Goal: Complete application form: Complete application form

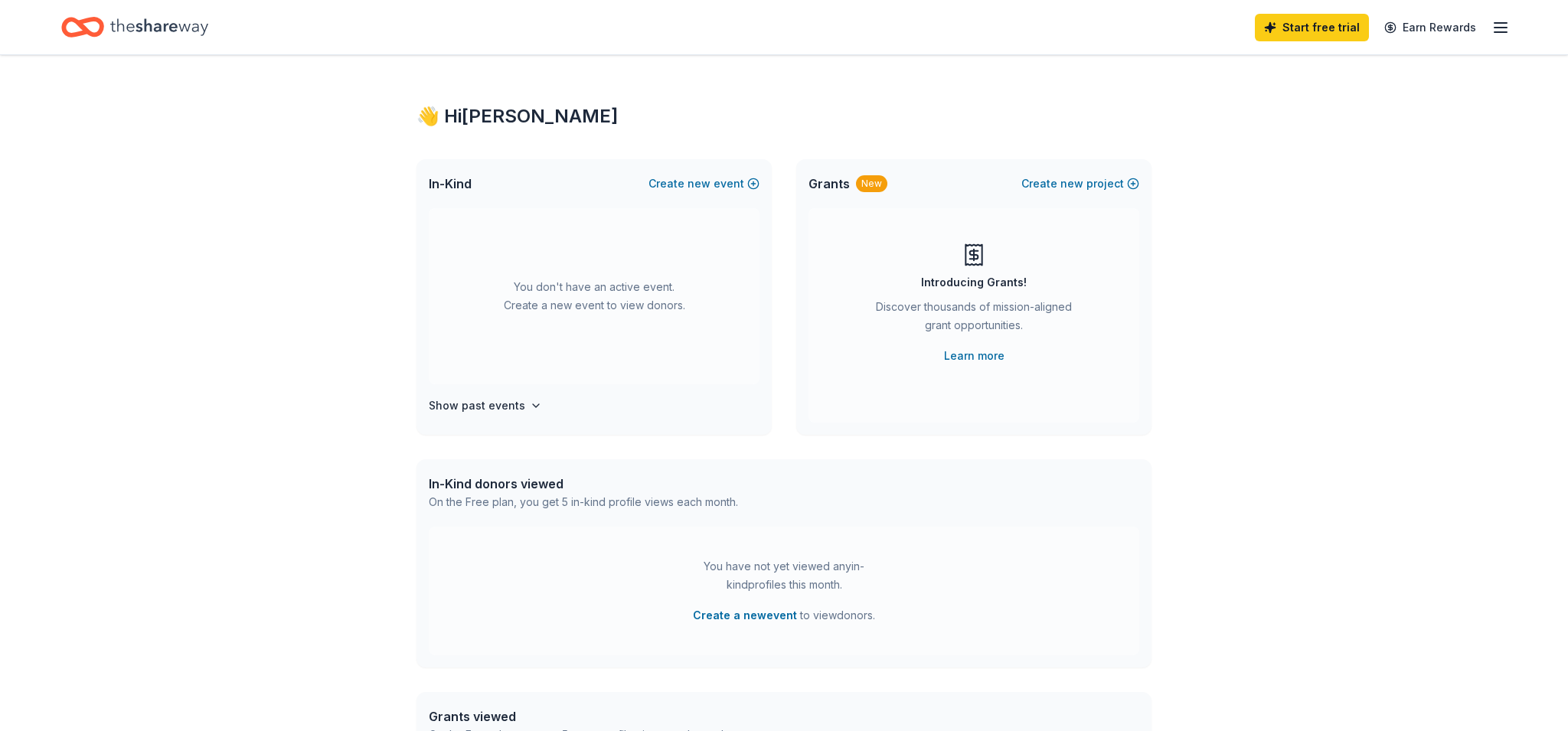
scroll to position [15, 0]
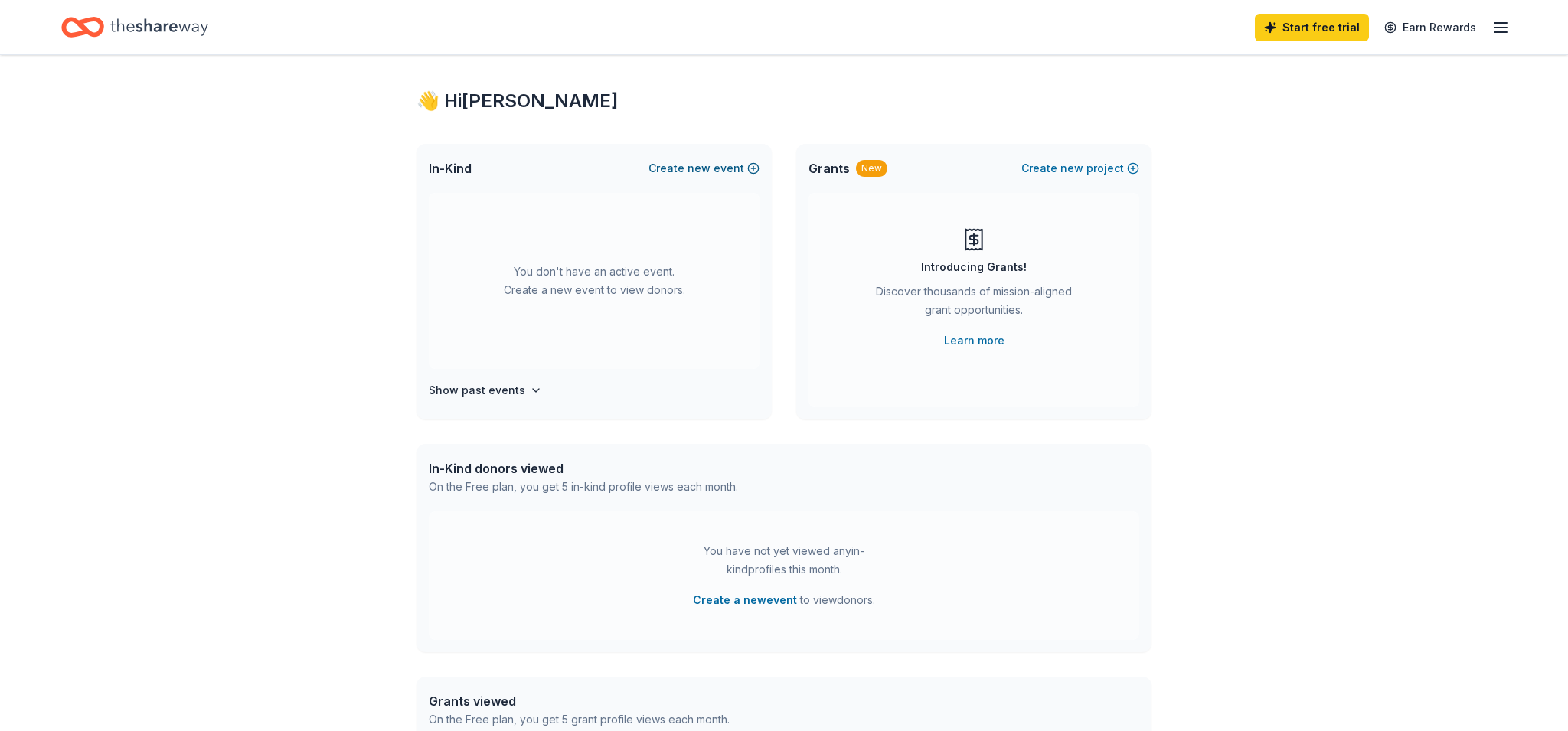
click at [718, 165] on button "Create new event" at bounding box center [704, 168] width 111 height 18
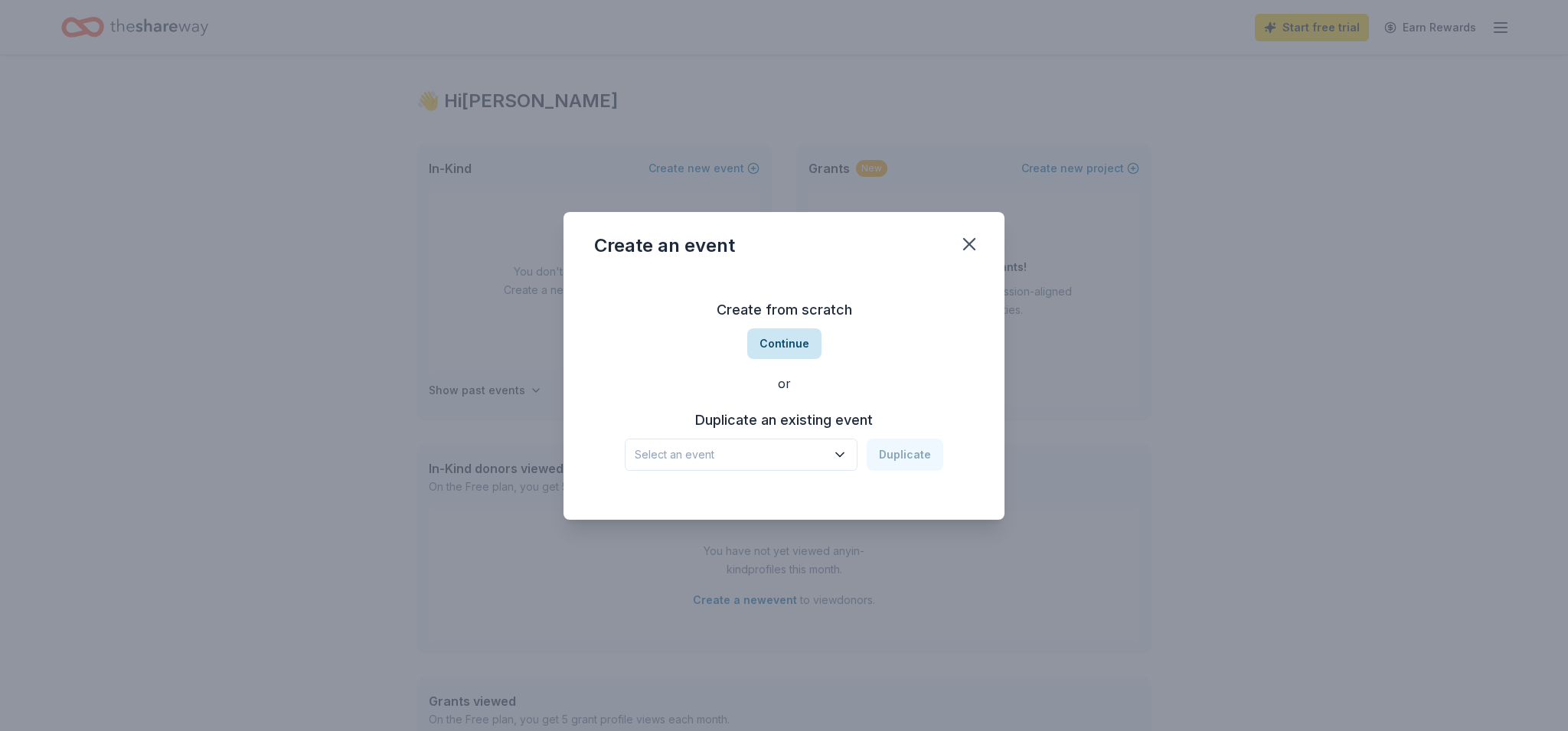
click at [782, 340] on button "Continue" at bounding box center [784, 344] width 74 height 31
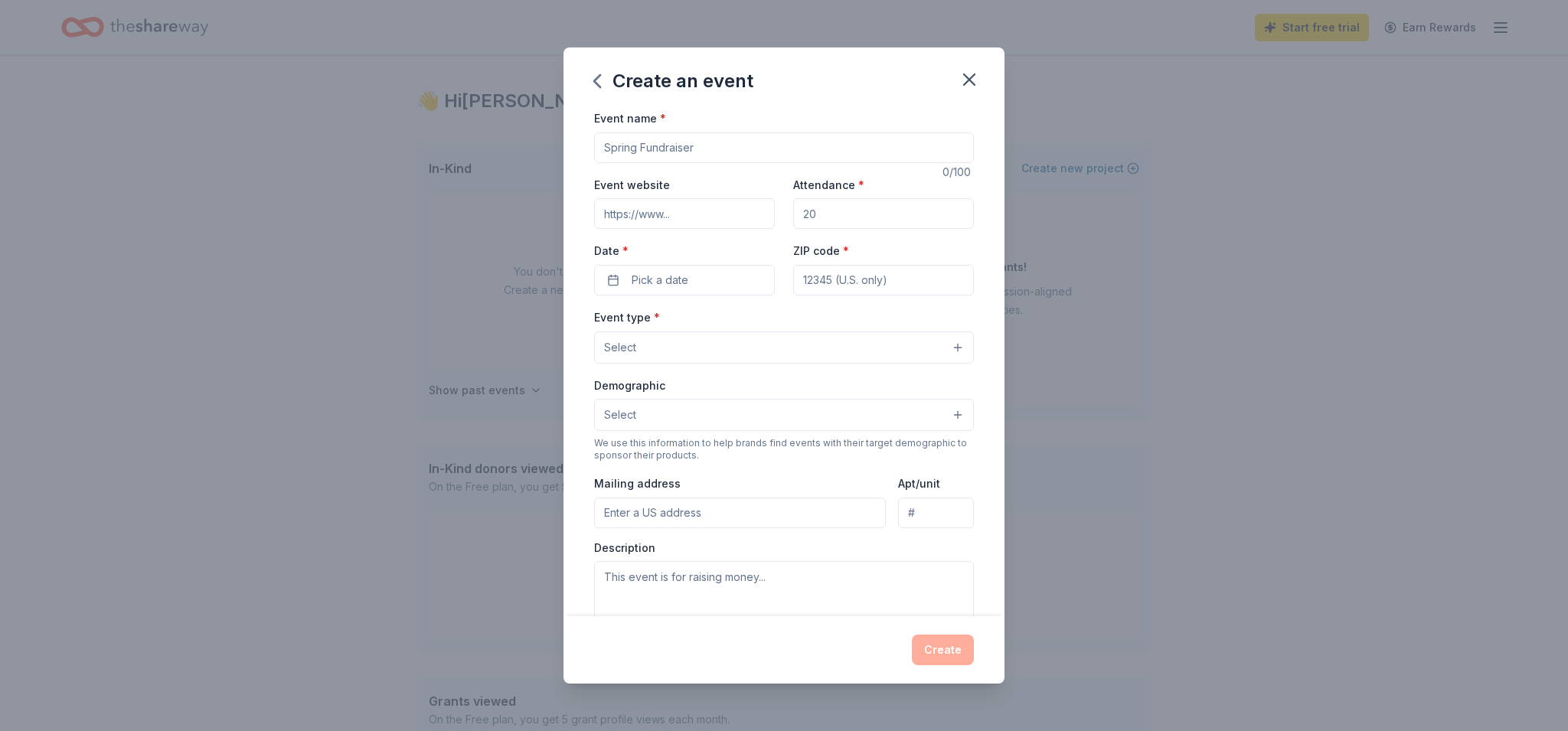
click at [606, 148] on input "Event name *" at bounding box center [784, 148] width 380 height 31
type input "Ashland Hometown Chirstmas"
click at [677, 217] on input "Event website" at bounding box center [683, 214] width 180 height 31
drag, startPoint x: 803, startPoint y: 214, endPoint x: 832, endPoint y: 214, distance: 29.0
click at [832, 214] on input "Attendance *" at bounding box center [883, 214] width 180 height 31
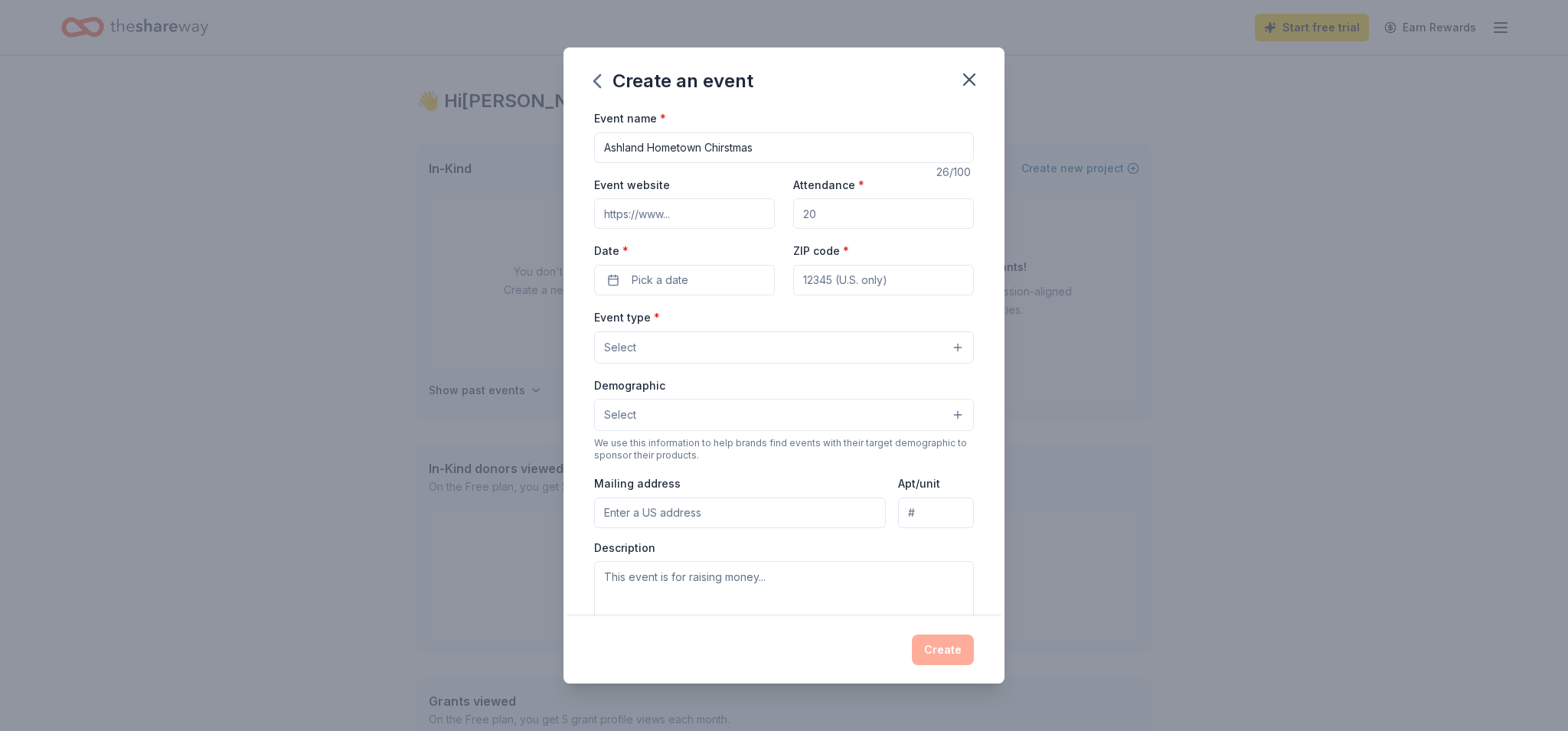
drag, startPoint x: 832, startPoint y: 214, endPoint x: 796, endPoint y: 214, distance: 36.0
click at [796, 214] on input "Attendance *" at bounding box center [883, 214] width 180 height 31
drag, startPoint x: 797, startPoint y: 215, endPoint x: 820, endPoint y: 215, distance: 23.0
click at [820, 215] on input "Attendance *" at bounding box center [883, 214] width 180 height 31
type input "400"
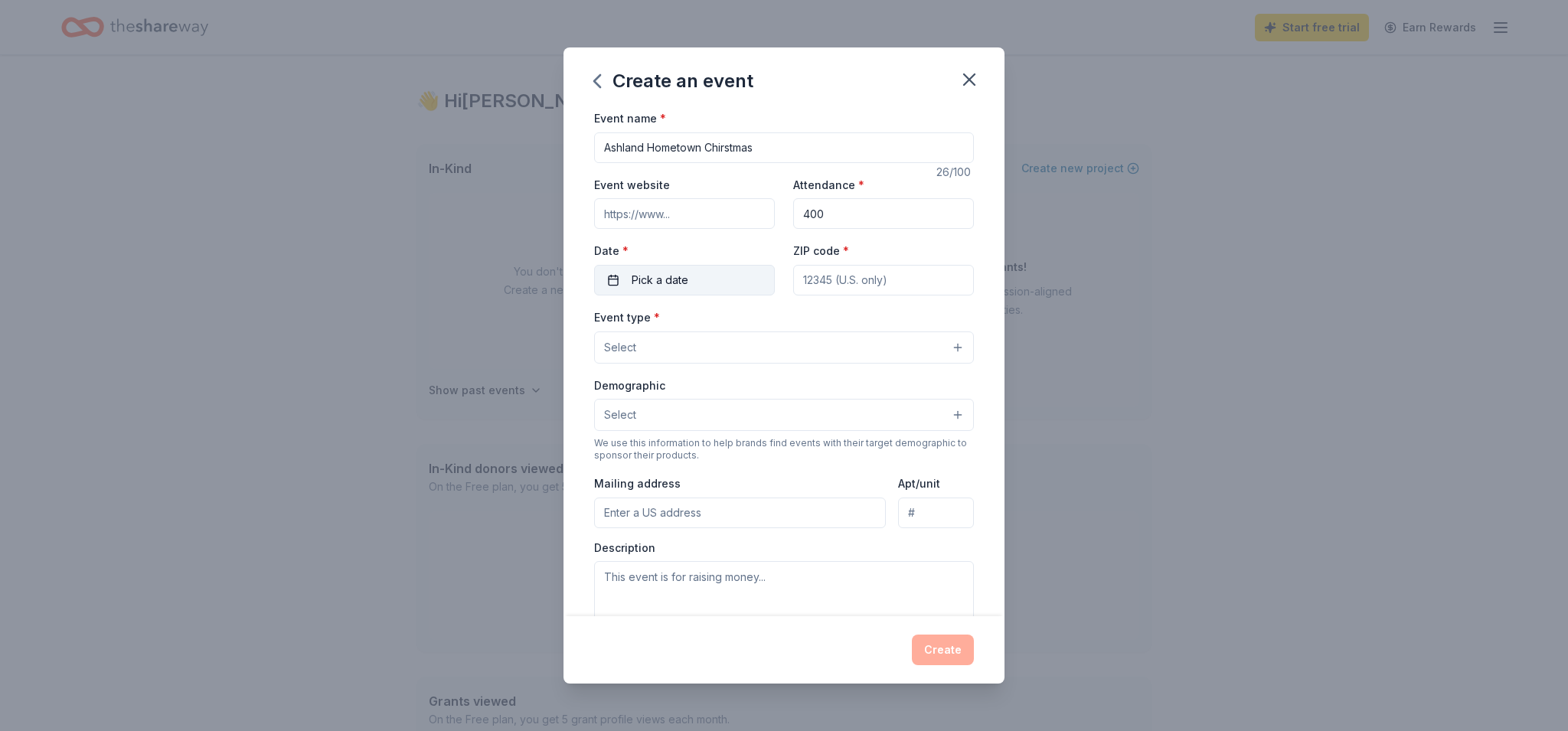
click at [657, 276] on span "Pick a date" at bounding box center [660, 280] width 56 height 18
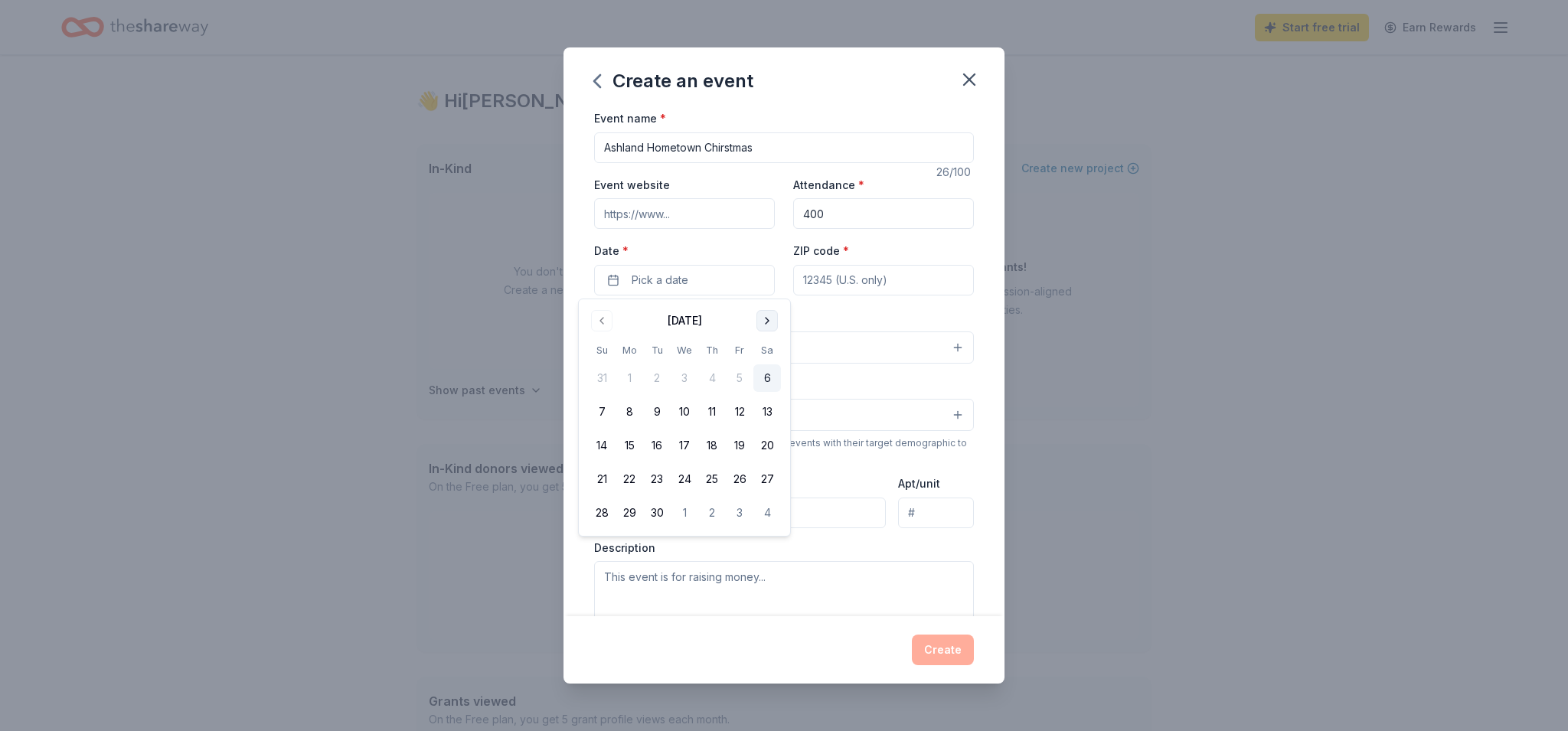
click at [766, 321] on button "Go to next month" at bounding box center [766, 320] width 21 height 21
click at [768, 409] on button "13" at bounding box center [767, 411] width 27 height 27
click at [813, 280] on input "ZIP code *" at bounding box center [883, 280] width 180 height 31
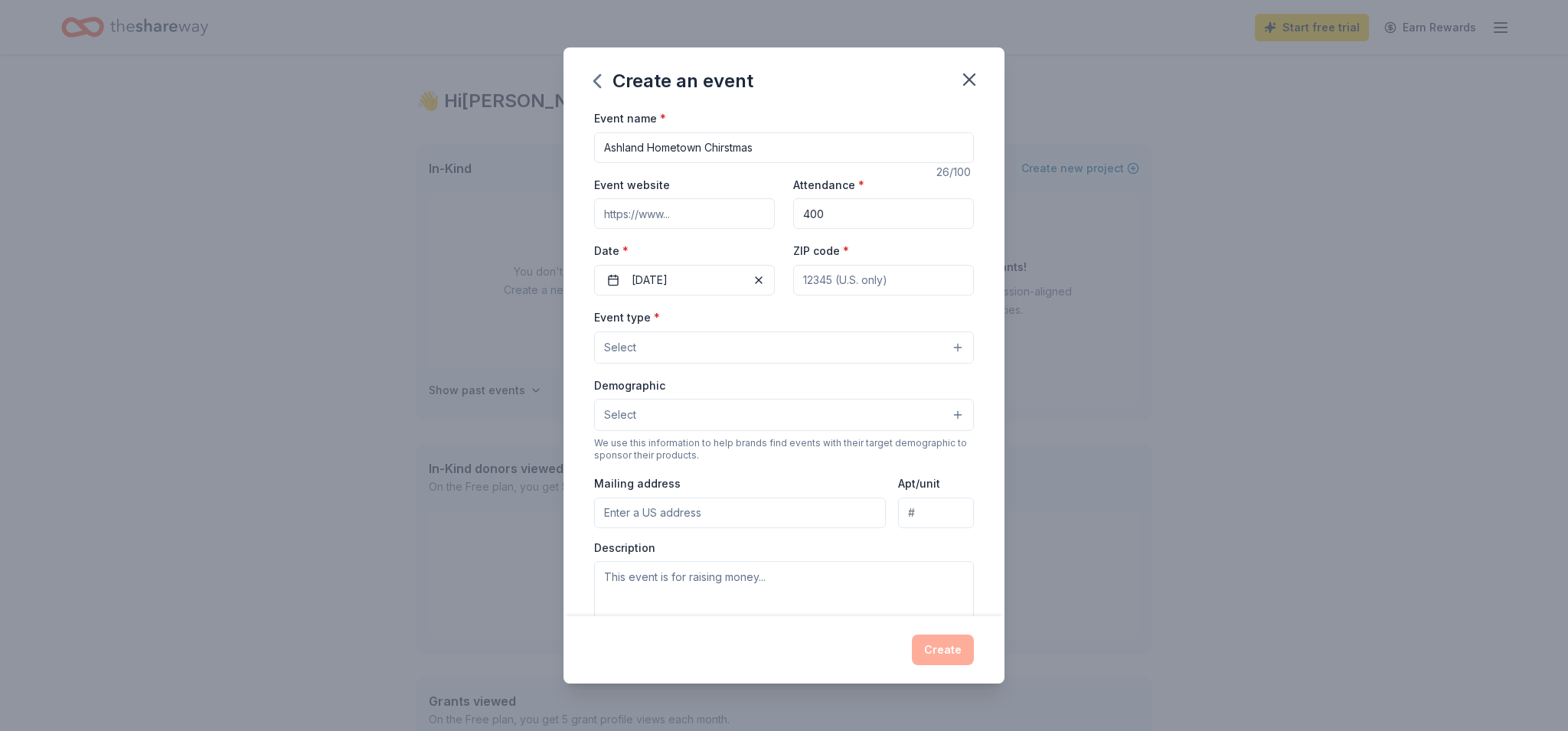
type input "68003"
type input "524 Gracie Rd"
click at [958, 347] on button "Select" at bounding box center [784, 347] width 380 height 32
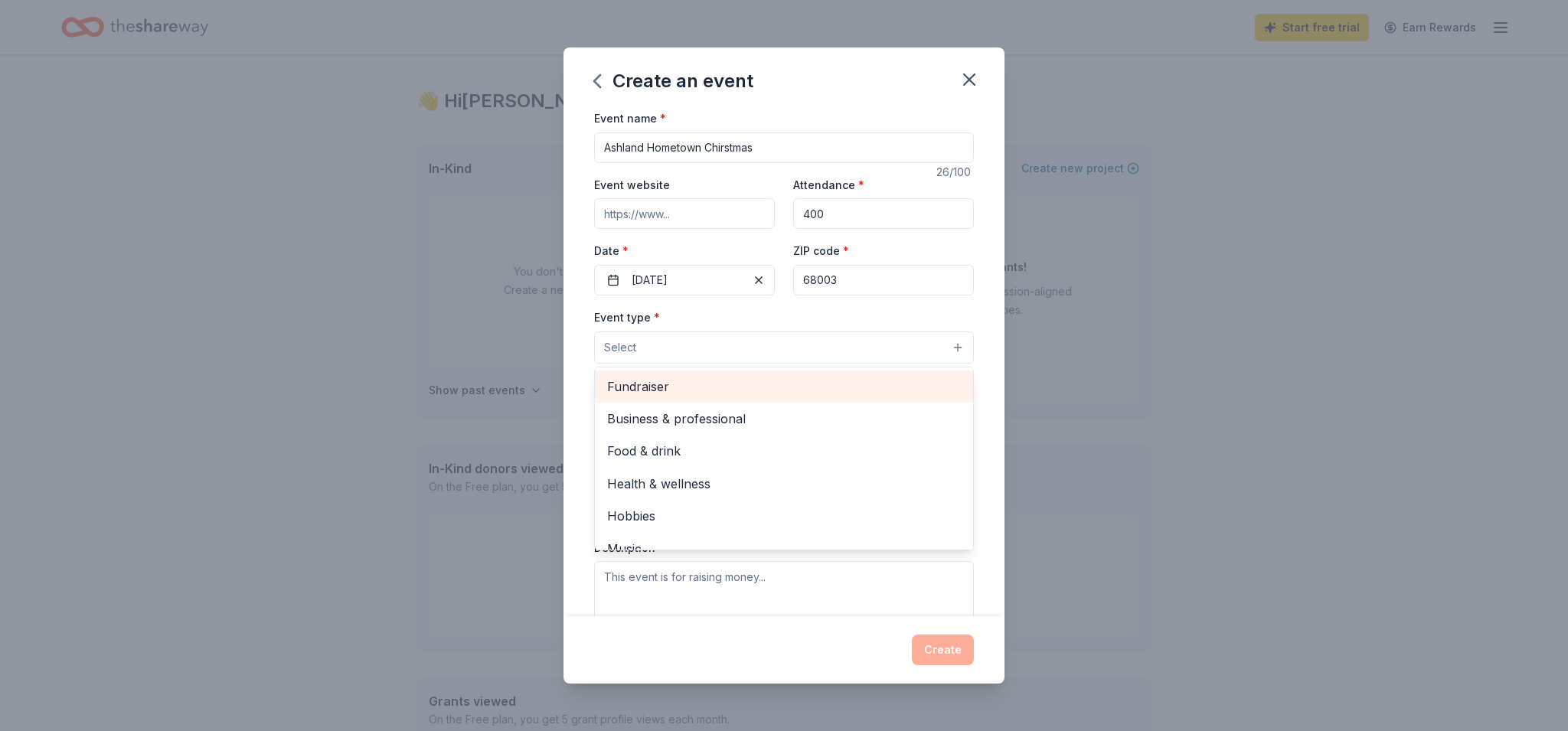
click at [659, 385] on span "Fundraiser" at bounding box center [784, 386] width 353 height 20
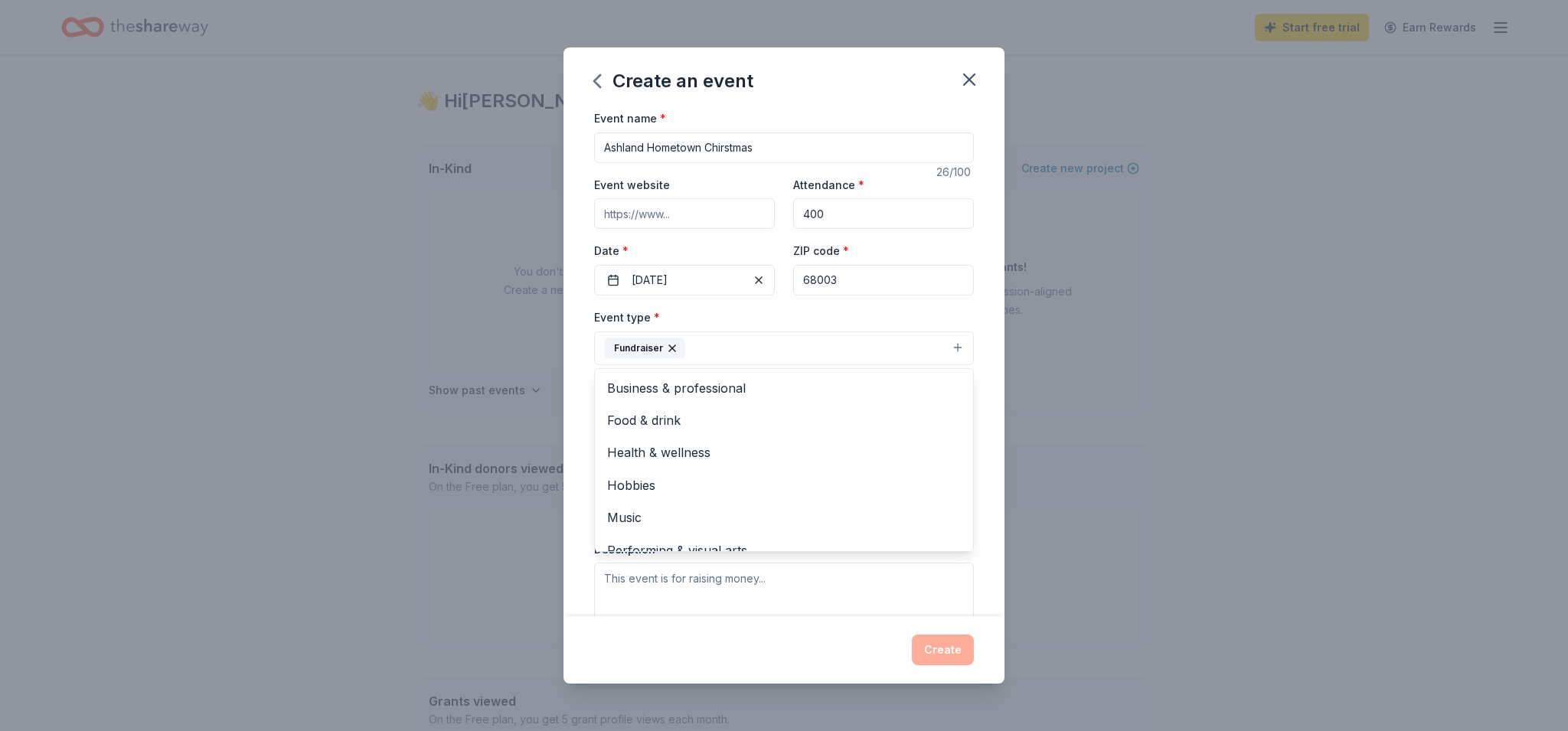
click at [994, 368] on div "Event name * Ashland Hometown Chirstmas 26 /100 Event website Attendance * 400 …" at bounding box center [784, 362] width 441 height 507
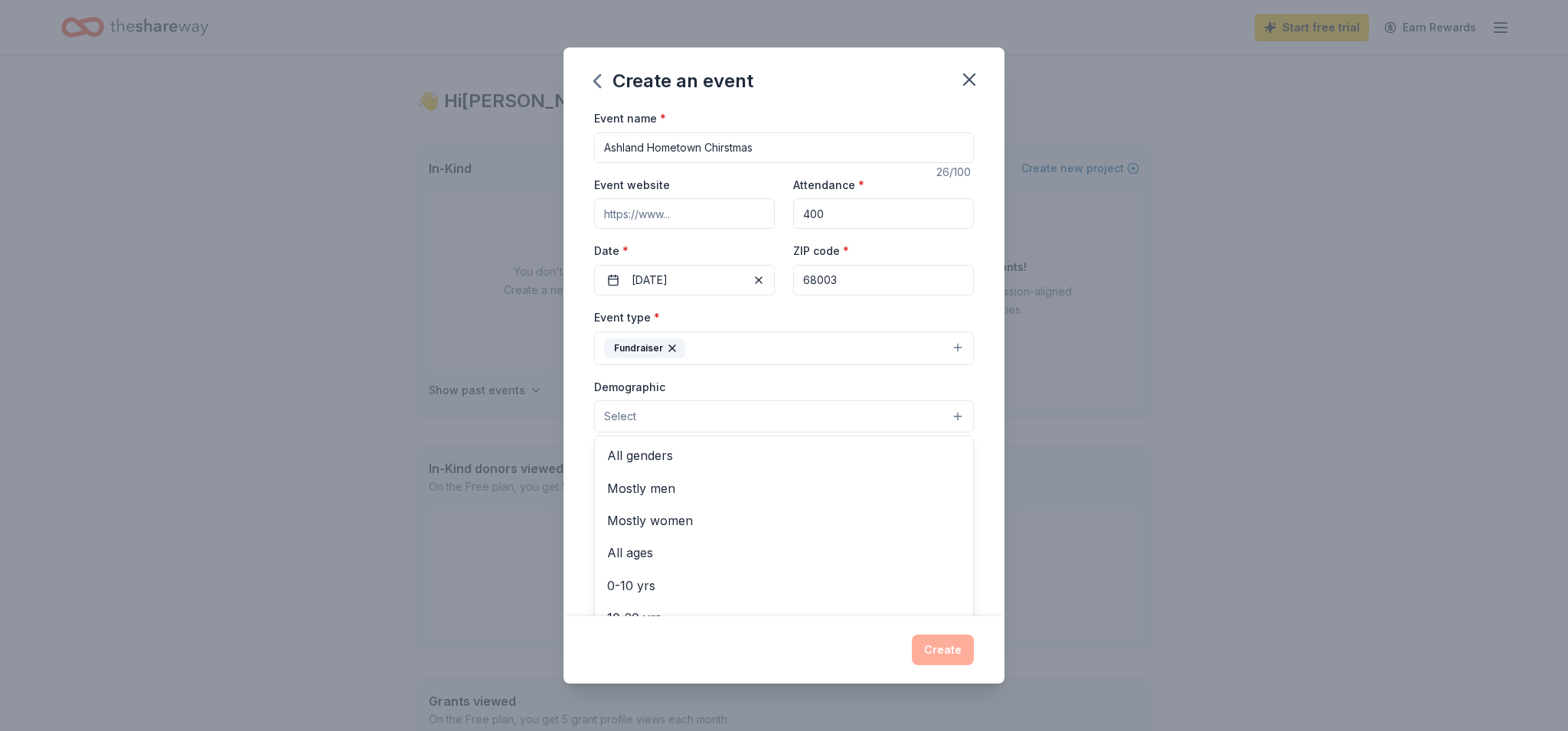
click at [606, 413] on span "Select" at bounding box center [620, 416] width 33 height 18
click at [673, 452] on span "All genders" at bounding box center [784, 455] width 353 height 20
click at [996, 455] on div "Event name * Ashland Hometown Chirstmas 26 /100 Event website Attendance * 400 …" at bounding box center [784, 362] width 441 height 507
click at [608, 215] on input "Event website" at bounding box center [683, 214] width 180 height 31
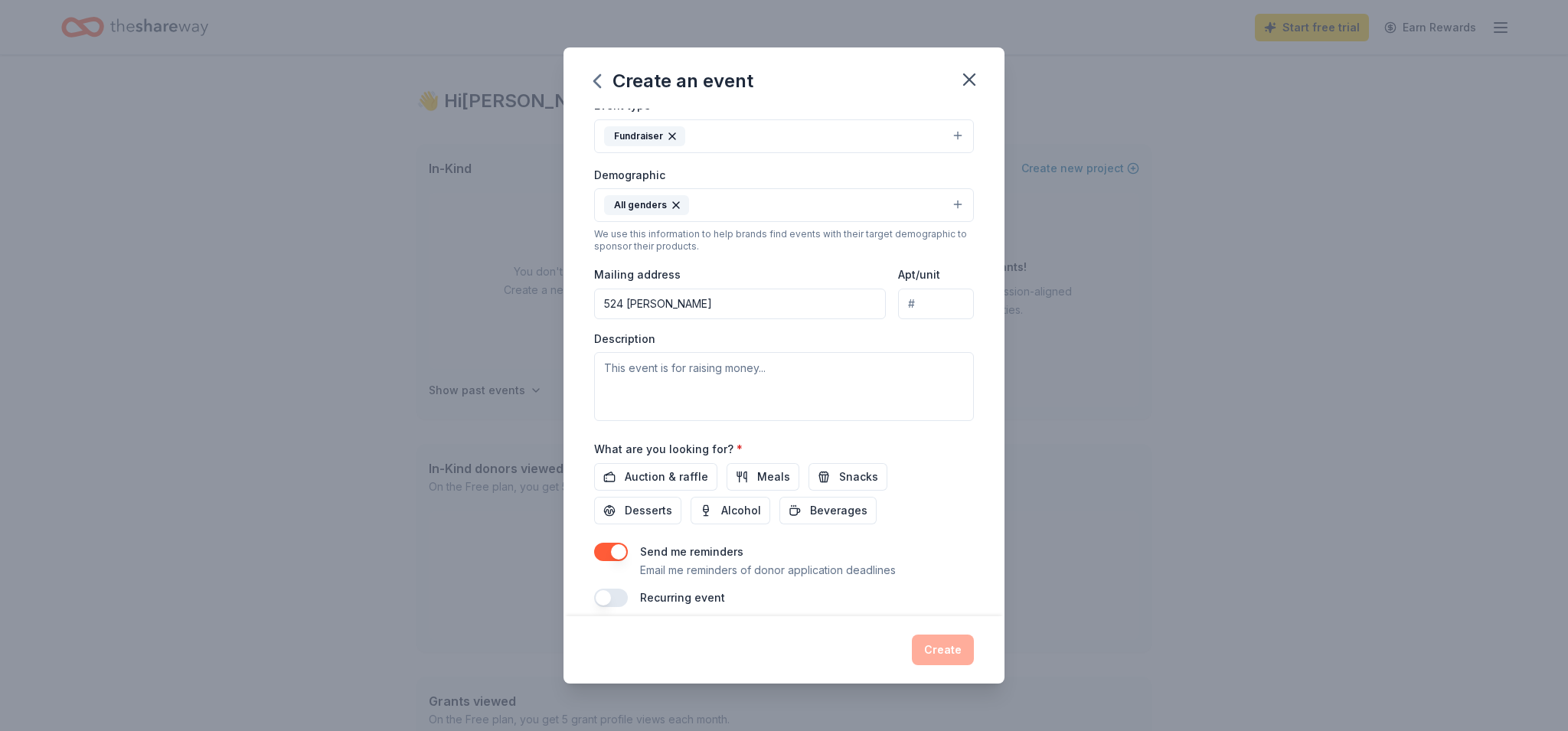
scroll to position [227, 0]
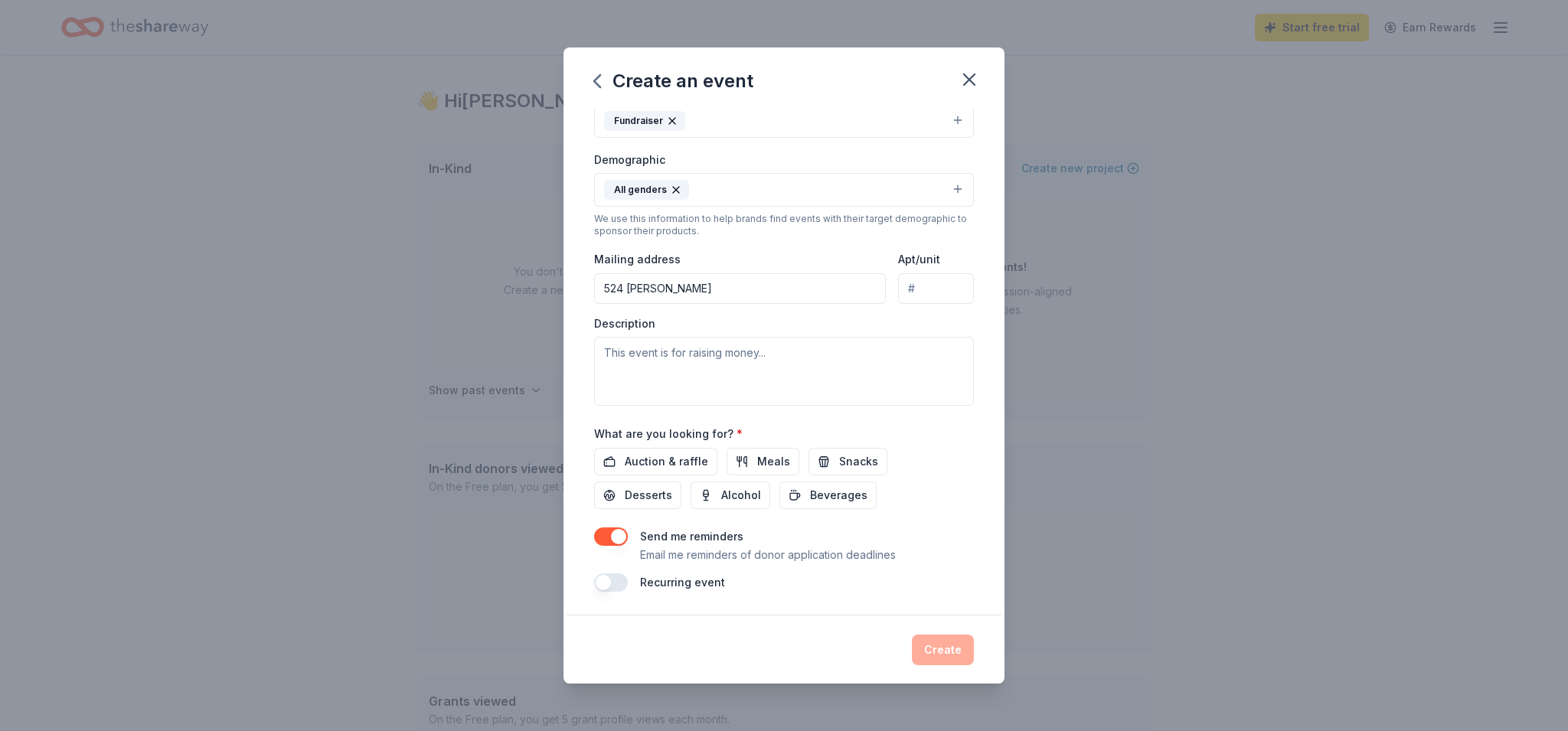
type input "visitashland.org"
click at [606, 351] on textarea at bounding box center [784, 371] width 380 height 69
drag, startPoint x: 648, startPoint y: 355, endPoint x: 655, endPoint y: 354, distance: 7.1
click at [655, 354] on textarea "The Ashalnd Public Library is hosting a silent auction" at bounding box center [784, 371] width 380 height 69
click at [870, 354] on textarea "The Ashland Public Library is hosting a silent auction" at bounding box center [784, 371] width 380 height 69
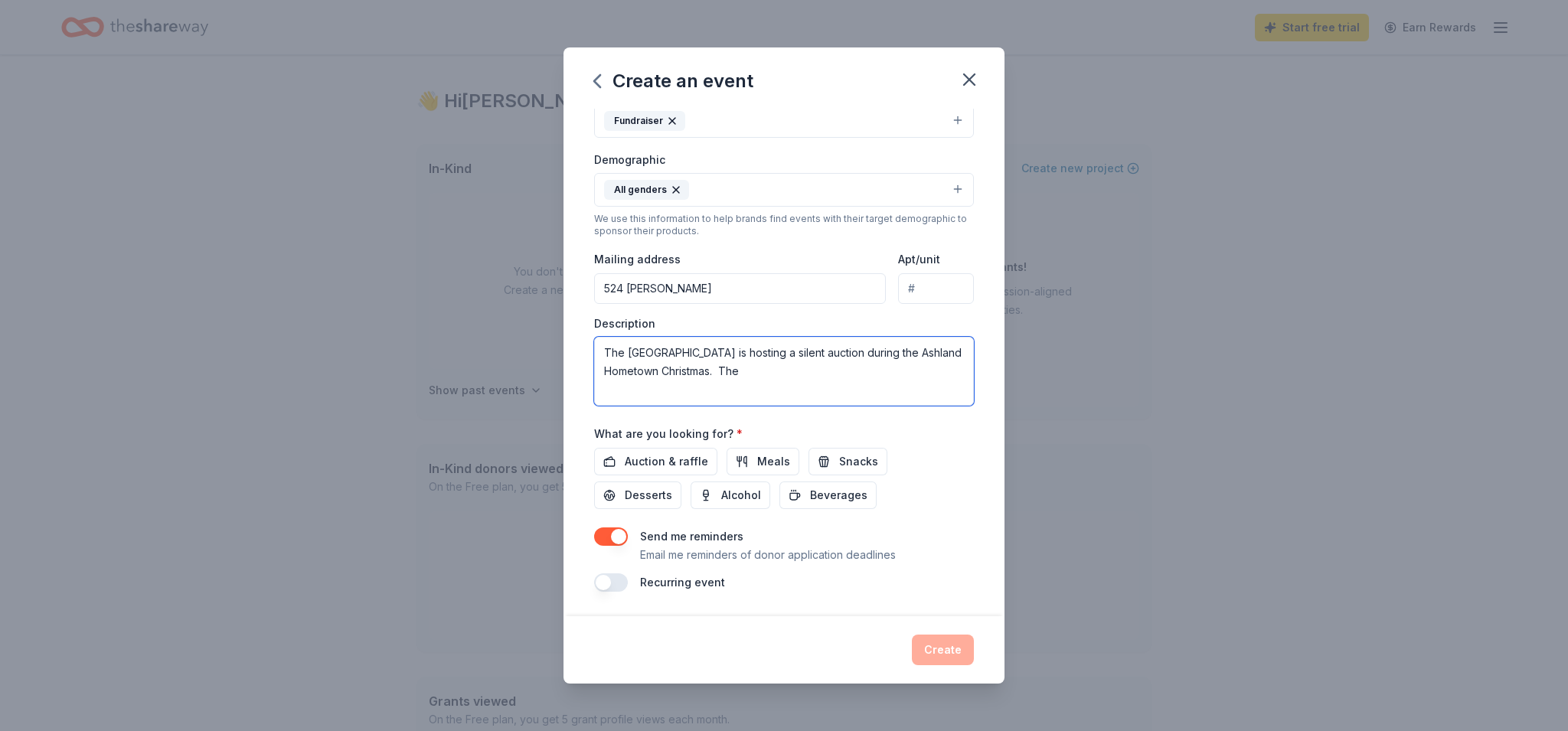
click at [804, 353] on textarea "The Ashland Public Library is hosting a silent auction during the Ashland Homet…" at bounding box center [784, 371] width 380 height 69
click at [816, 380] on textarea "The Ashland Public Library is hosting a fundraiser silent auction during the As…" at bounding box center [784, 371] width 380 height 69
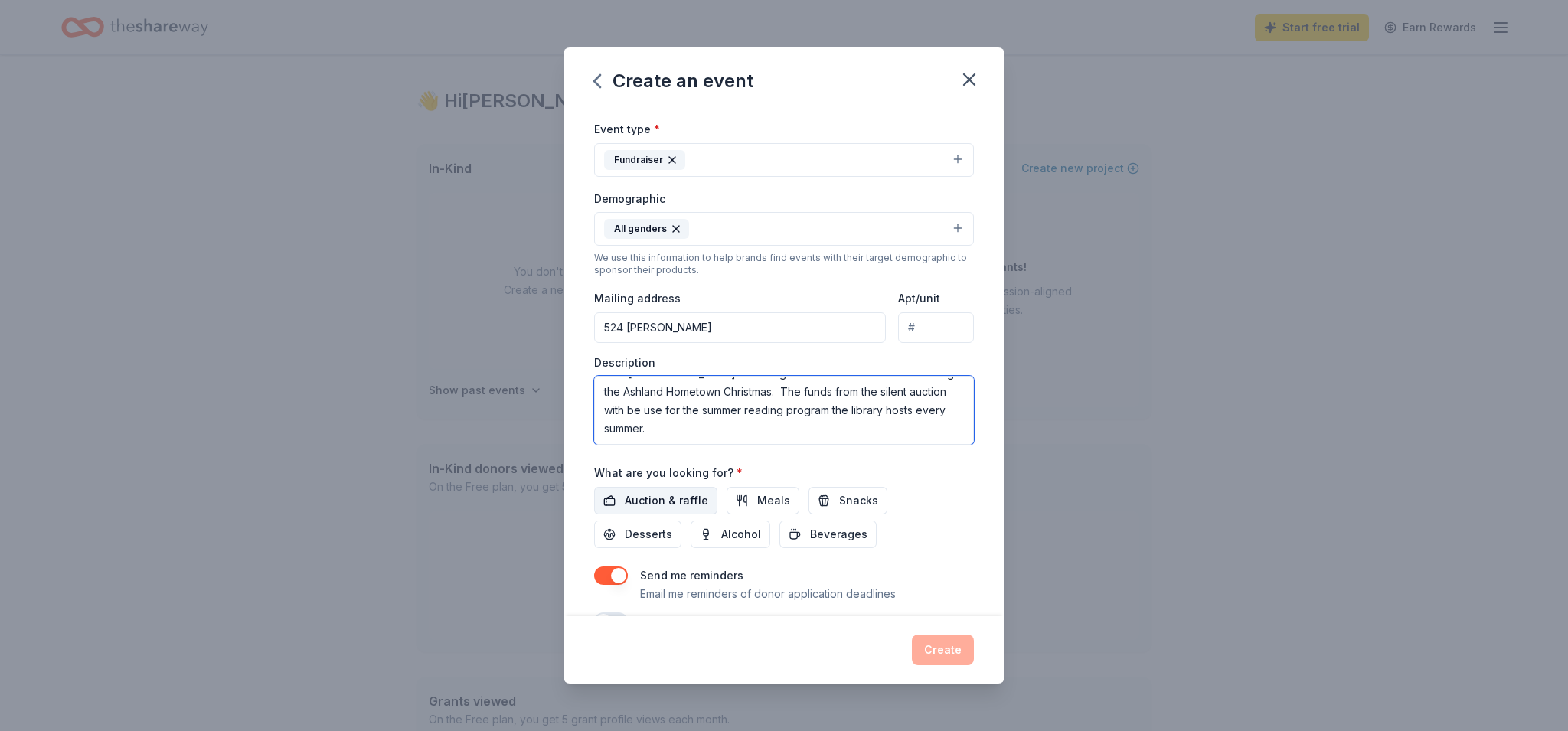
type textarea "The Ashland Public Library is hosting a fundraiser silent auction during the As…"
click at [694, 500] on span "Auction & raffle" at bounding box center [666, 500] width 84 height 18
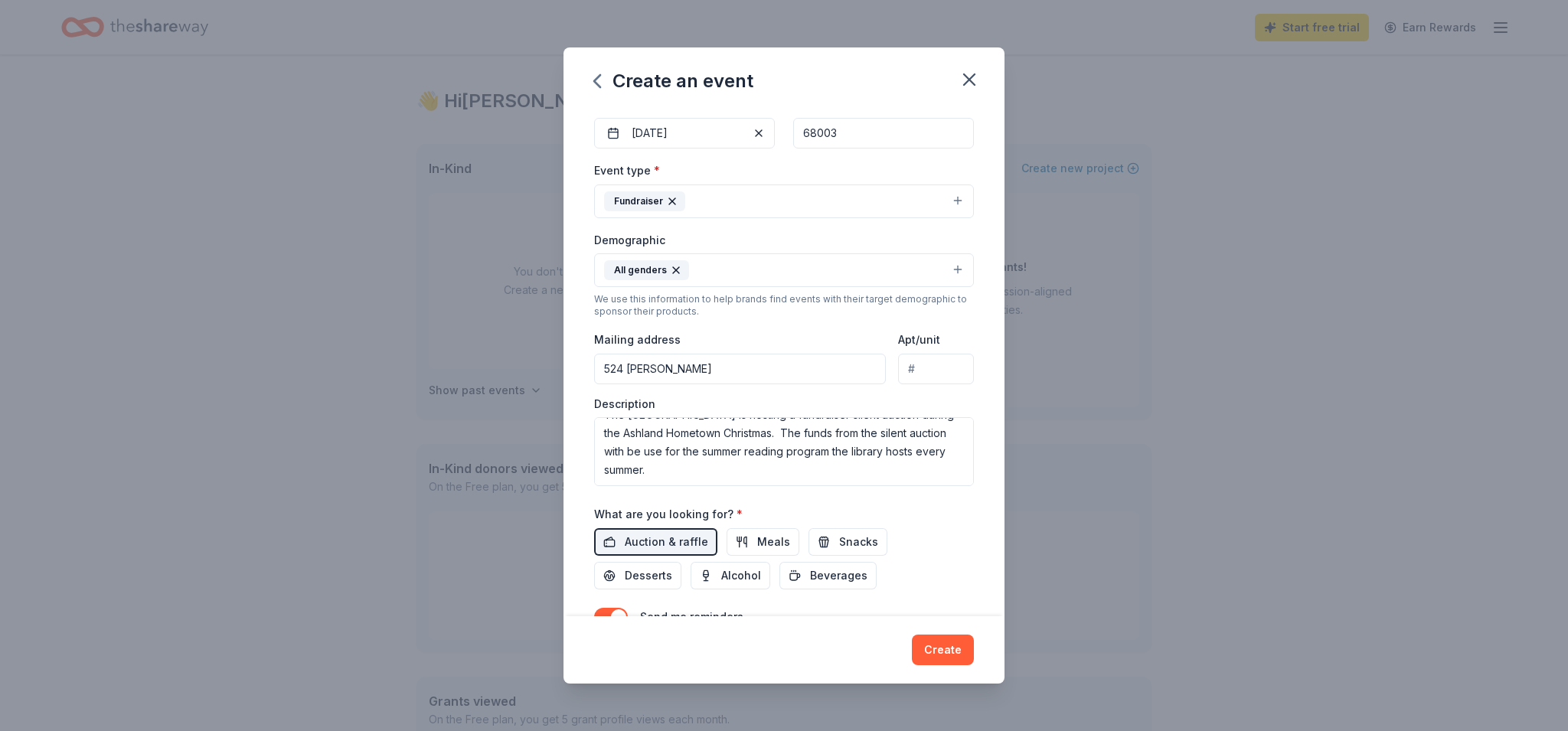
scroll to position [227, 0]
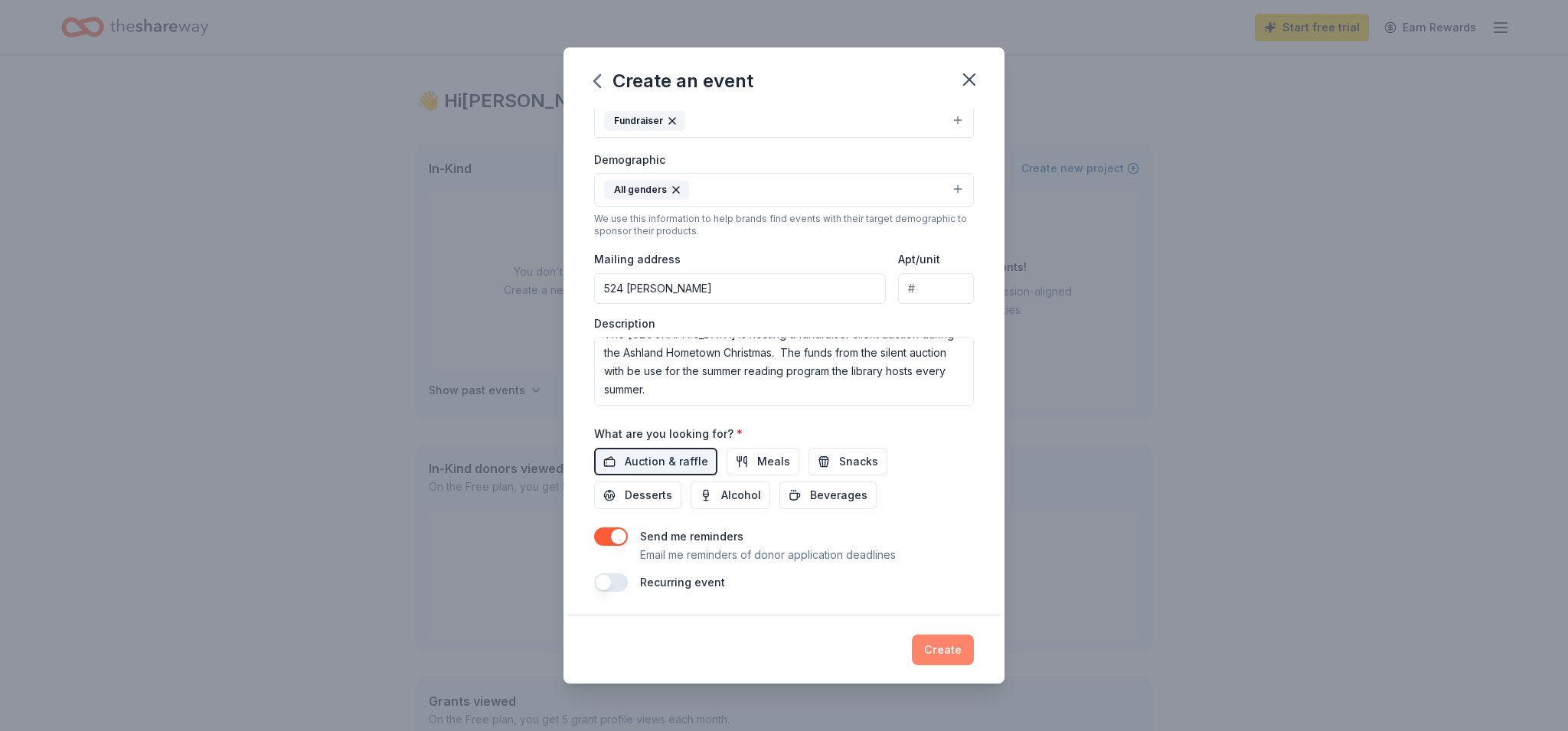
click at [955, 647] on button "Create" at bounding box center [943, 650] width 62 height 31
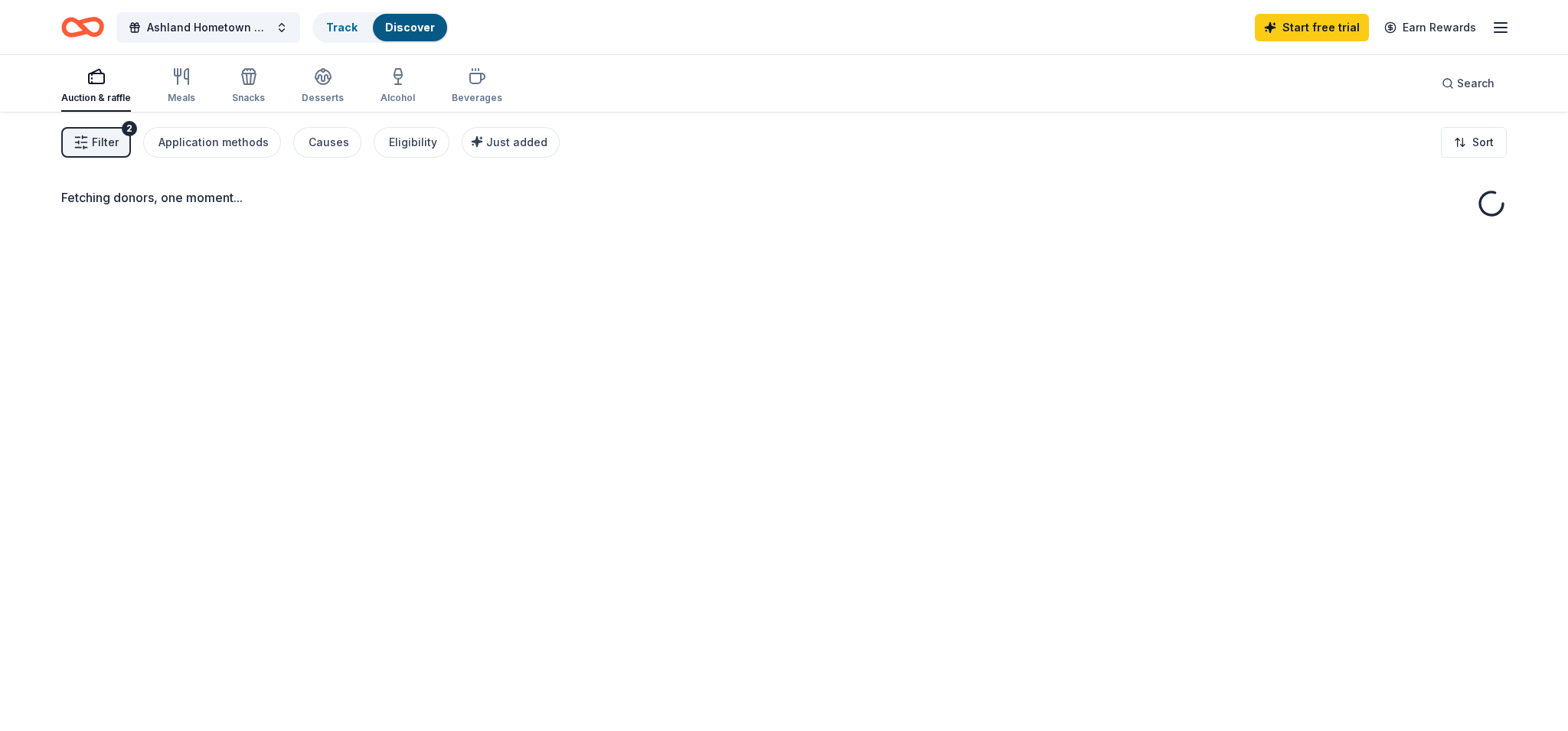
scroll to position [3, 0]
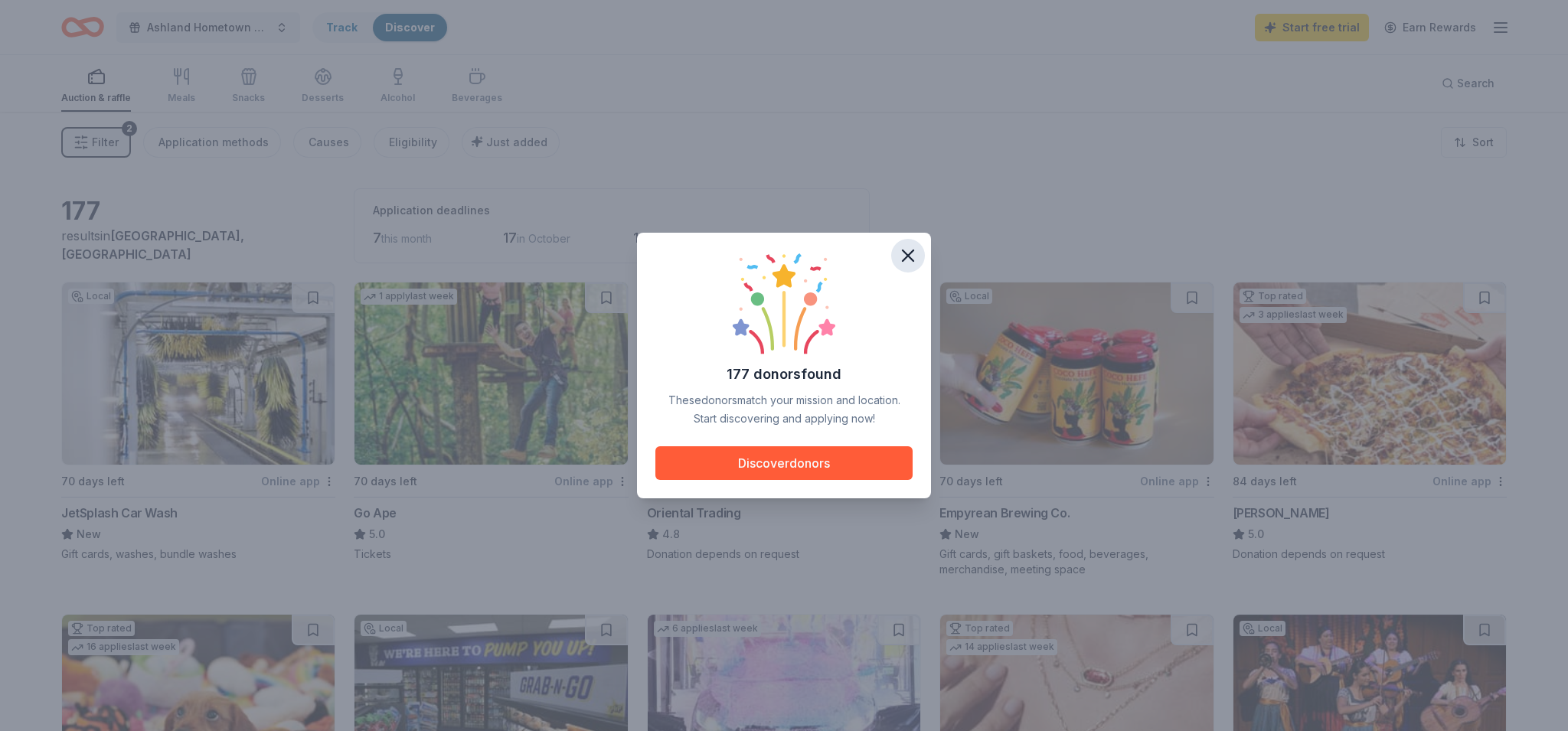
click at [907, 254] on icon "button" at bounding box center [908, 256] width 11 height 11
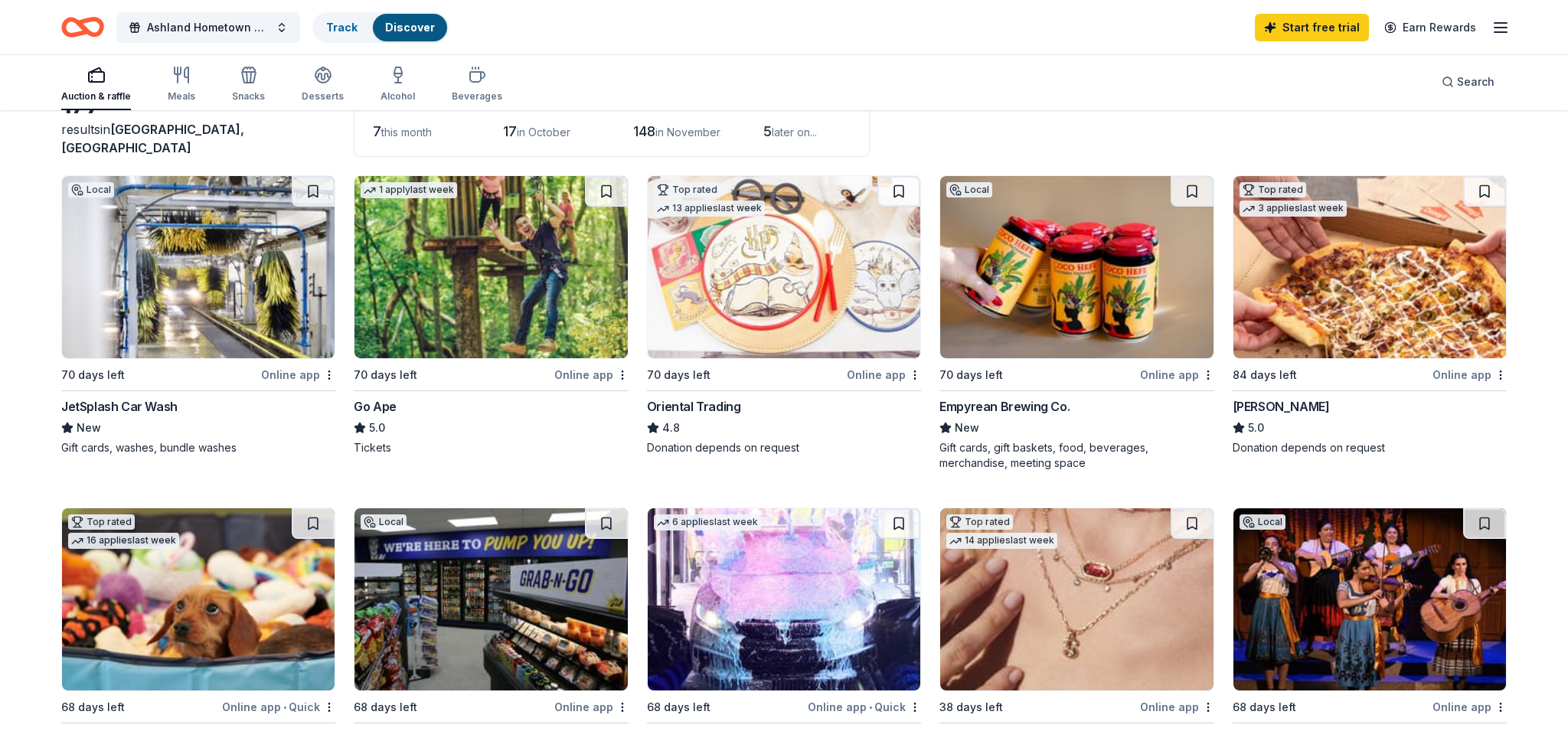
scroll to position [108, 0]
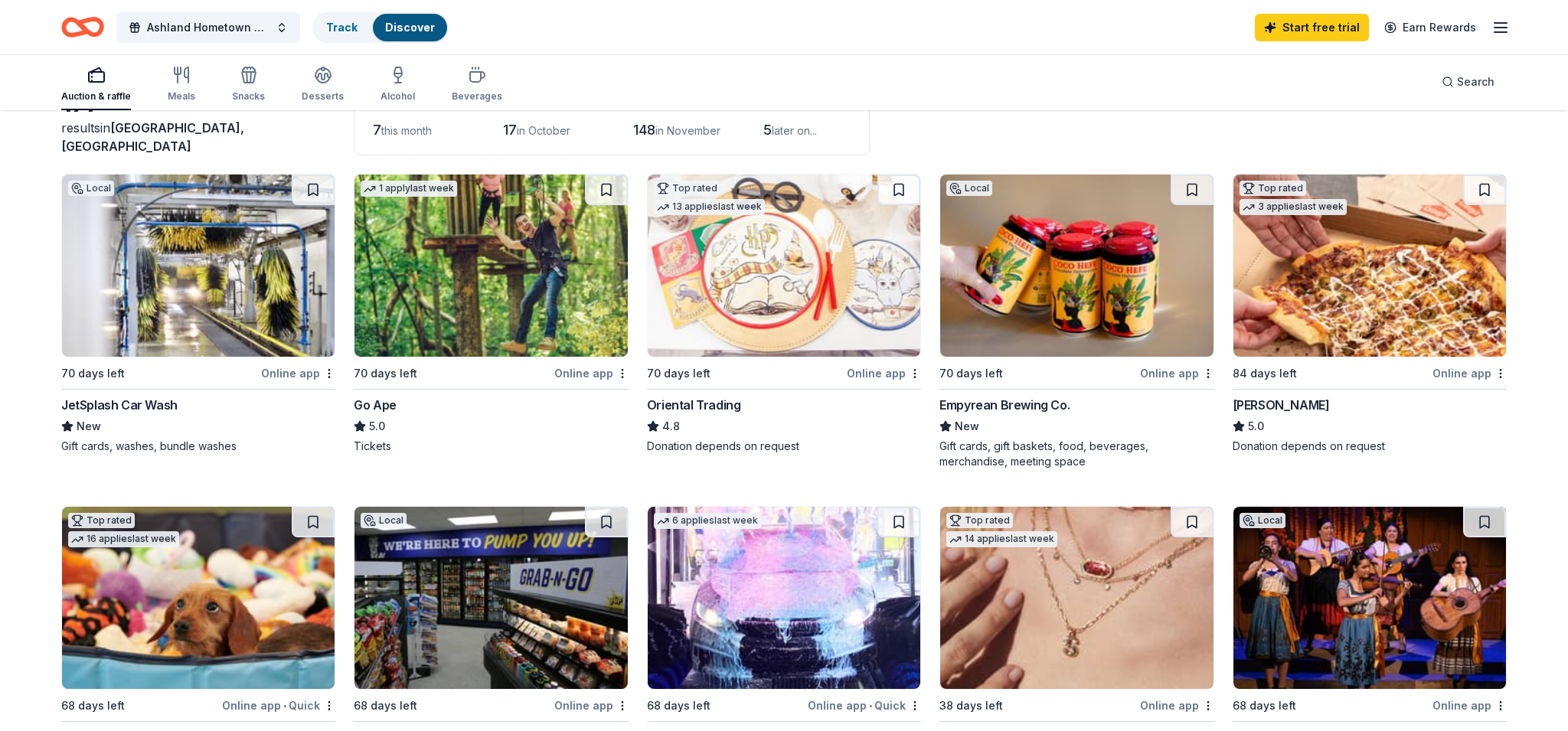
click at [1474, 374] on div "Online app" at bounding box center [1469, 373] width 74 height 19
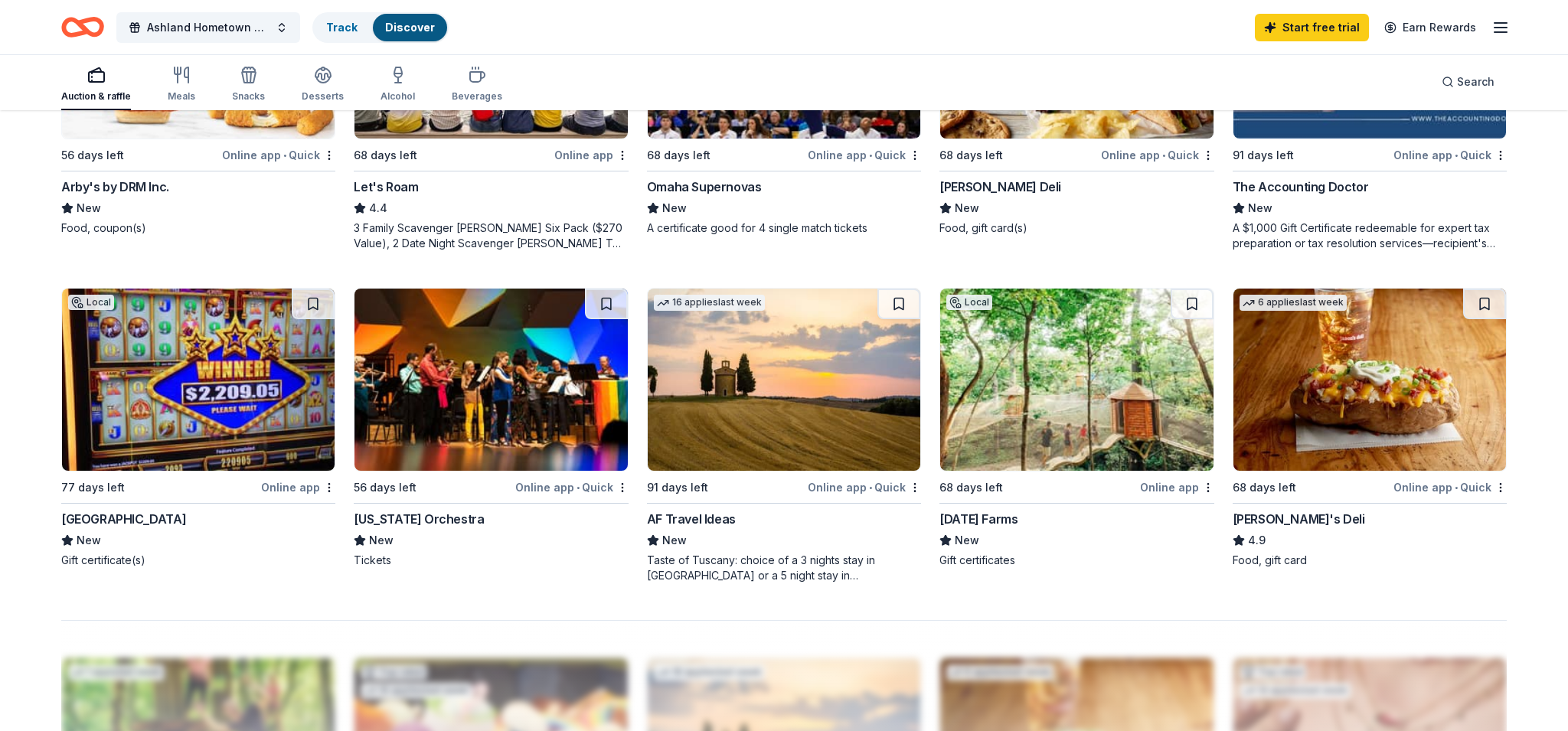
scroll to position [992, 0]
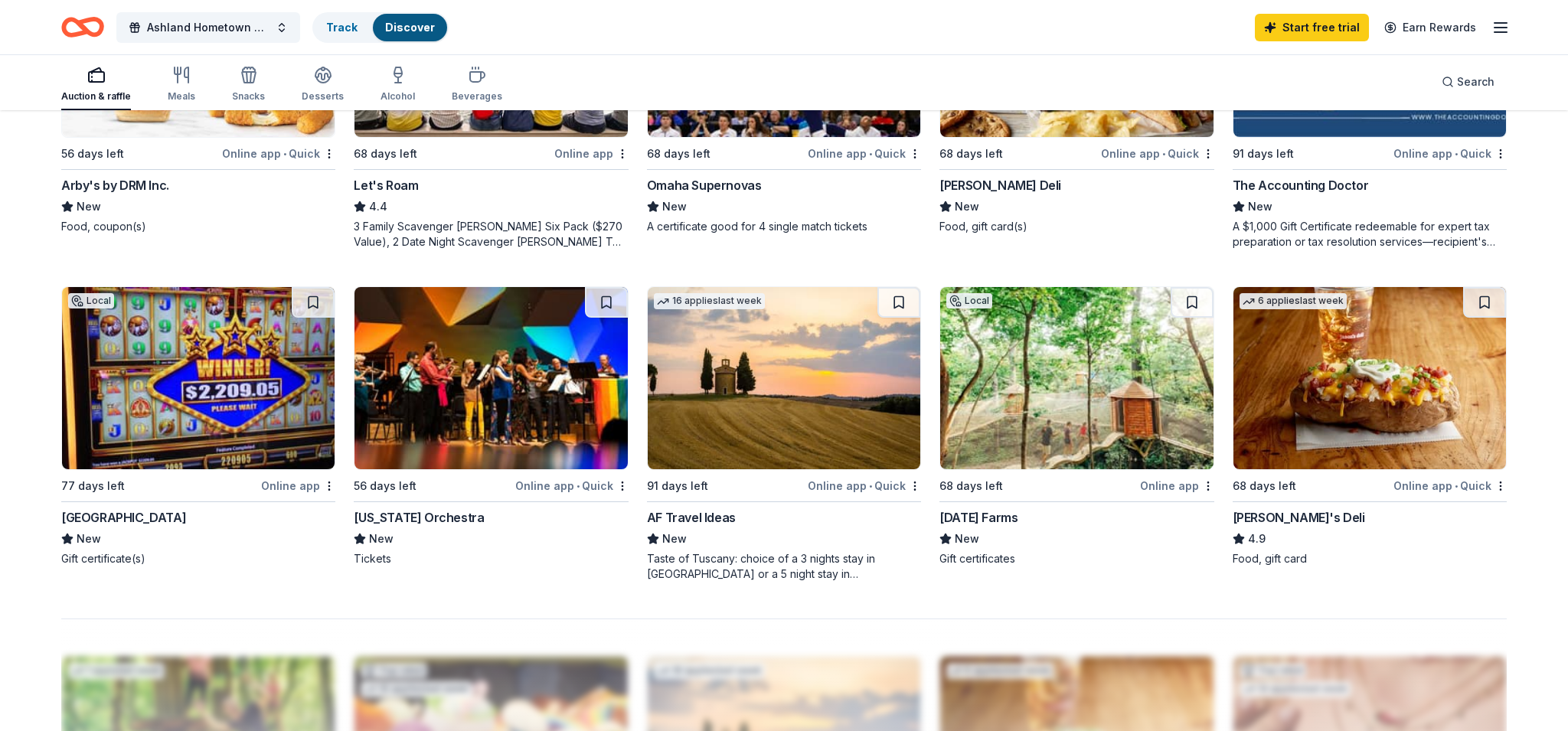
click at [1062, 404] on img at bounding box center [1076, 378] width 273 height 182
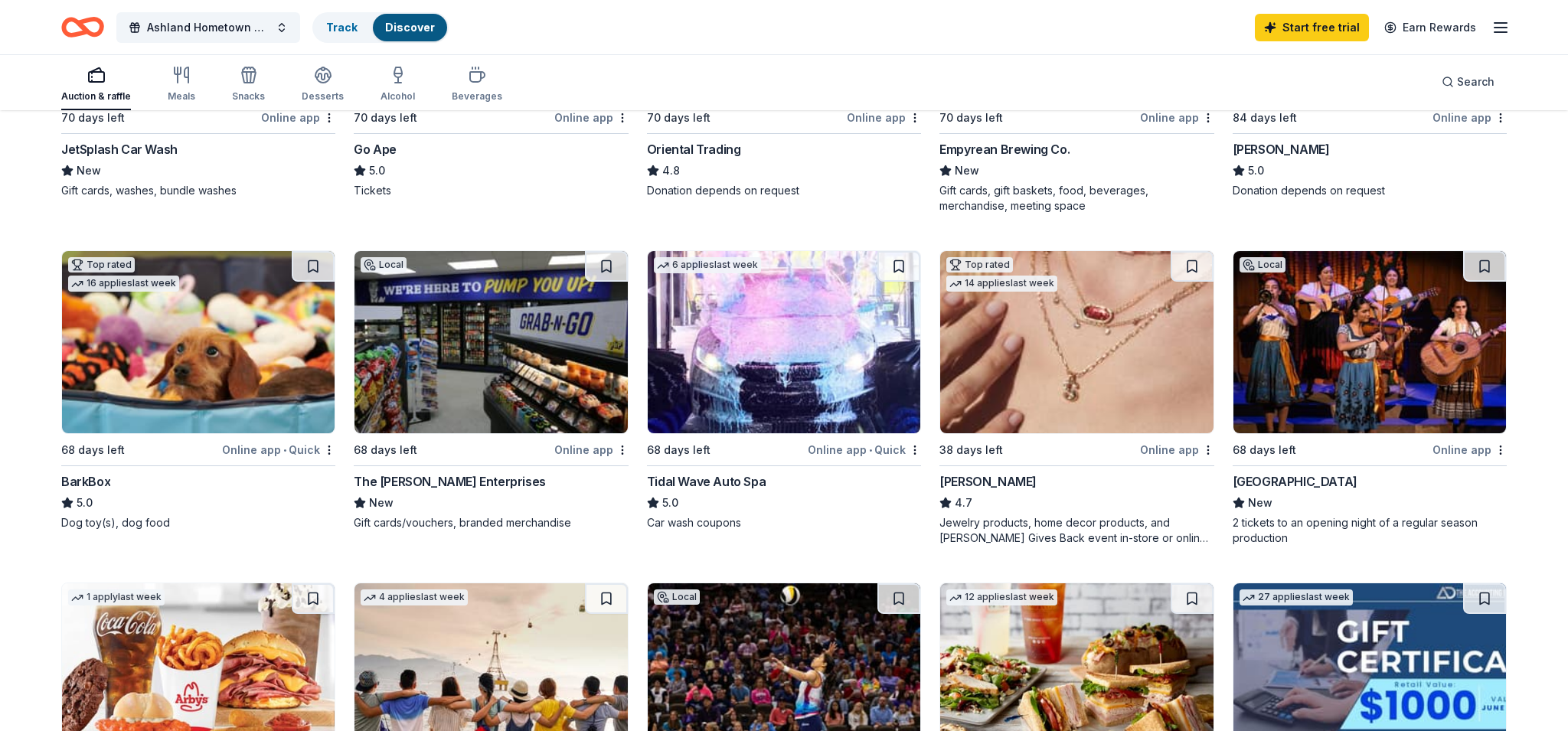
scroll to position [363, 0]
click at [1311, 345] on img at bounding box center [1370, 342] width 273 height 182
click at [217, 27] on span "Ashland Hometown Chirstmas" at bounding box center [208, 27] width 122 height 18
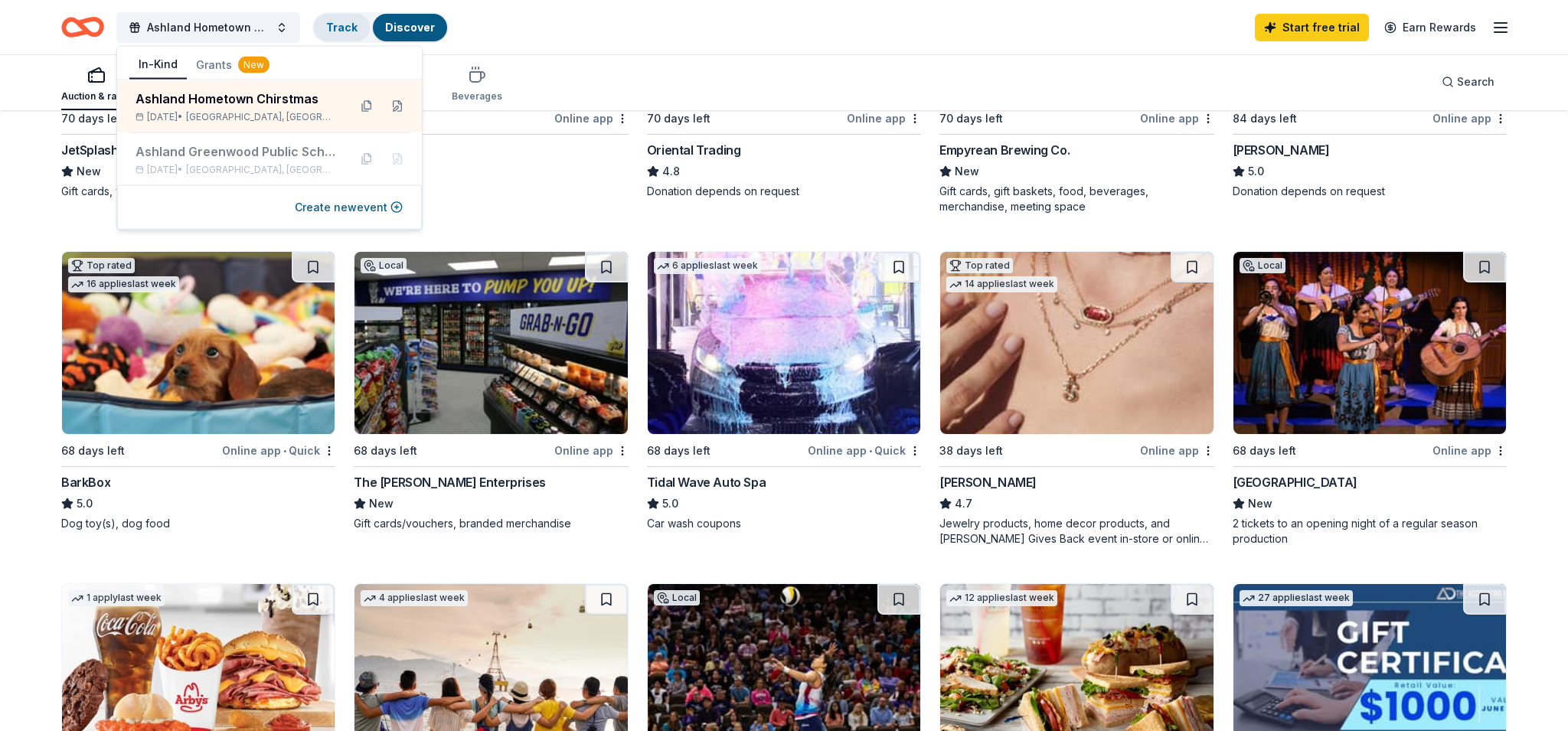
click at [358, 26] on div "Track" at bounding box center [341, 27] width 56 height 27
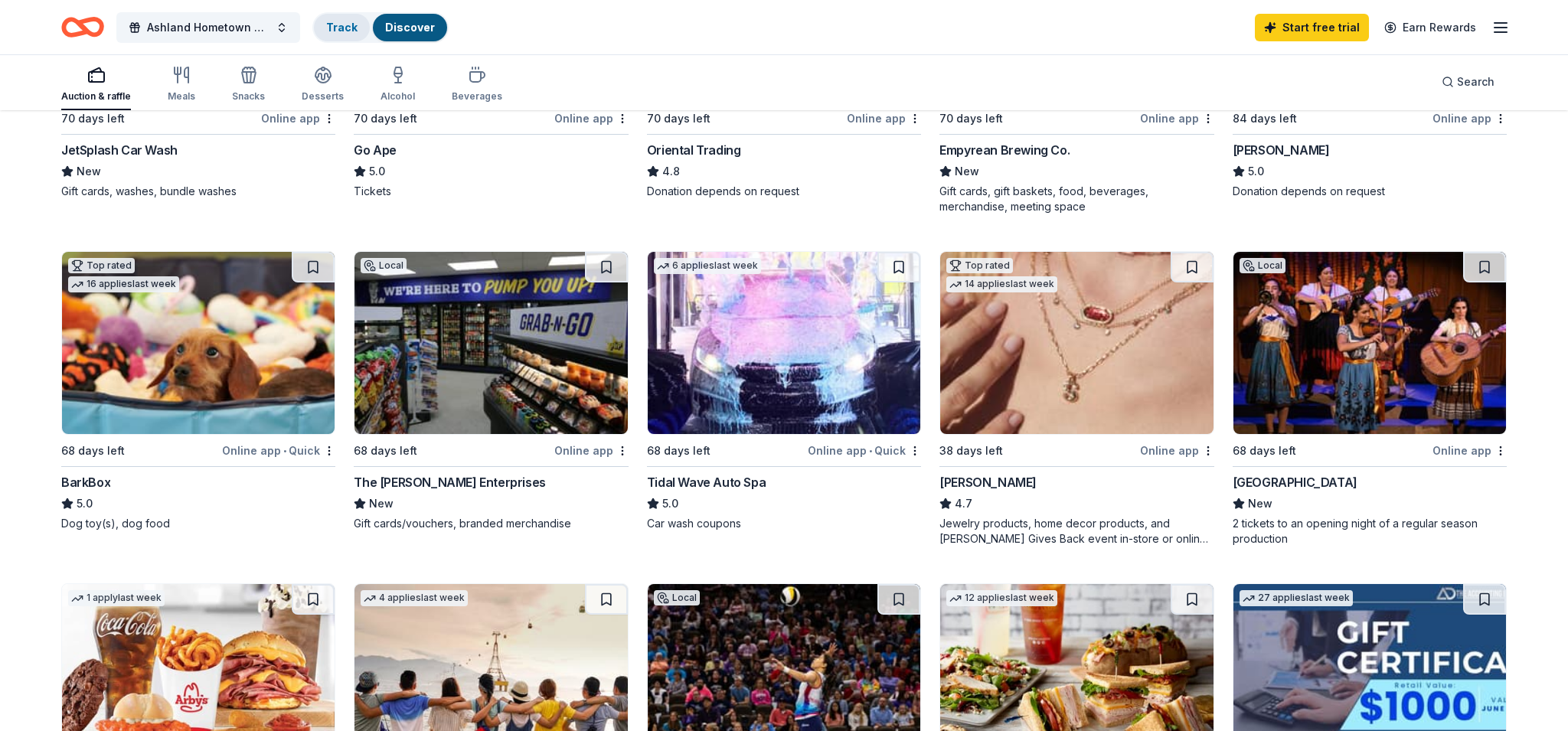
click at [358, 26] on div "Track" at bounding box center [341, 27] width 56 height 27
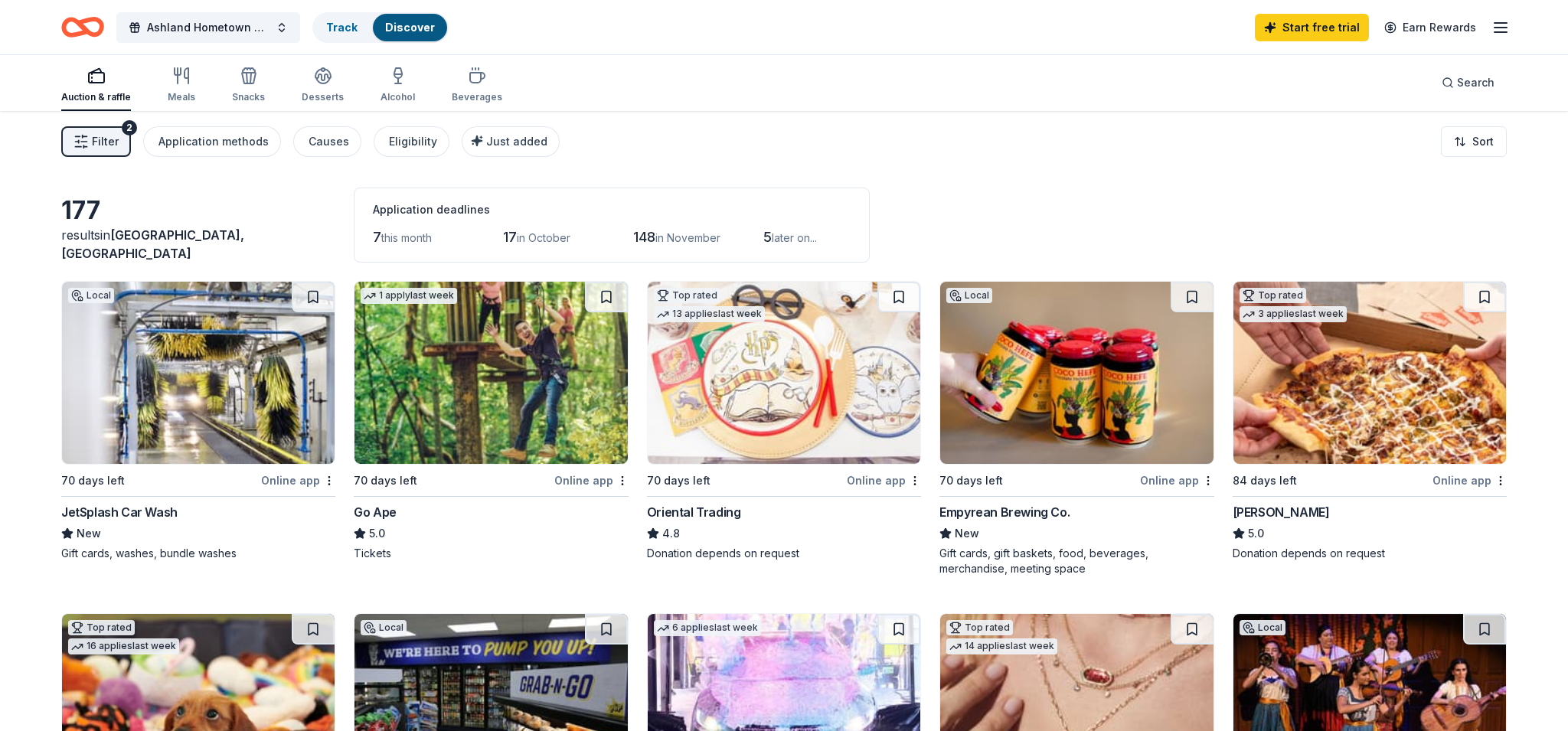
click at [408, 26] on link "Discover" at bounding box center [410, 27] width 50 height 13
click at [98, 80] on icon "button" at bounding box center [96, 76] width 18 height 18
click at [104, 74] on icon "button" at bounding box center [96, 76] width 18 height 18
click at [281, 29] on button "Ashland Hometown Chirstmas" at bounding box center [208, 27] width 184 height 31
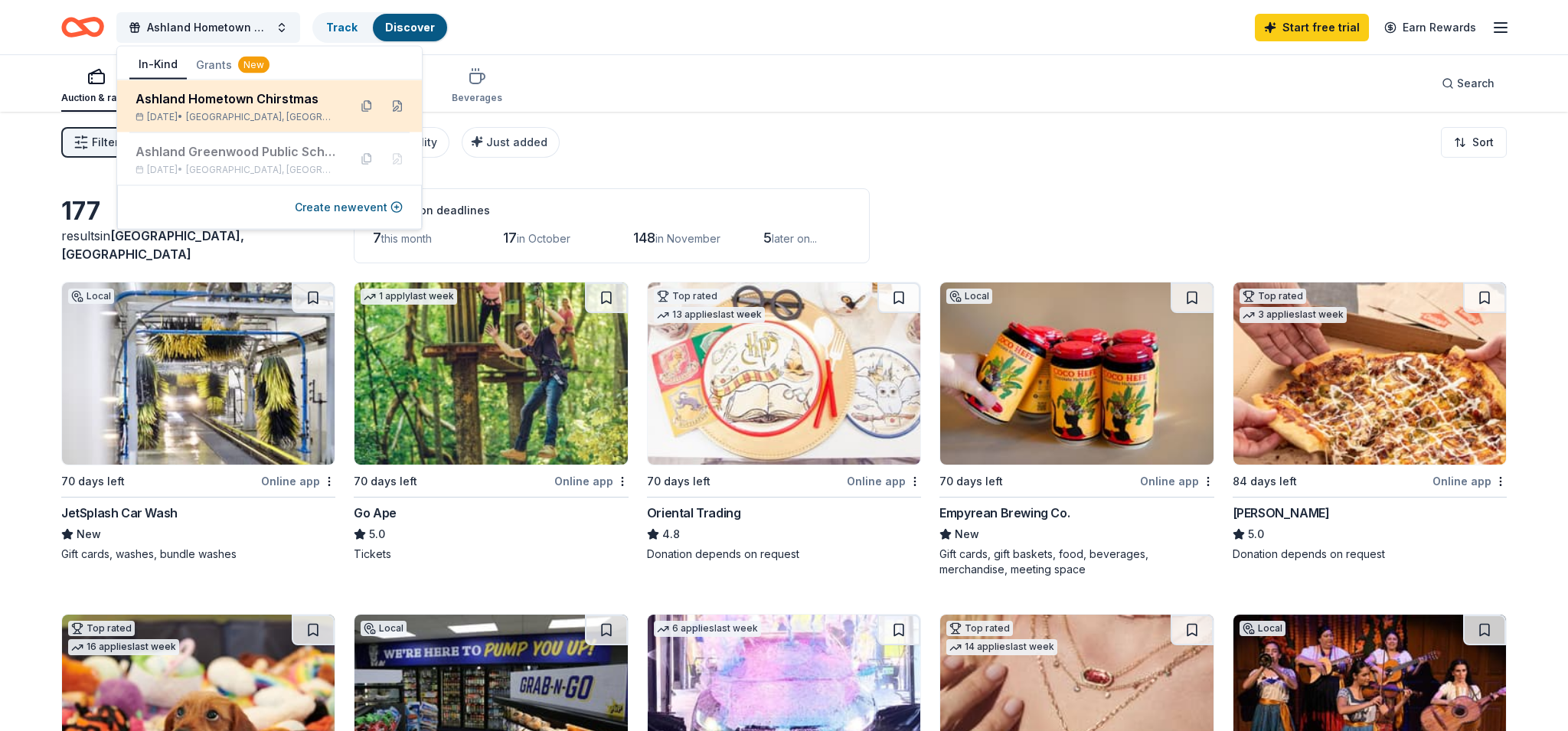
click at [214, 98] on div "Ashland Hometown Chirstmas" at bounding box center [235, 98] width 200 height 18
click at [226, 97] on div "Ashland Hometown Chirstmas" at bounding box center [235, 98] width 200 height 18
click at [219, 62] on button "Grants New" at bounding box center [232, 65] width 92 height 27
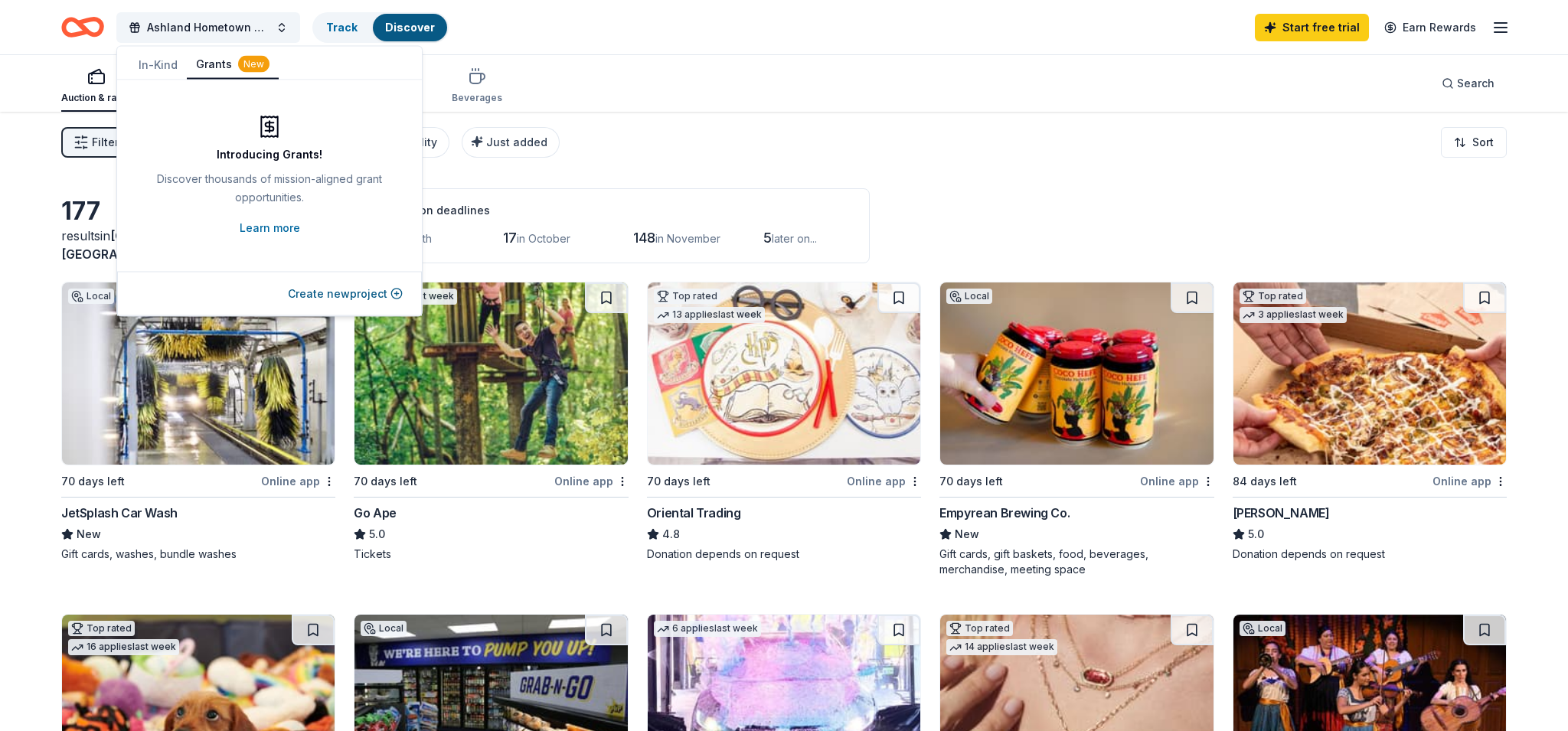
click at [165, 62] on button "In-Kind" at bounding box center [157, 65] width 57 height 27
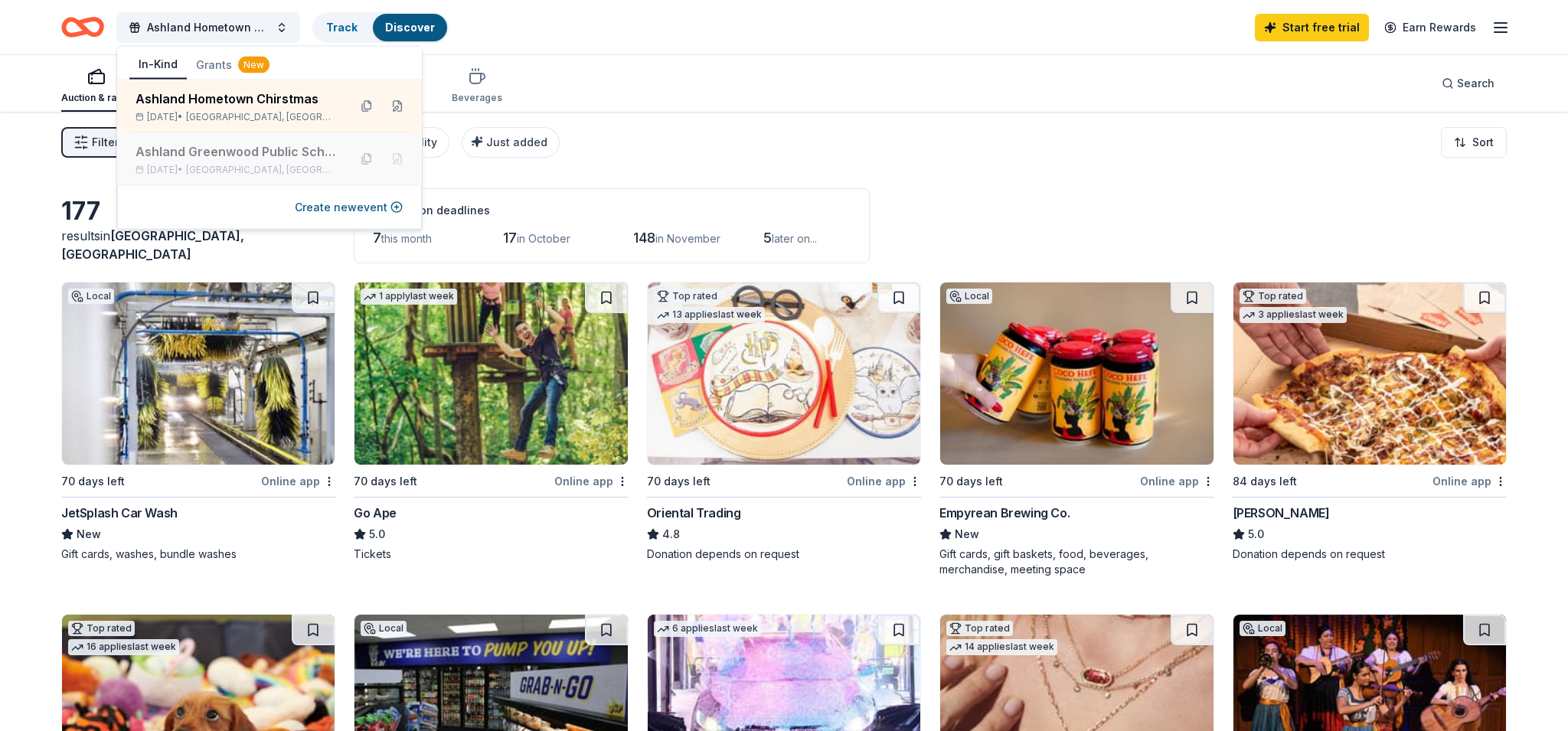
click at [241, 151] on div "Ashland Greenwood Public School Foundation Dinner" at bounding box center [235, 150] width 200 height 18
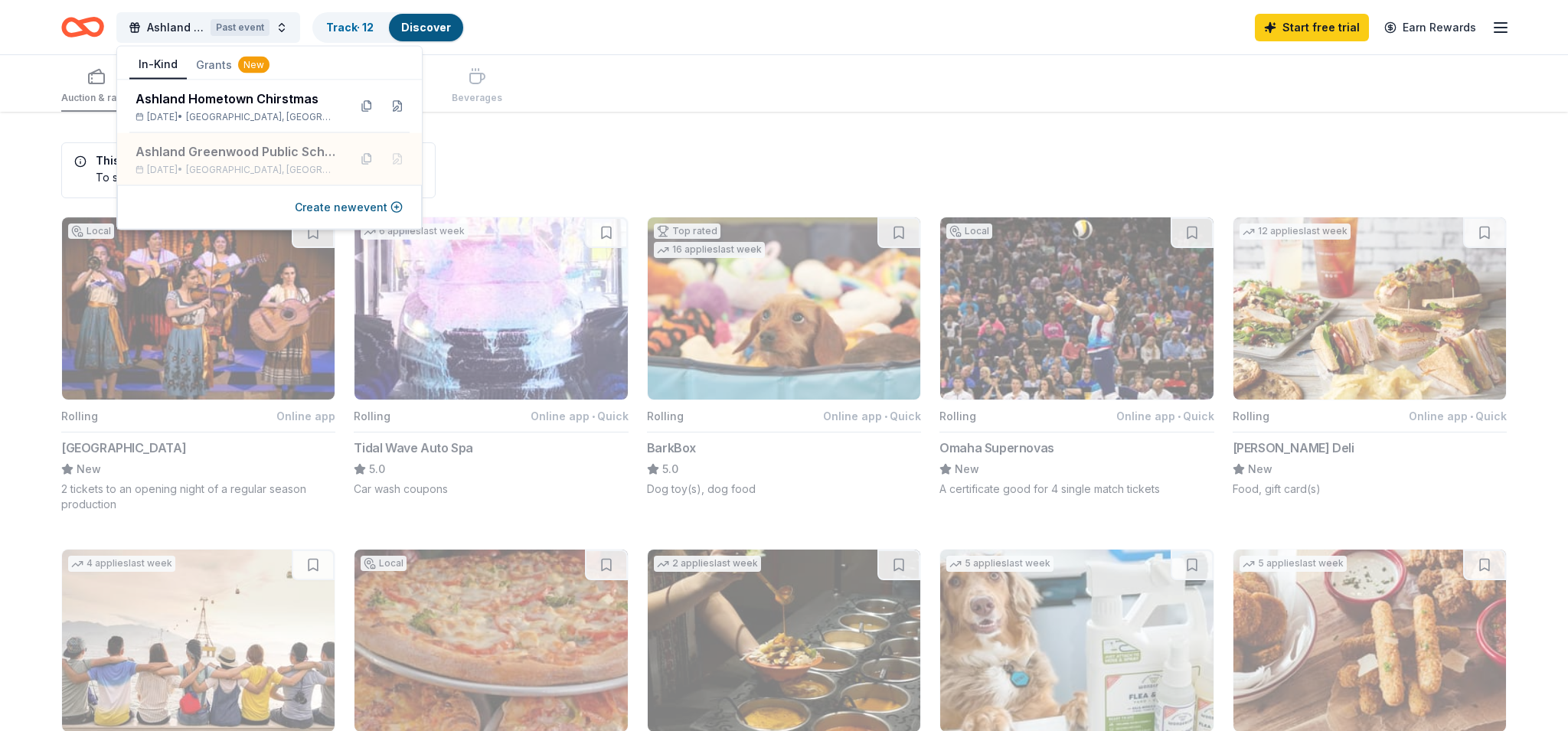
click at [648, 98] on div "Auction & raffle Meals Snacks Desserts Alcohol Beverages" at bounding box center [784, 83] width 1446 height 56
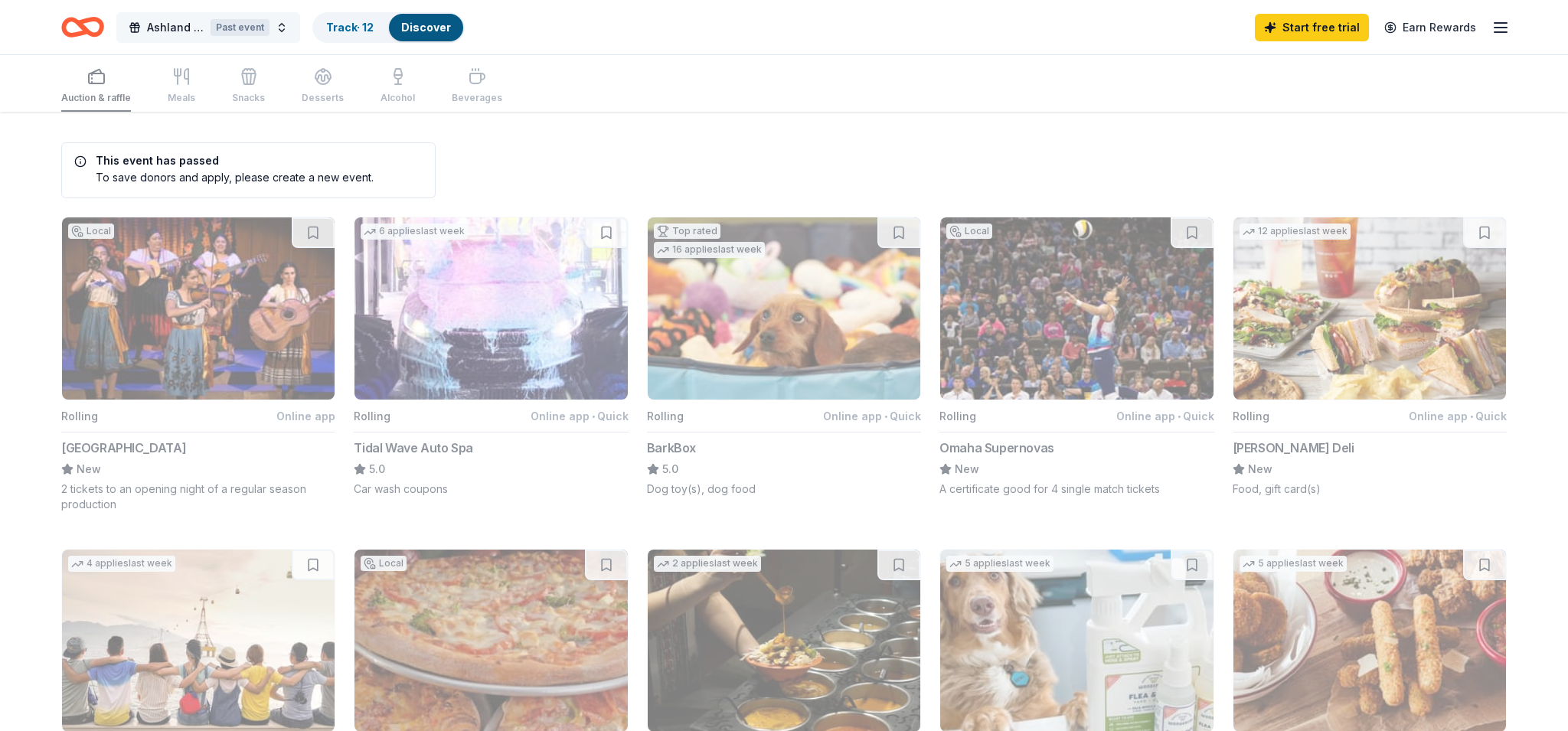
click at [193, 27] on span "Ashland Greenwood Public School Foundation Dinner" at bounding box center [175, 27] width 57 height 18
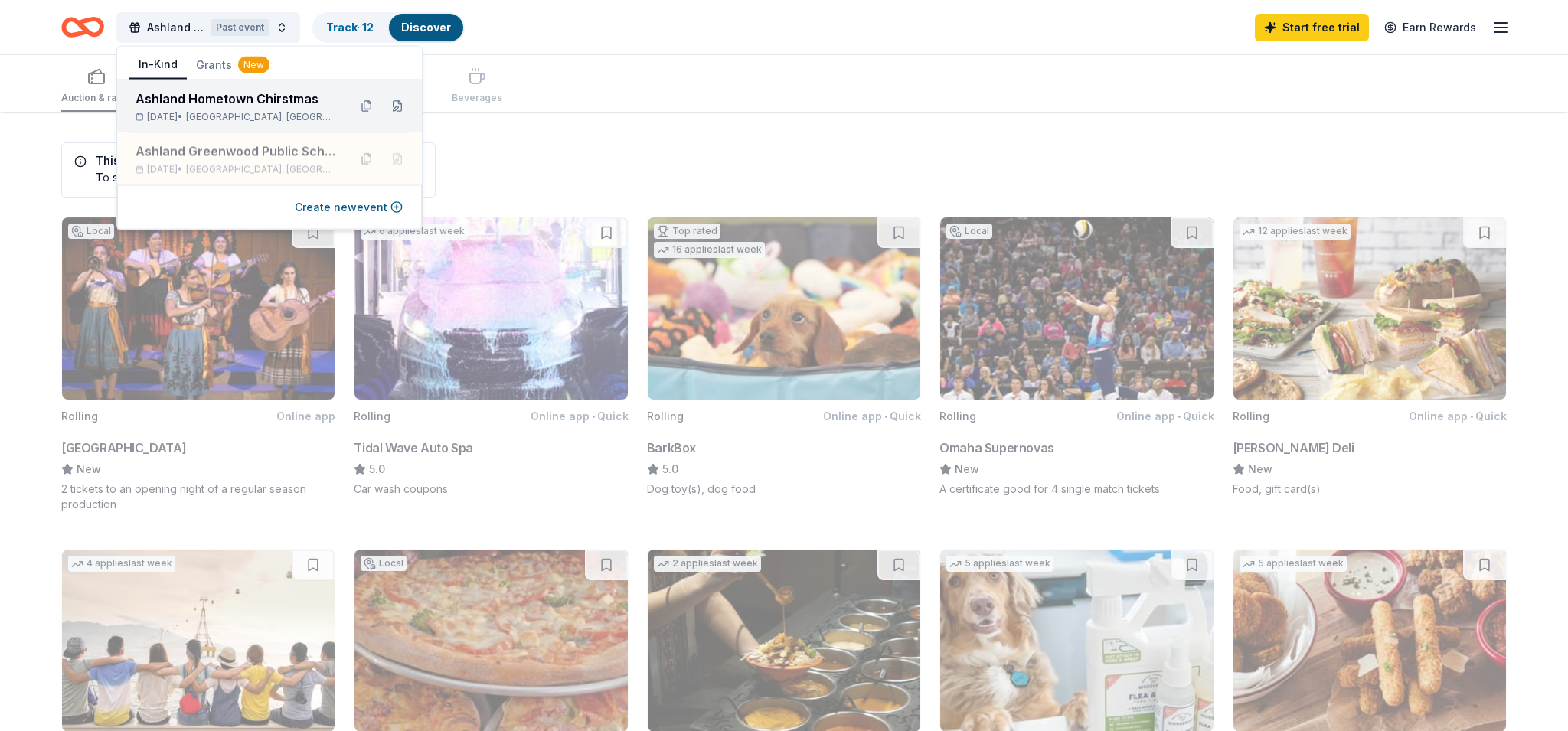
click at [208, 95] on div "Ashland Hometown Chirstmas" at bounding box center [235, 98] width 200 height 18
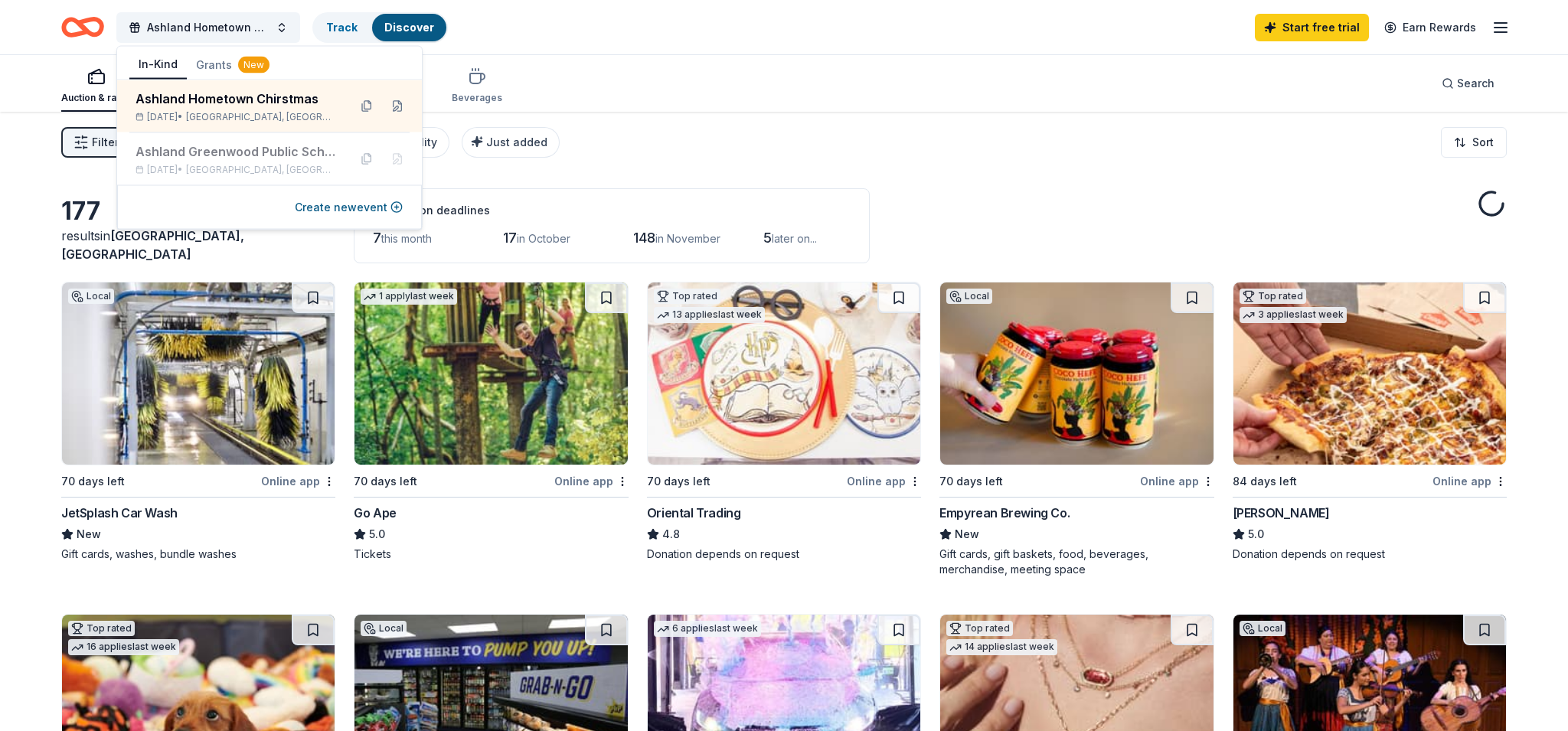
scroll to position [3, 0]
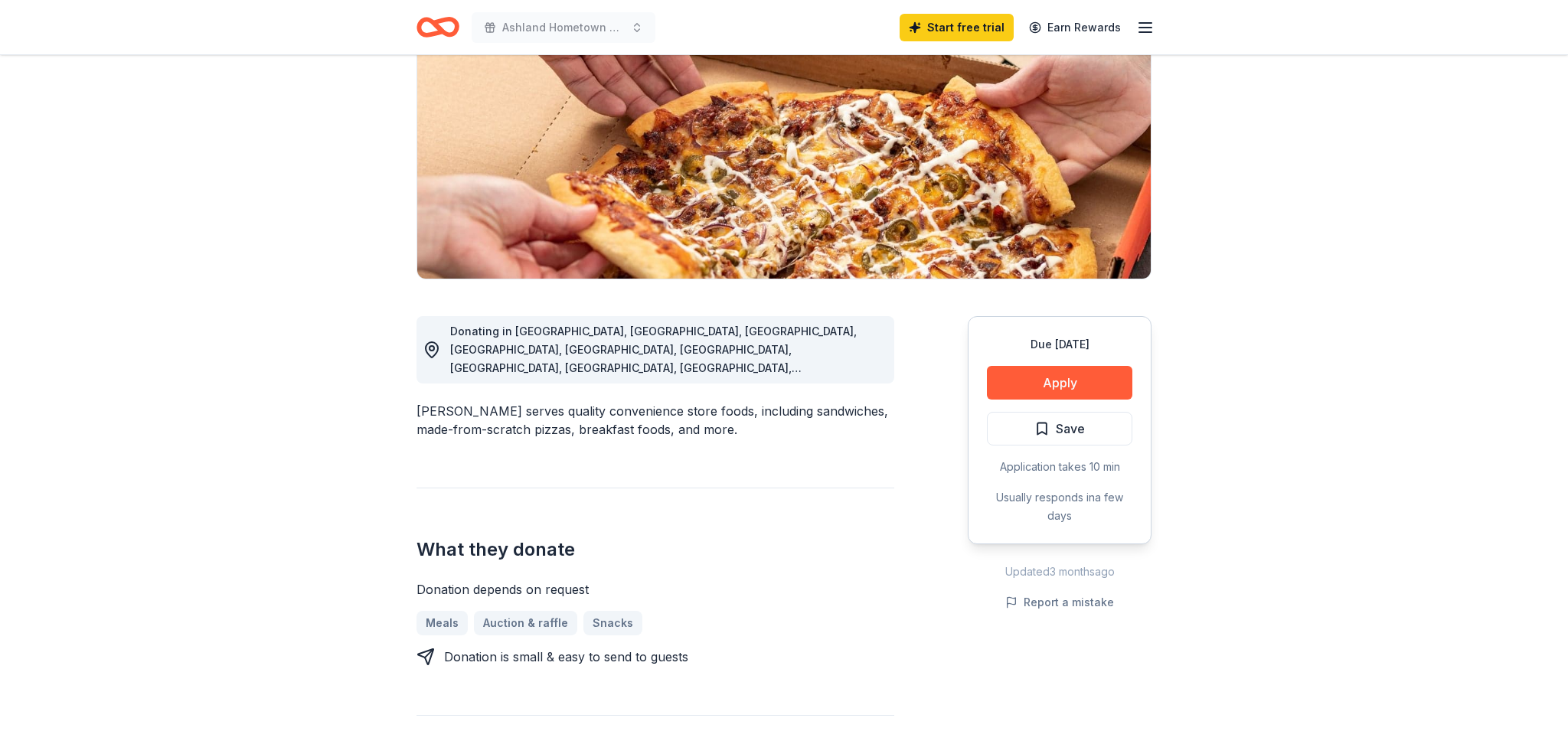
scroll to position [185, 0]
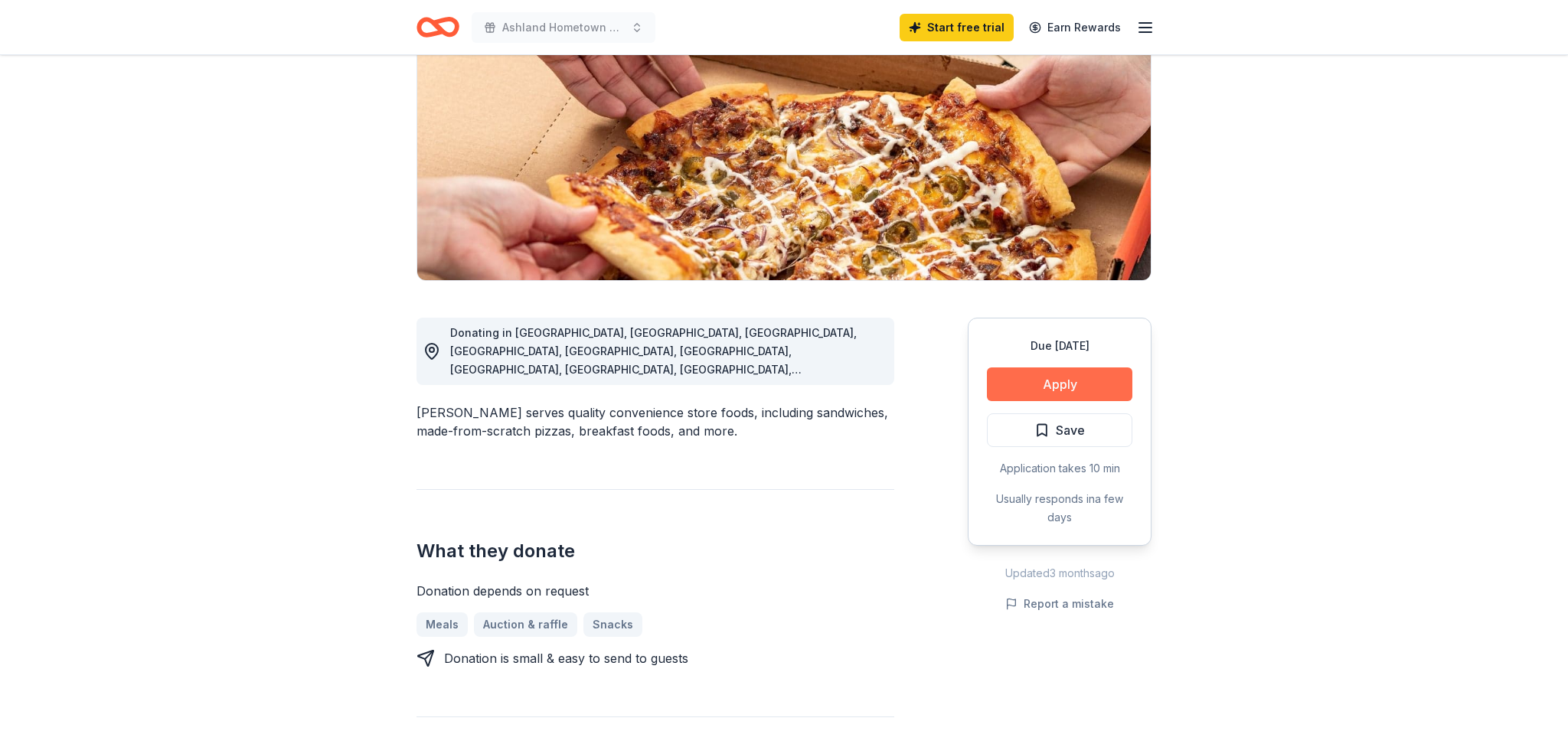
click at [1071, 381] on button "Apply" at bounding box center [1059, 384] width 145 height 33
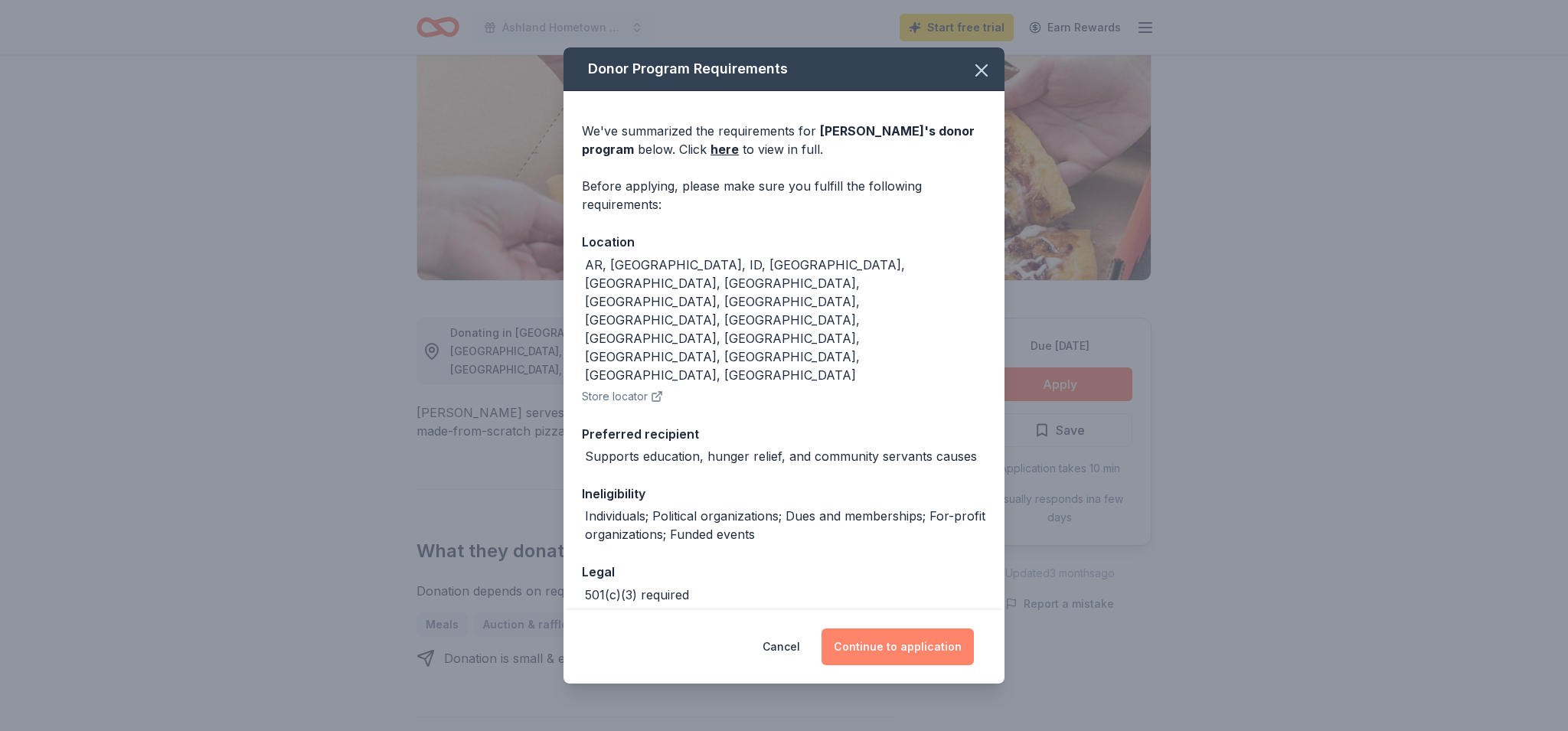
click at [934, 628] on button "Continue to application" at bounding box center [897, 646] width 152 height 37
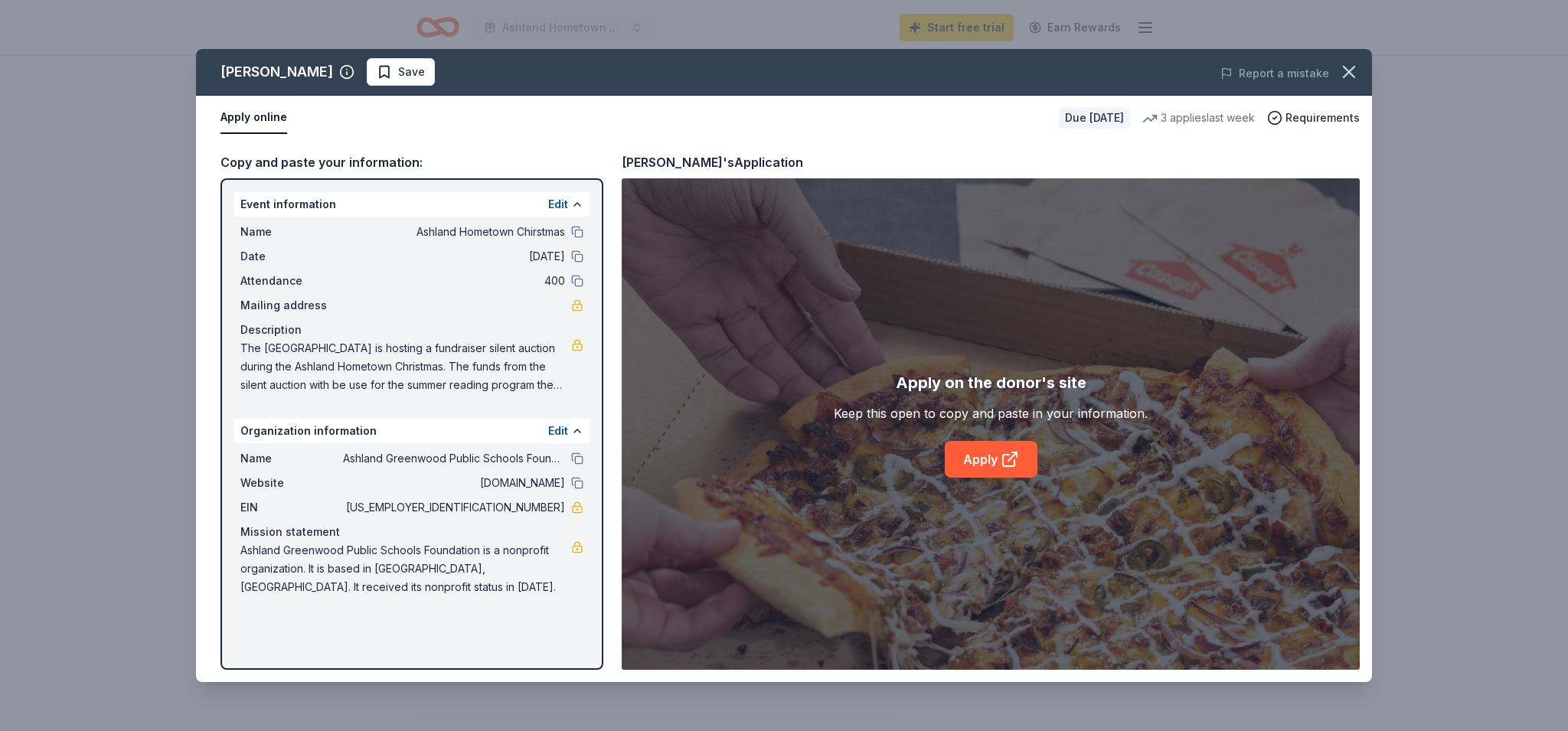
click at [418, 203] on div "Event information Edit" at bounding box center [411, 204] width 355 height 25
click at [574, 205] on button at bounding box center [577, 204] width 12 height 12
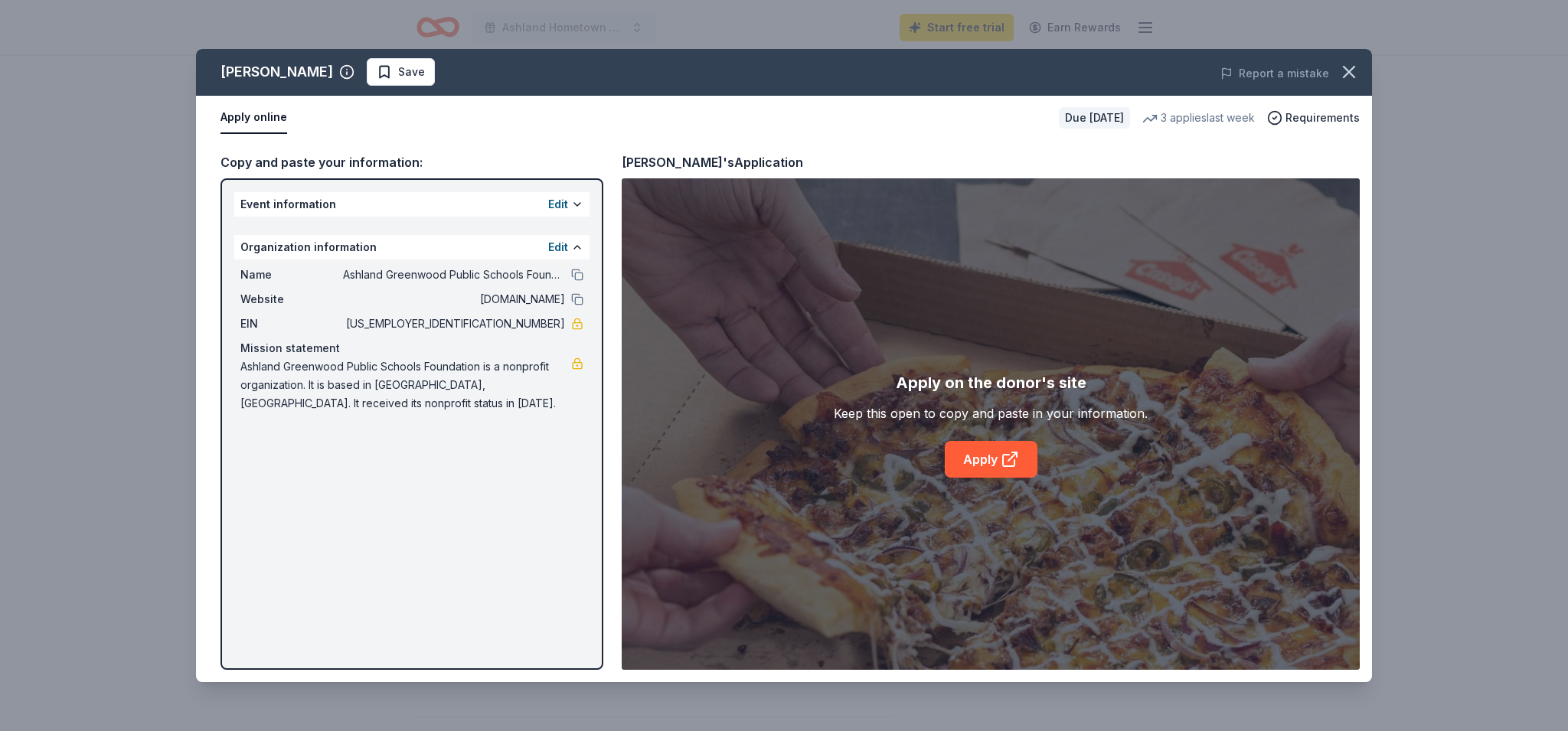
click at [341, 206] on div "Event information Edit" at bounding box center [411, 204] width 355 height 25
click at [577, 246] on button at bounding box center [577, 247] width 12 height 12
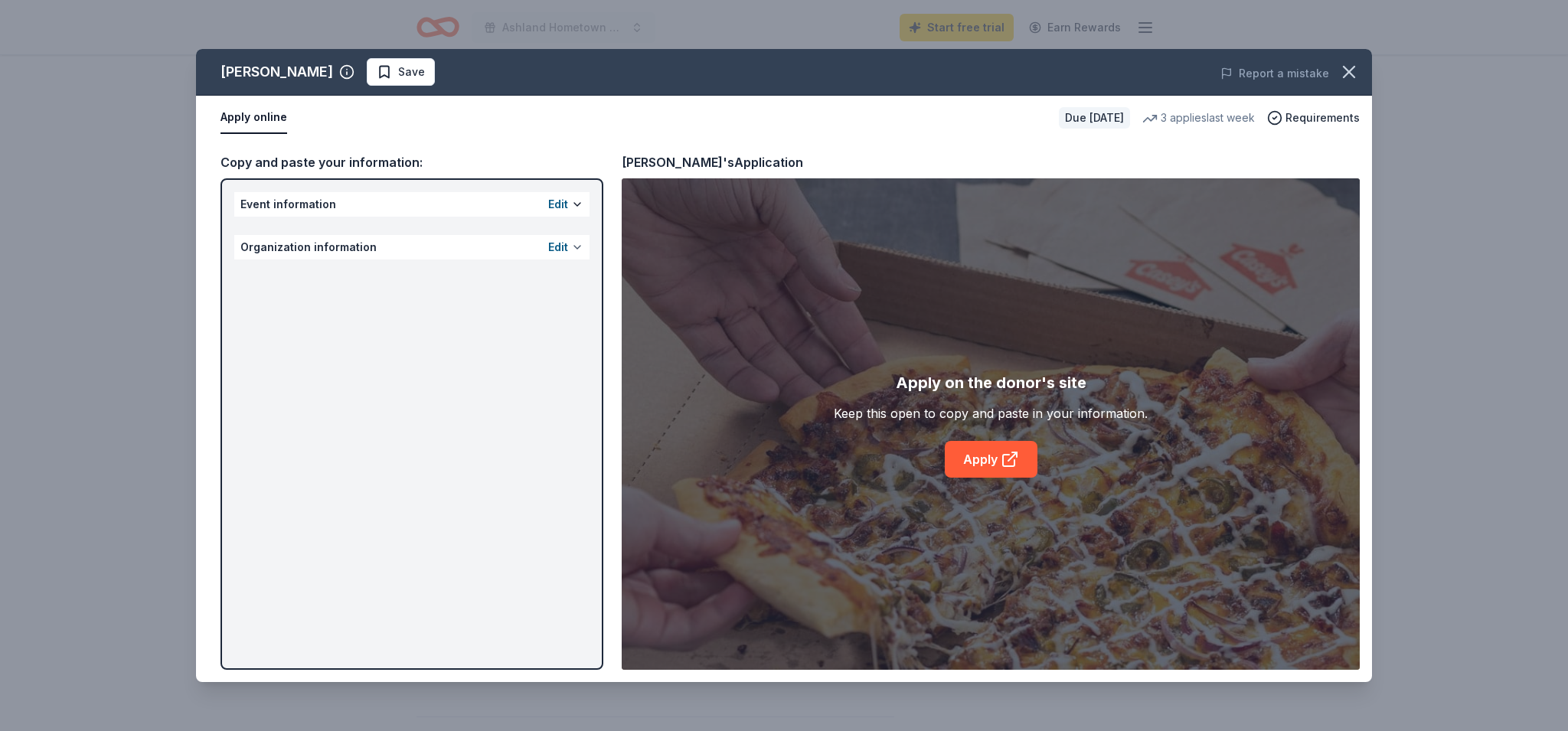
click at [575, 249] on button at bounding box center [577, 247] width 12 height 12
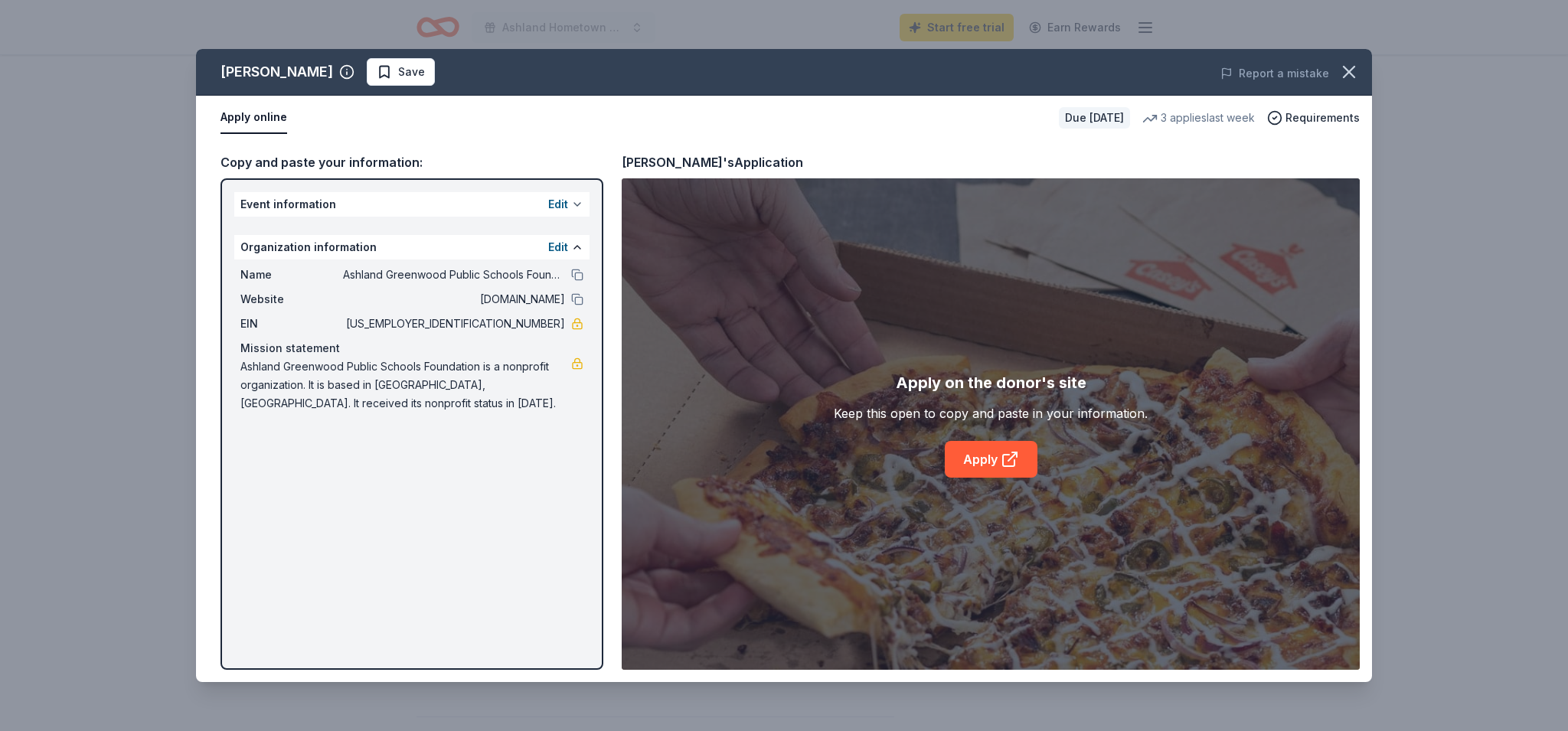
click at [577, 203] on button at bounding box center [577, 204] width 12 height 12
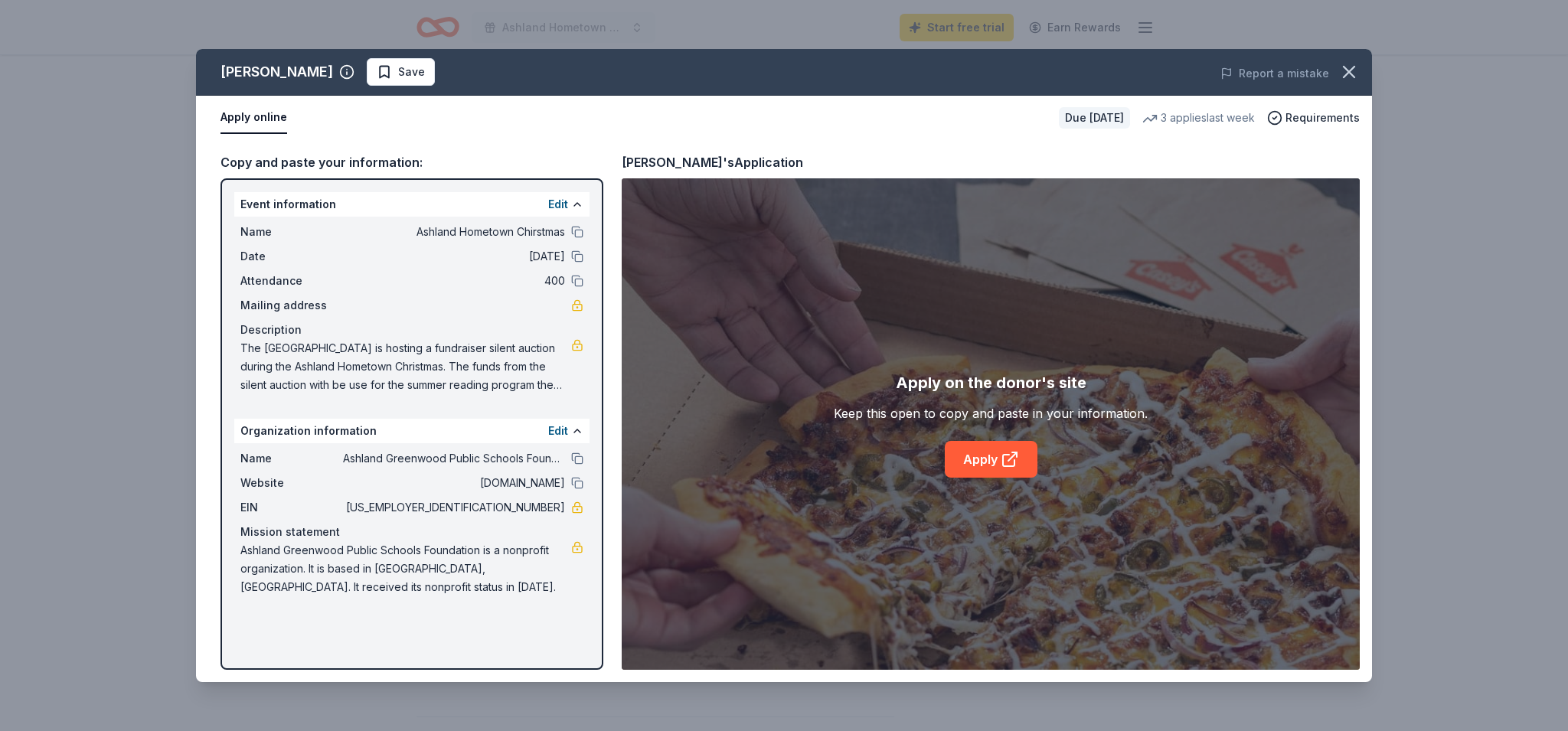
click at [542, 461] on span "Ashland Greenwood Public Schools Foundation" at bounding box center [454, 457] width 222 height 18
click at [566, 432] on button "Edit" at bounding box center [558, 430] width 20 height 18
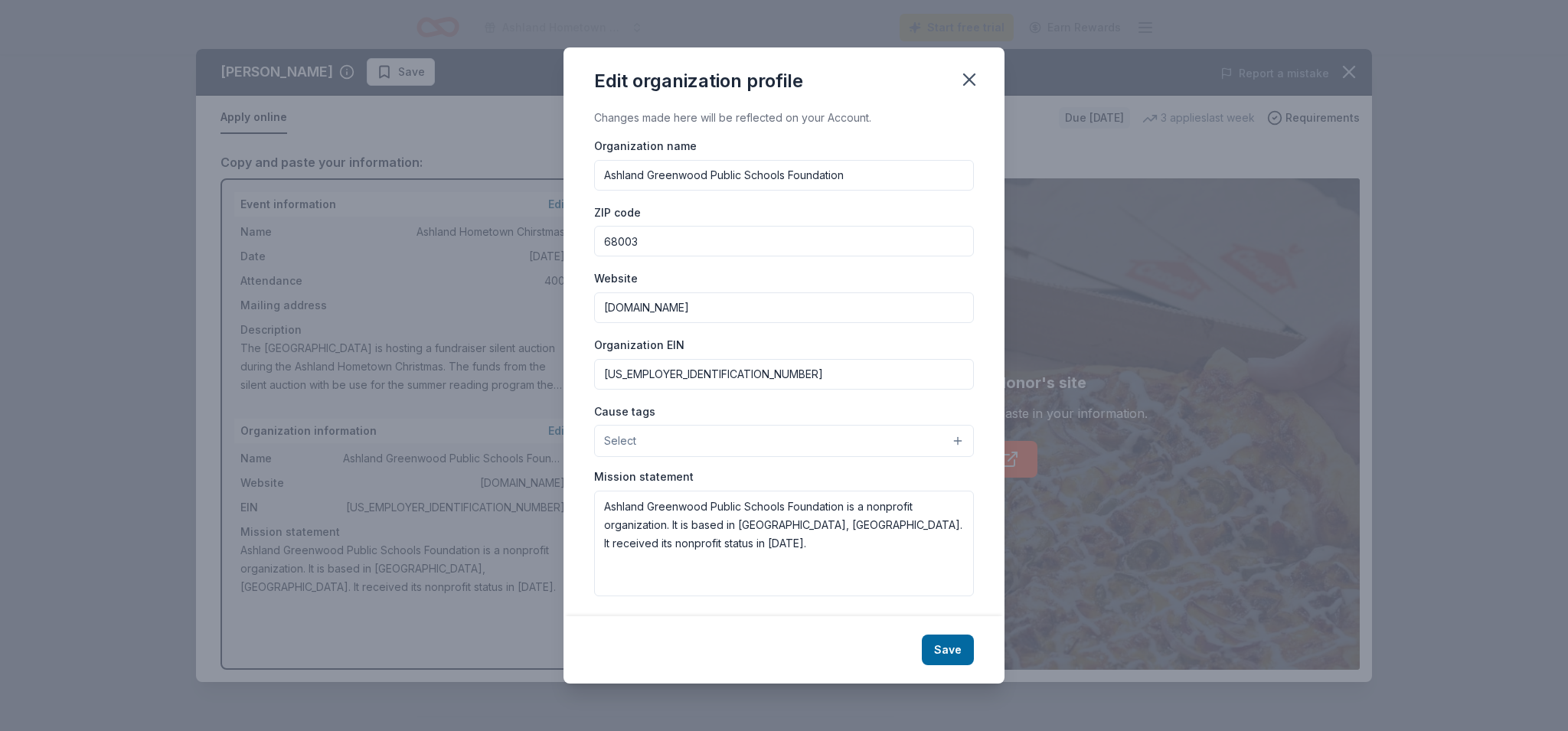
drag, startPoint x: 604, startPoint y: 177, endPoint x: 864, endPoint y: 179, distance: 260.0
click at [864, 179] on input "Ashland Greenwood Public Schools Foundation" at bounding box center [784, 175] width 380 height 31
drag, startPoint x: 683, startPoint y: 310, endPoint x: 588, endPoint y: 309, distance: 95.0
click at [588, 309] on div "Changes made here will be reflected on your Account. Organization name Ashland …" at bounding box center [784, 362] width 441 height 507
click at [725, 179] on input "Ashland Public Library" at bounding box center [784, 175] width 380 height 31
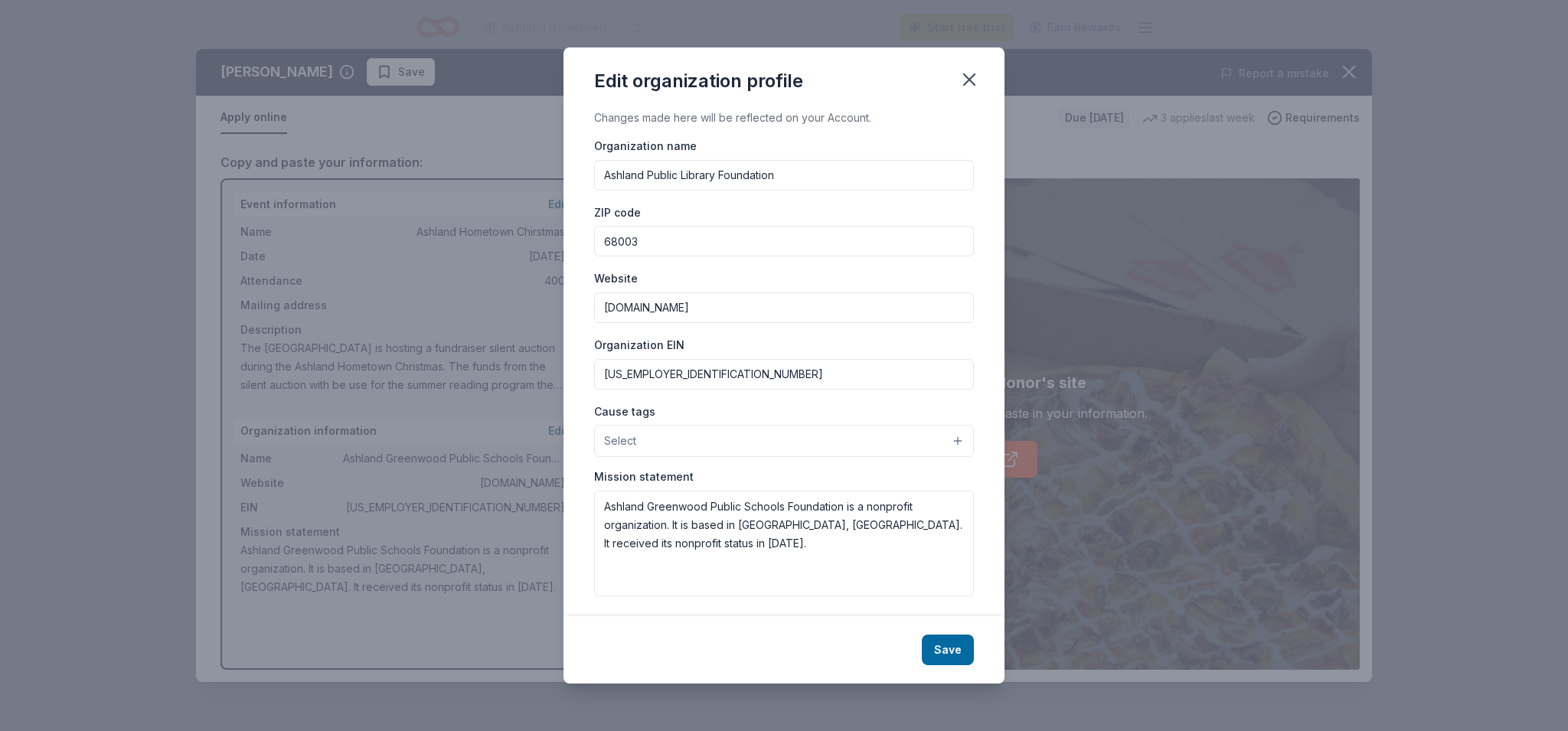
type input "Ashland Public Library Foundation"
drag, startPoint x: 683, startPoint y: 310, endPoint x: 583, endPoint y: 315, distance: 100.1
click at [583, 315] on div "Changes made here will be reflected on your Account. Organization name Ashland …" at bounding box center [784, 362] width 441 height 507
drag, startPoint x: 691, startPoint y: 308, endPoint x: 535, endPoint y: 300, distance: 156.2
click at [535, 300] on div "Edit organization profile Changes made here will be reflected on your Account. …" at bounding box center [784, 365] width 1568 height 731
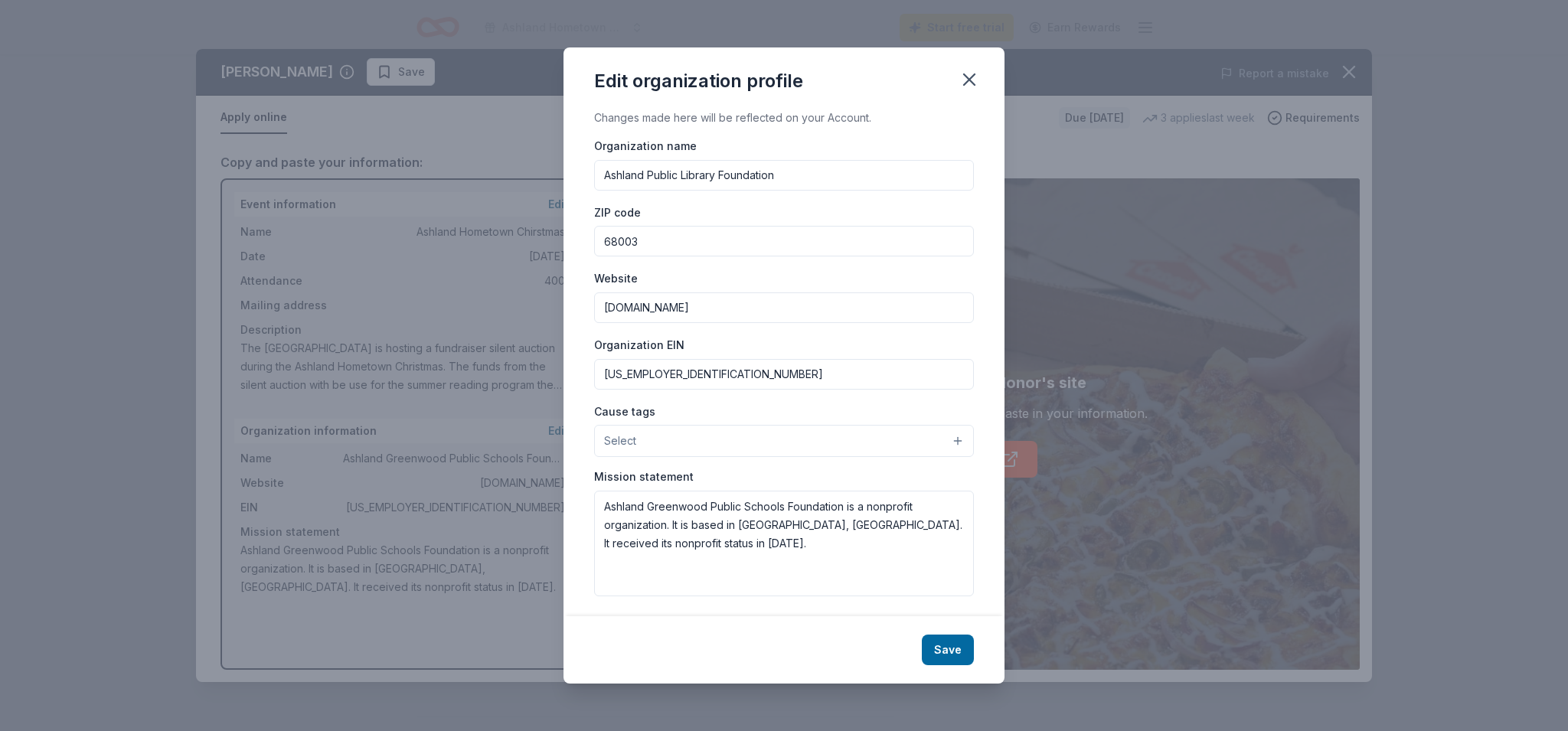
type input "[DOMAIN_NAME]"
click at [689, 376] on input "36-3430035" at bounding box center [784, 374] width 380 height 31
drag, startPoint x: 689, startPoint y: 376, endPoint x: 557, endPoint y: 368, distance: 132.2
click at [557, 368] on div "Edit organization profile Changes made here will be reflected on your Account. …" at bounding box center [784, 365] width 1568 height 731
click at [624, 378] on input "36-3430035" at bounding box center [784, 374] width 380 height 31
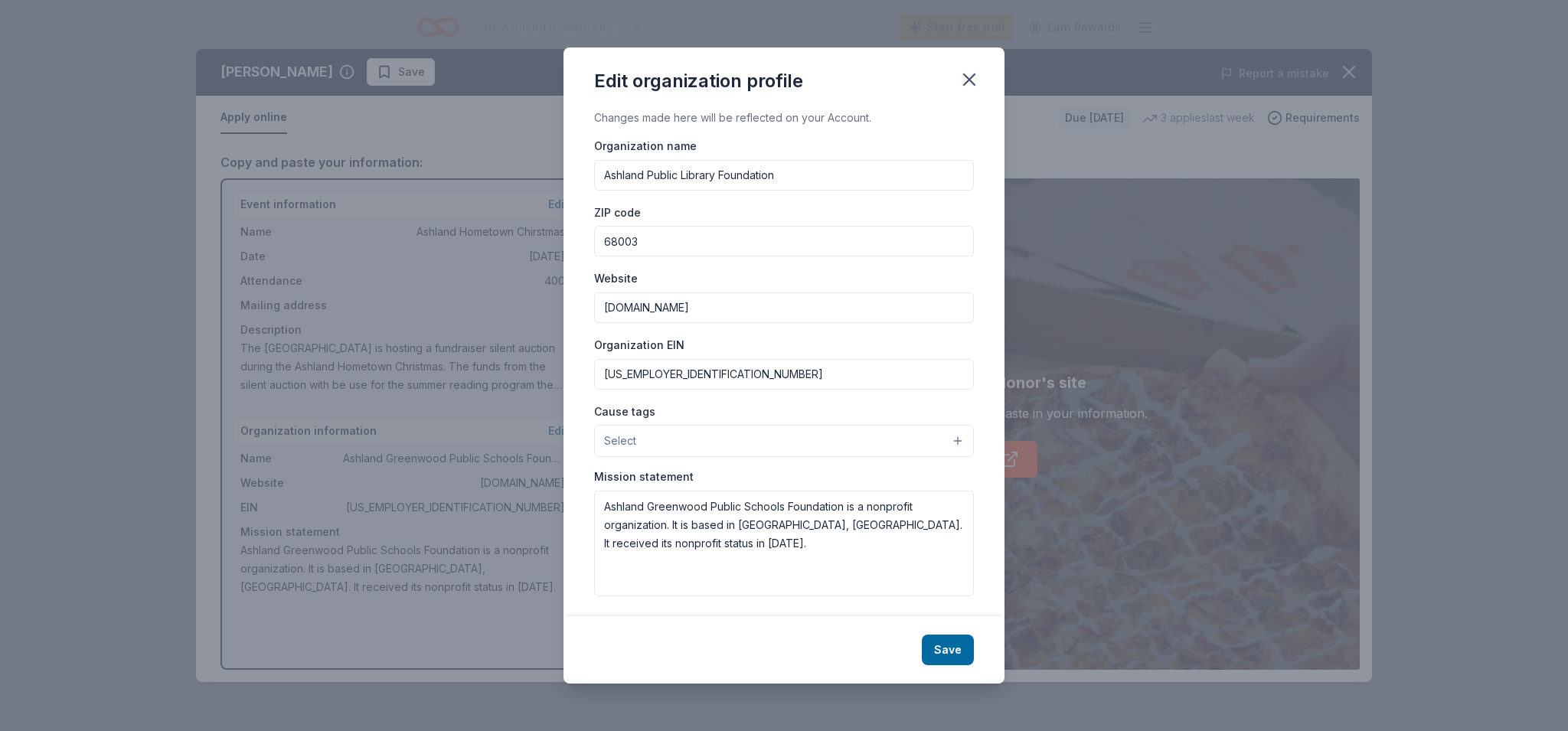
drag, startPoint x: 630, startPoint y: 374, endPoint x: 708, endPoint y: 374, distance: 78.0
click at [708, 374] on input "36-3430035" at bounding box center [784, 374] width 380 height 31
type input "[US_EMPLOYER_IDENTIFICATION_NUMBER]"
click at [612, 439] on span "Select" at bounding box center [620, 440] width 33 height 18
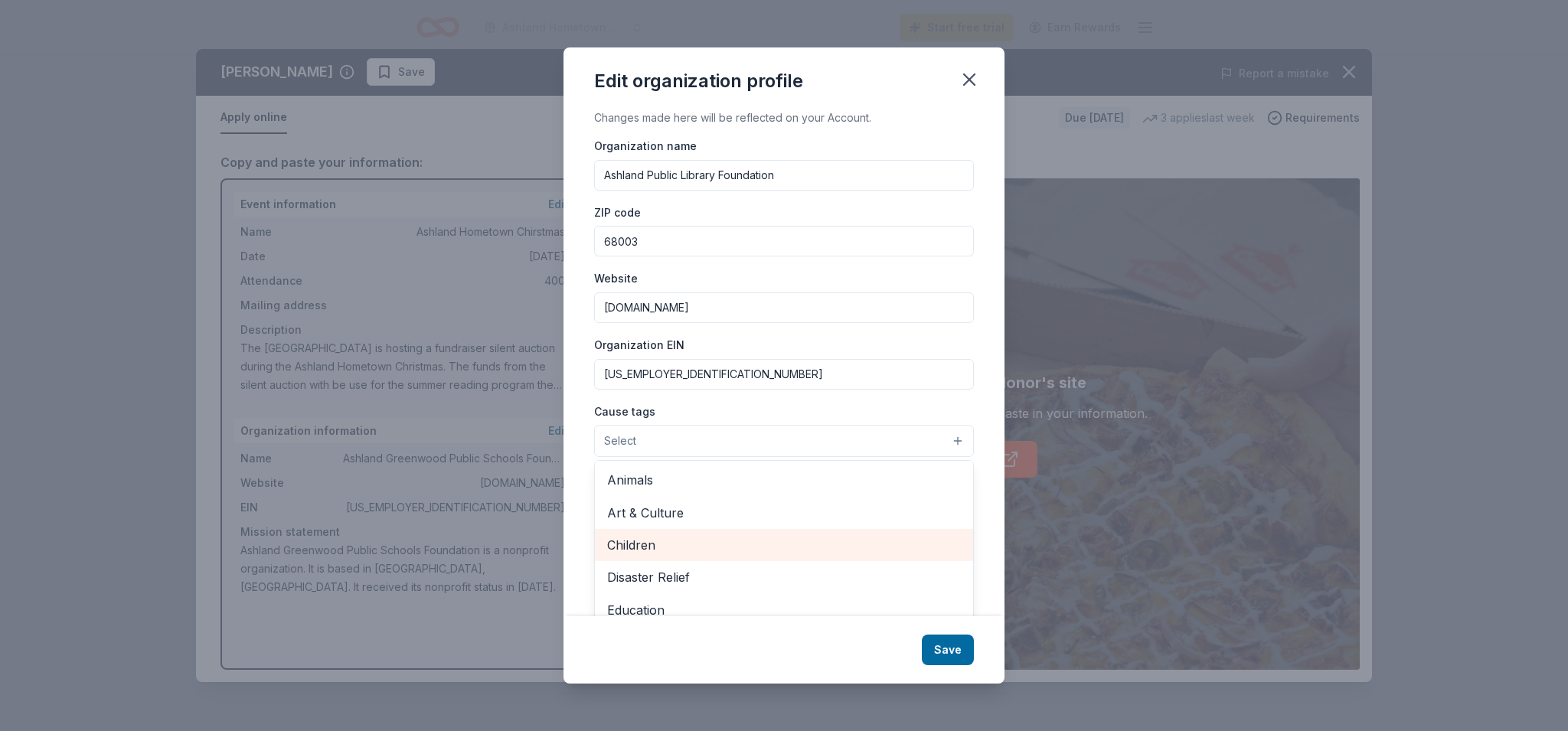
click at [644, 543] on span "Children" at bounding box center [784, 545] width 353 height 20
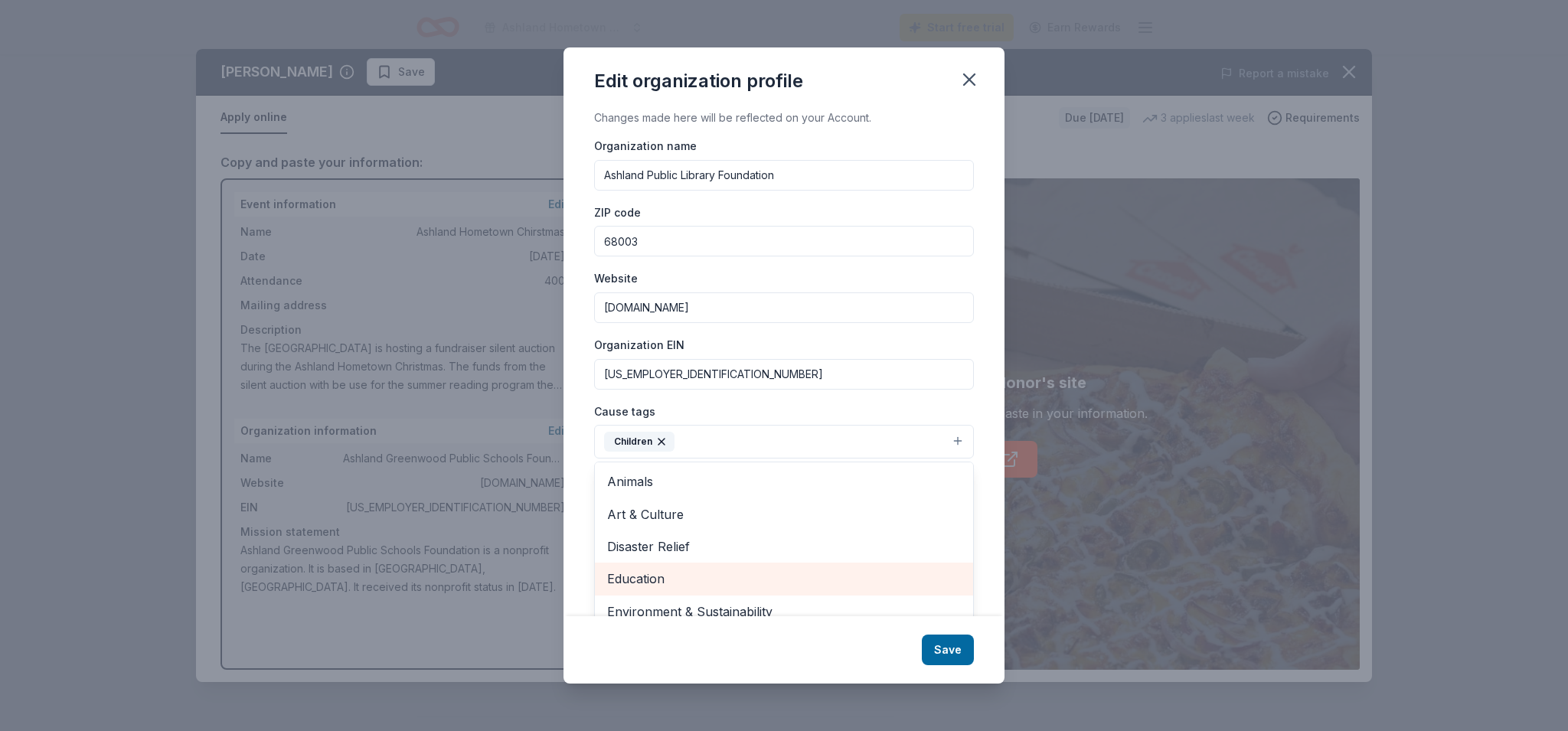
click at [657, 573] on span "Education" at bounding box center [784, 578] width 353 height 20
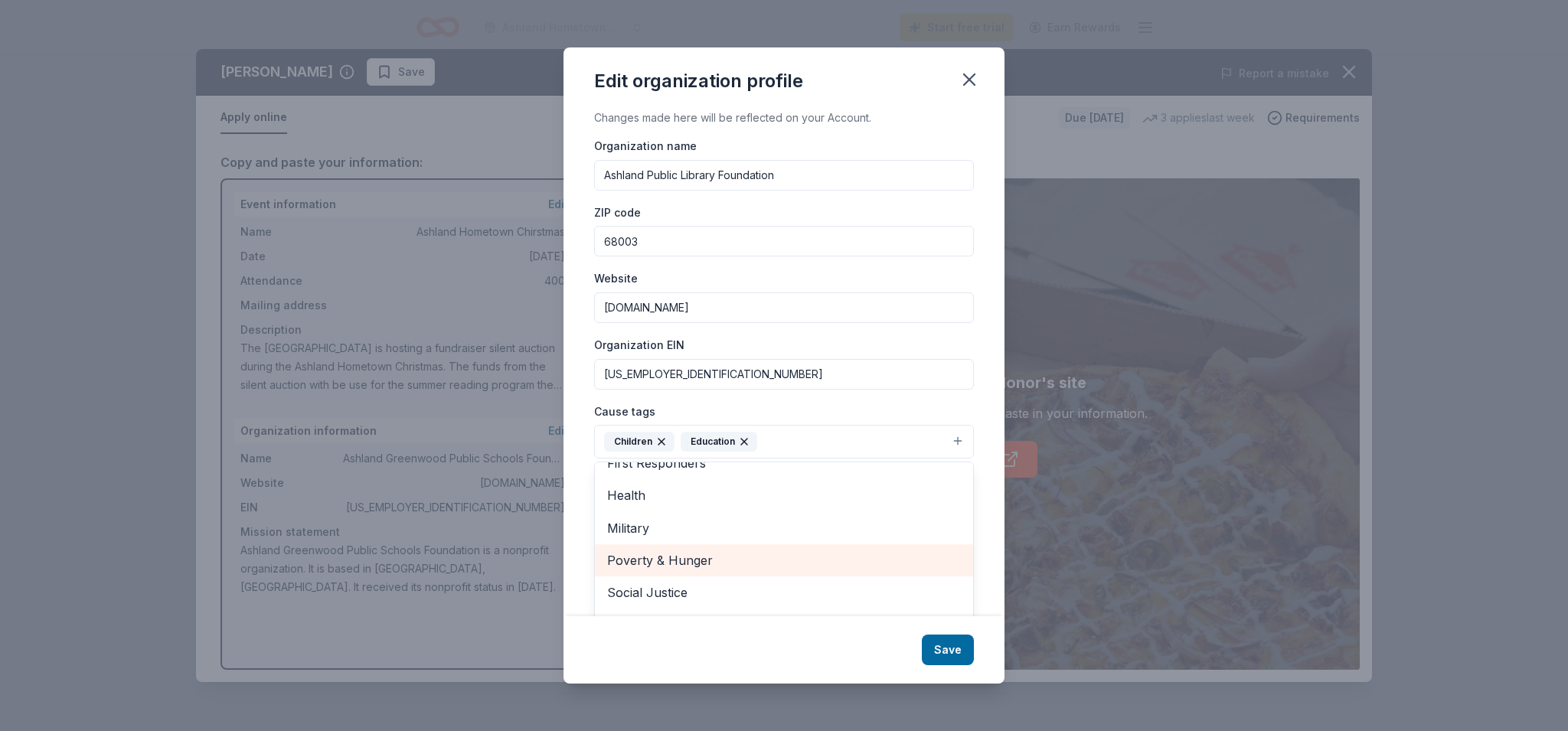
scroll to position [29, 0]
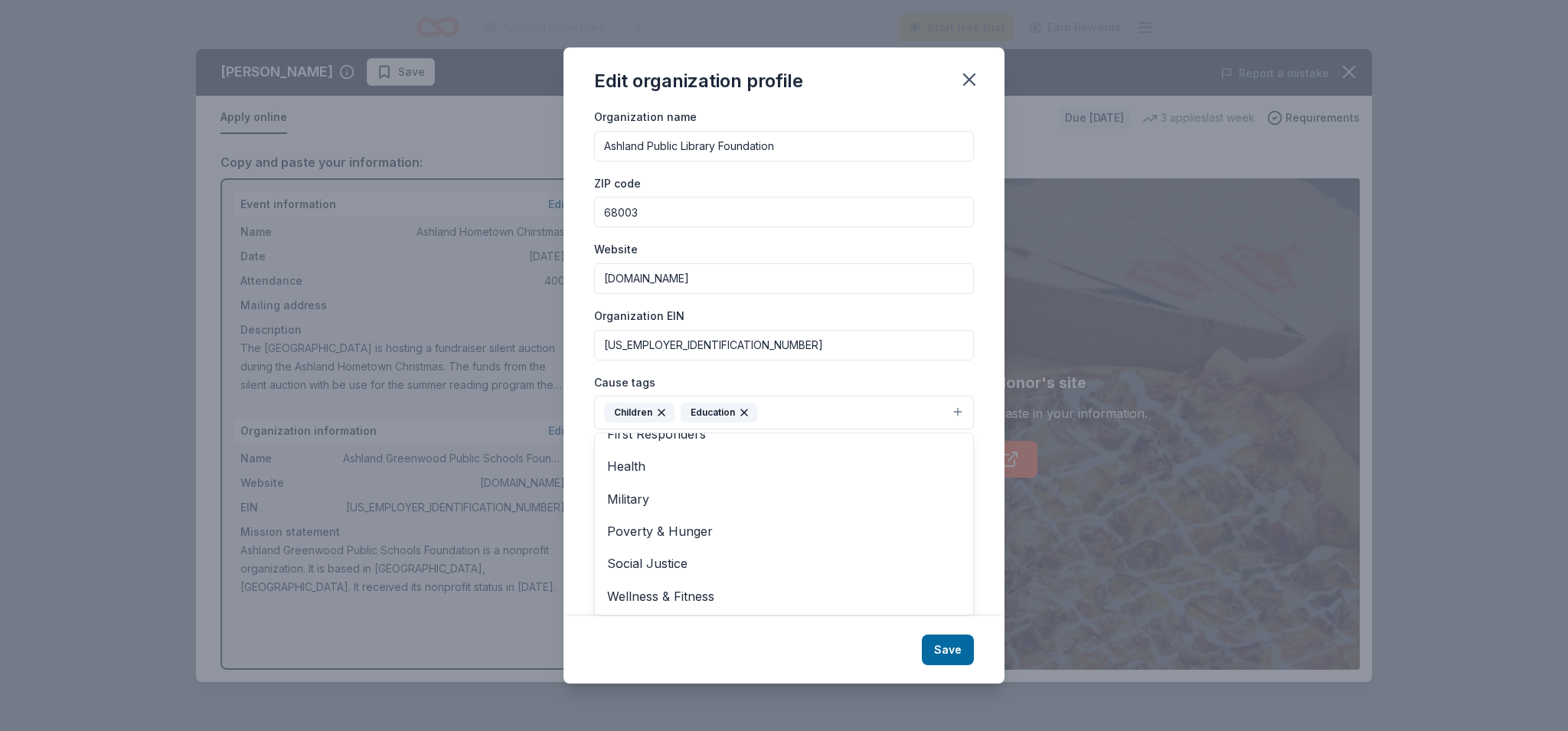
click at [630, 654] on div "Edit organization profile Changes made here will be reflected on your Account. …" at bounding box center [784, 365] width 441 height 636
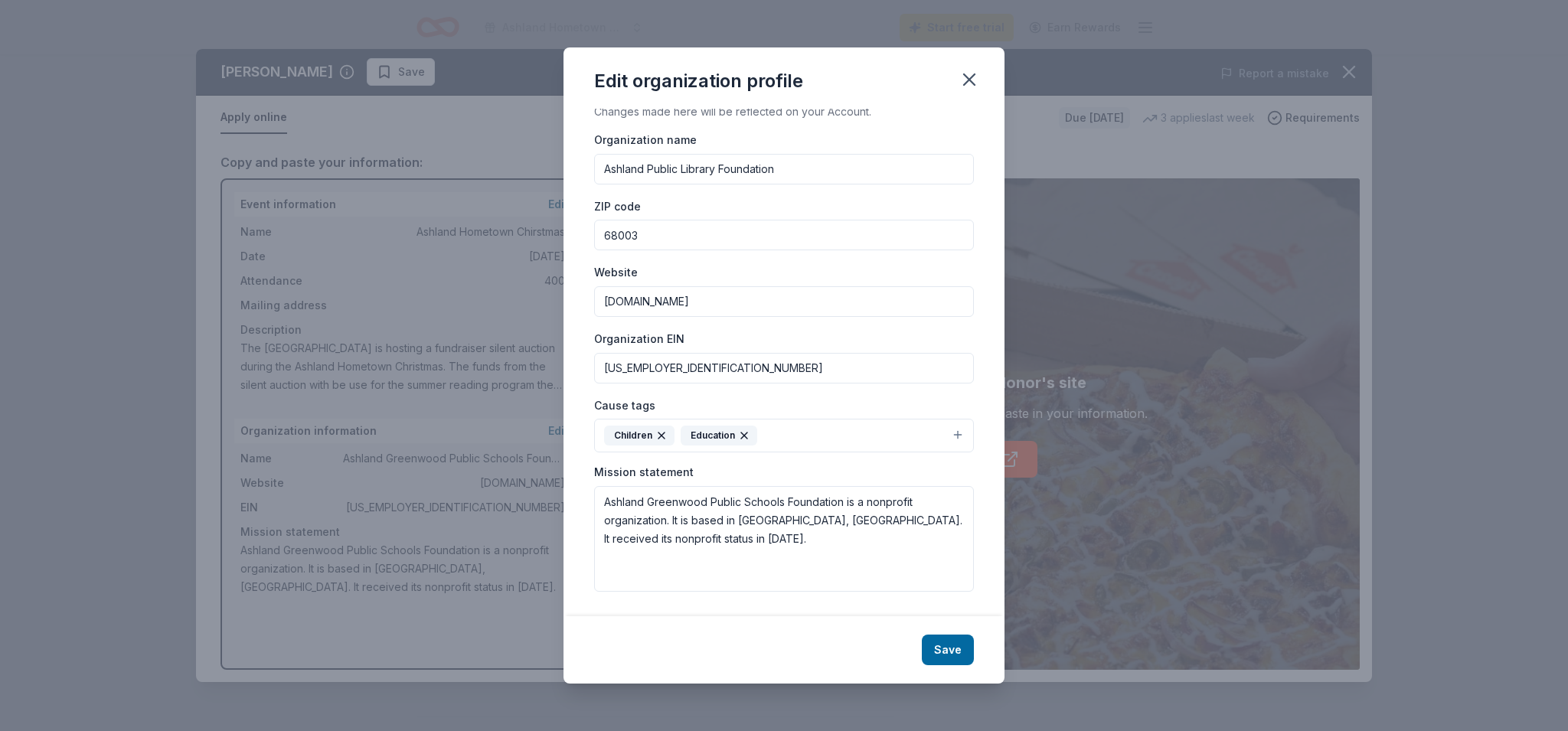
scroll to position [5, 0]
drag, startPoint x: 606, startPoint y: 504, endPoint x: 671, endPoint y: 545, distance: 76.9
click at [671, 545] on textarea "Ashland Greenwood Public Schools Foundation is a nonprofit organization. It is …" at bounding box center [784, 539] width 380 height 105
drag, startPoint x: 849, startPoint y: 522, endPoint x: 864, endPoint y: 522, distance: 15.0
click at [864, 522] on textarea "The mission of the Ashland Public Library is to provide quality resources, whic…" at bounding box center [784, 539] width 380 height 105
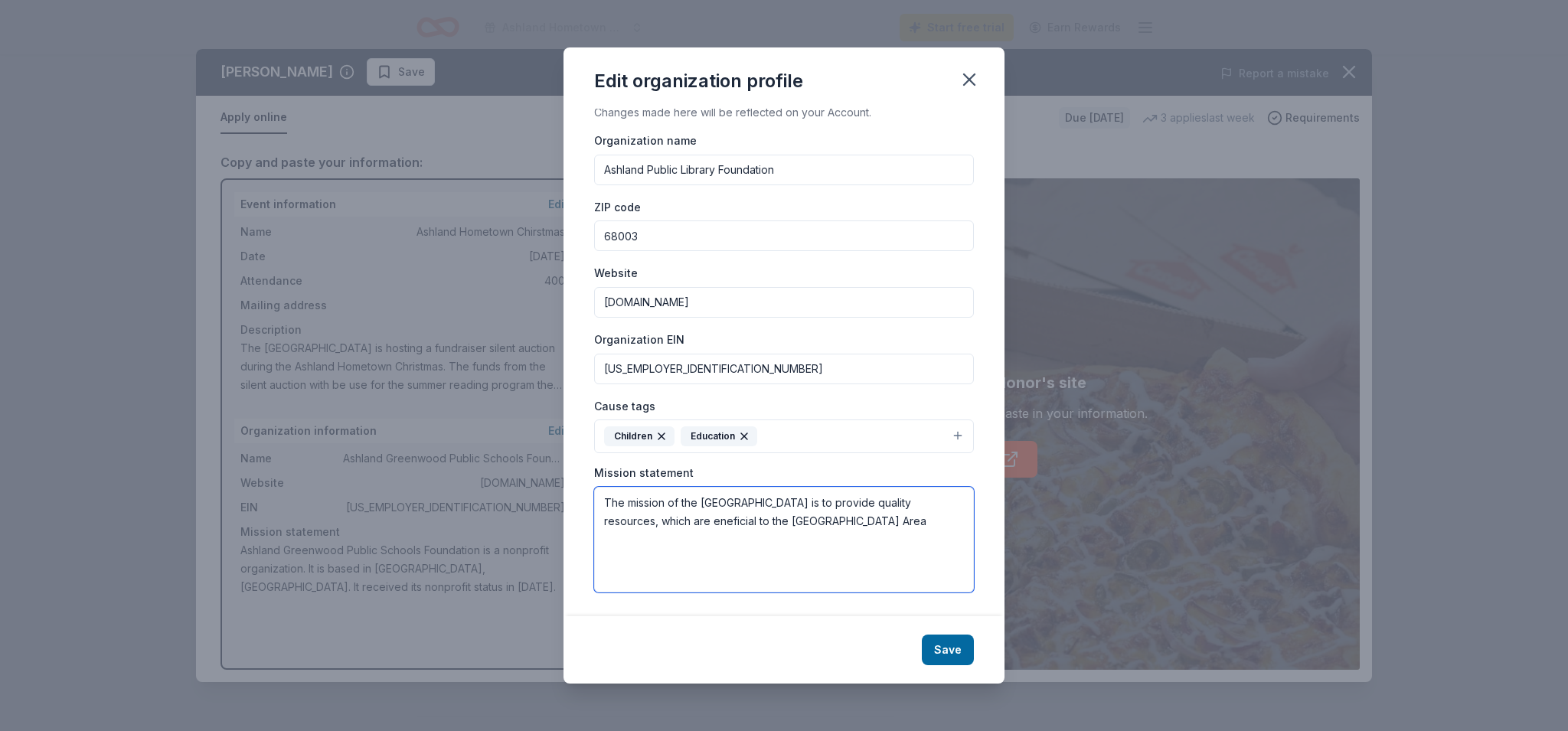
drag, startPoint x: 714, startPoint y: 520, endPoint x: 748, endPoint y: 524, distance: 34.2
click at [714, 520] on textarea "The mission of the Ashland Public Library is to provide quality resources, whic…" at bounding box center [784, 539] width 380 height 105
drag, startPoint x: 913, startPoint y: 523, endPoint x: 944, endPoint y: 527, distance: 31.3
click at [914, 524] on textarea "The mission of the Ashland Public Library is to provide quality resources, whic…" at bounding box center [784, 539] width 380 height 105
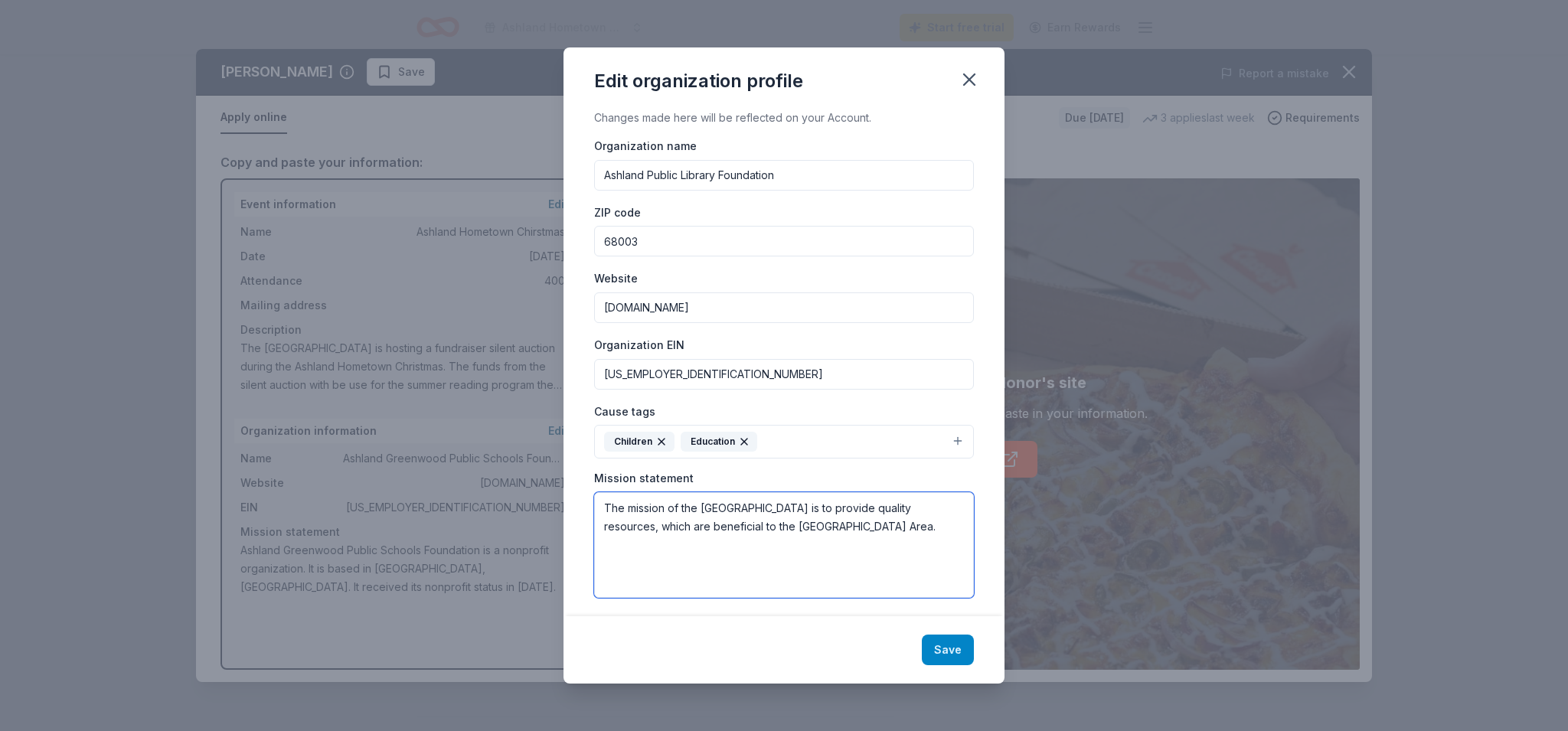
type textarea "The mission of the [GEOGRAPHIC_DATA] is to provide quality resources, which are…"
click at [949, 650] on button "Save" at bounding box center [947, 650] width 52 height 31
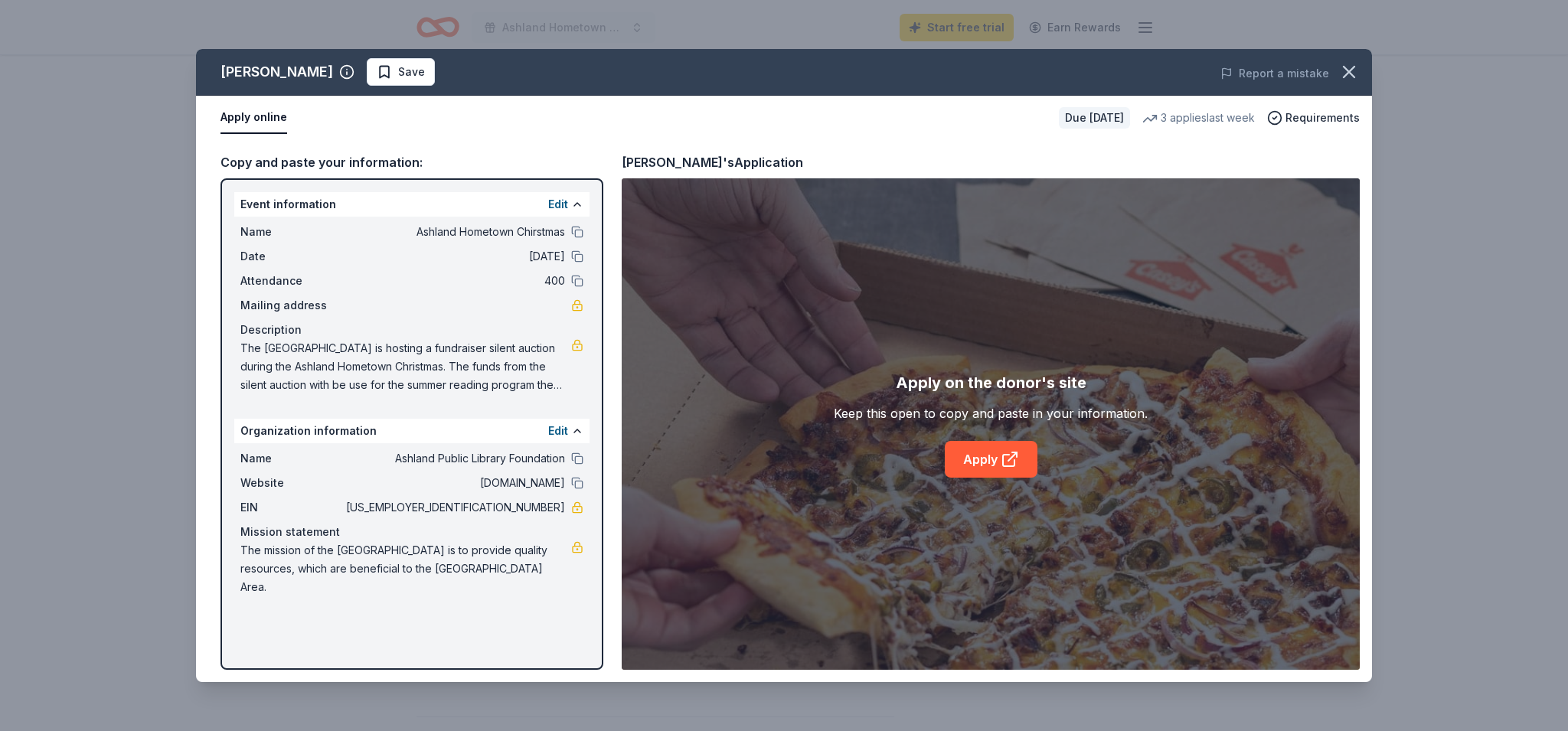
click at [317, 305] on span "Mailing address" at bounding box center [292, 304] width 103 height 18
click at [562, 203] on button "Edit" at bounding box center [558, 203] width 20 height 18
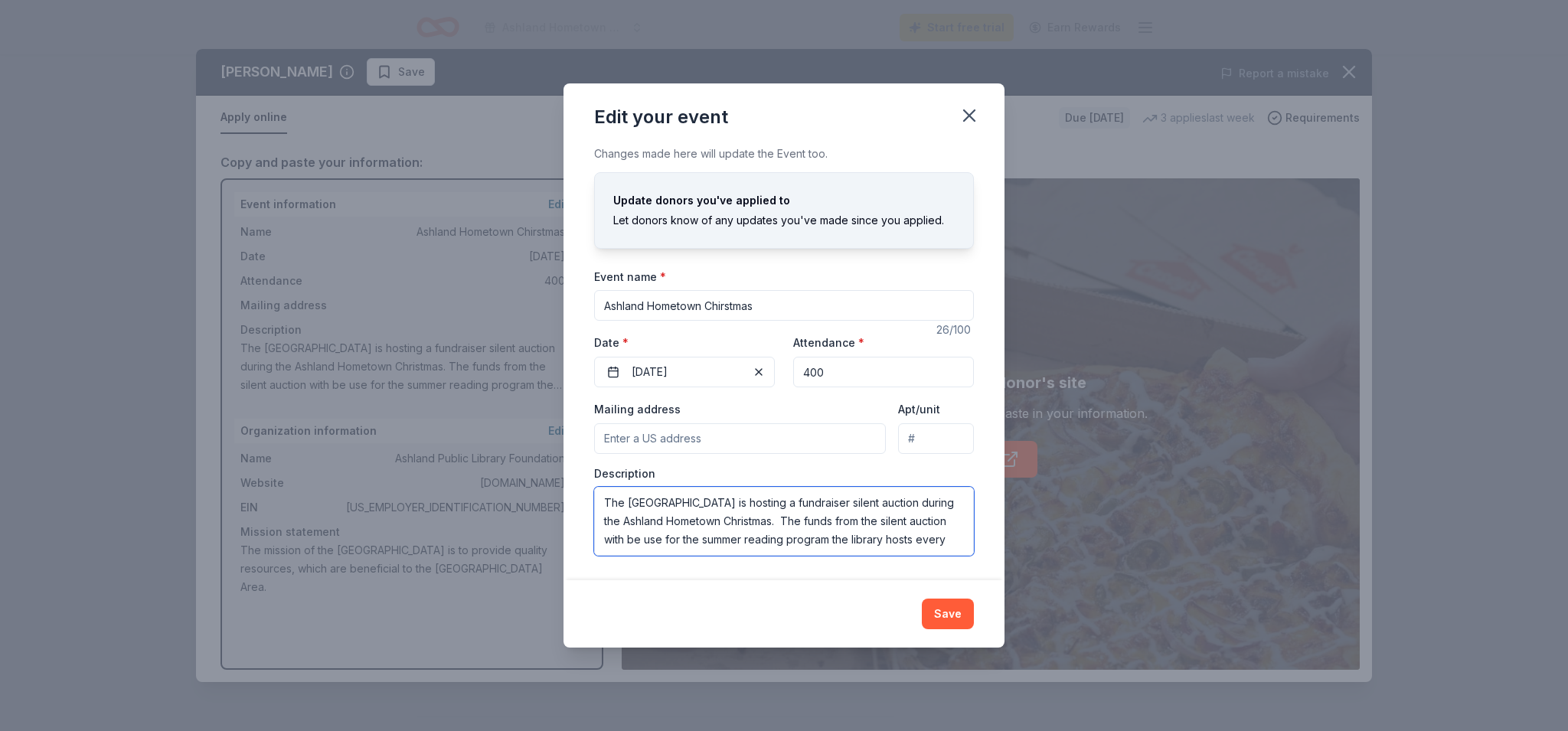
click at [663, 540] on textarea "The Ashland Public Library is hosting a fundraiser silent auction during the As…" at bounding box center [784, 521] width 380 height 69
type textarea "The [GEOGRAPHIC_DATA] is hosting a fundraiser silent auction during the Ashland…"
click at [606, 439] on input "Mailing address" at bounding box center [739, 439] width 292 height 31
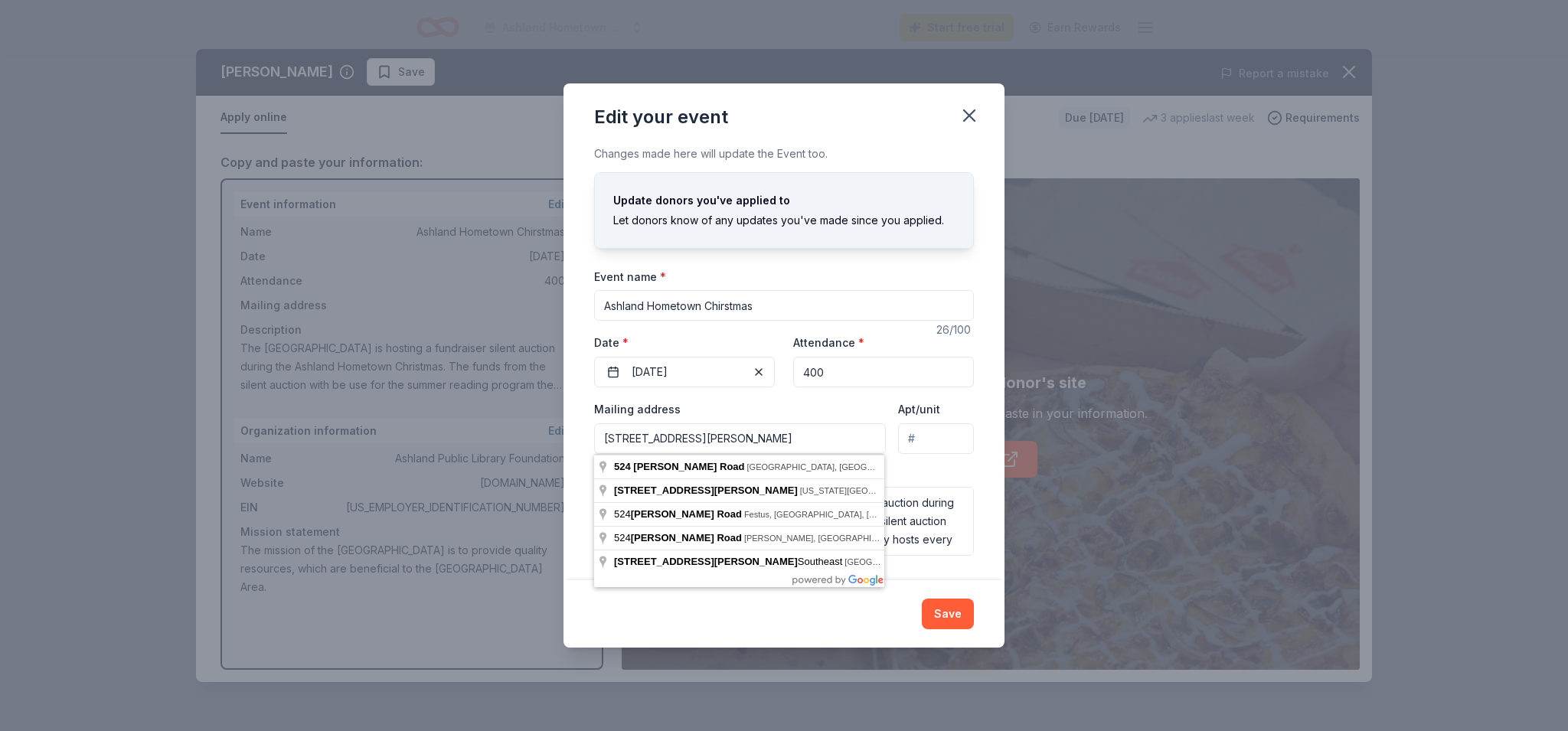
type input "524 Gracie Road, Ashland, NE, 68003"
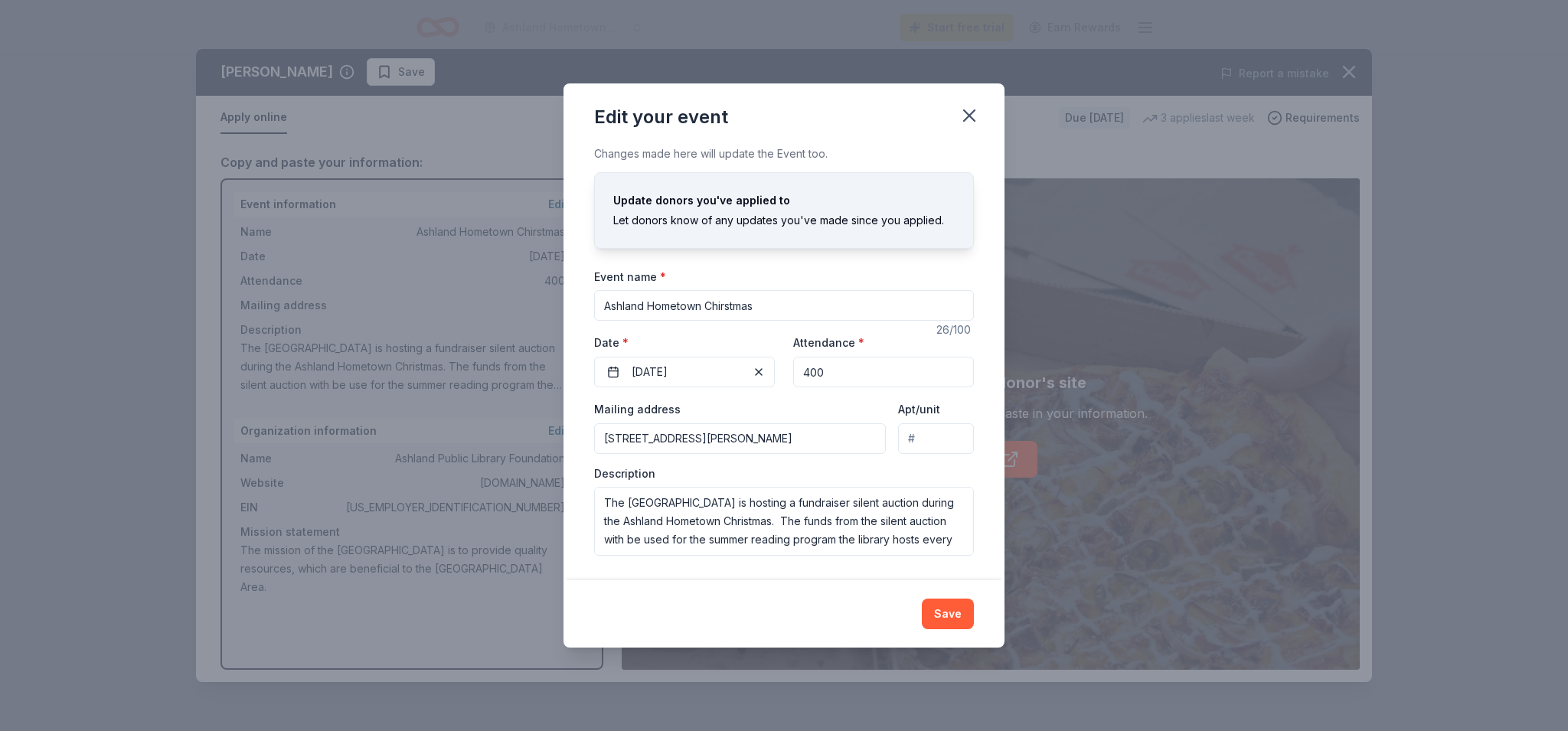
click at [943, 610] on button "Save" at bounding box center [947, 614] width 52 height 31
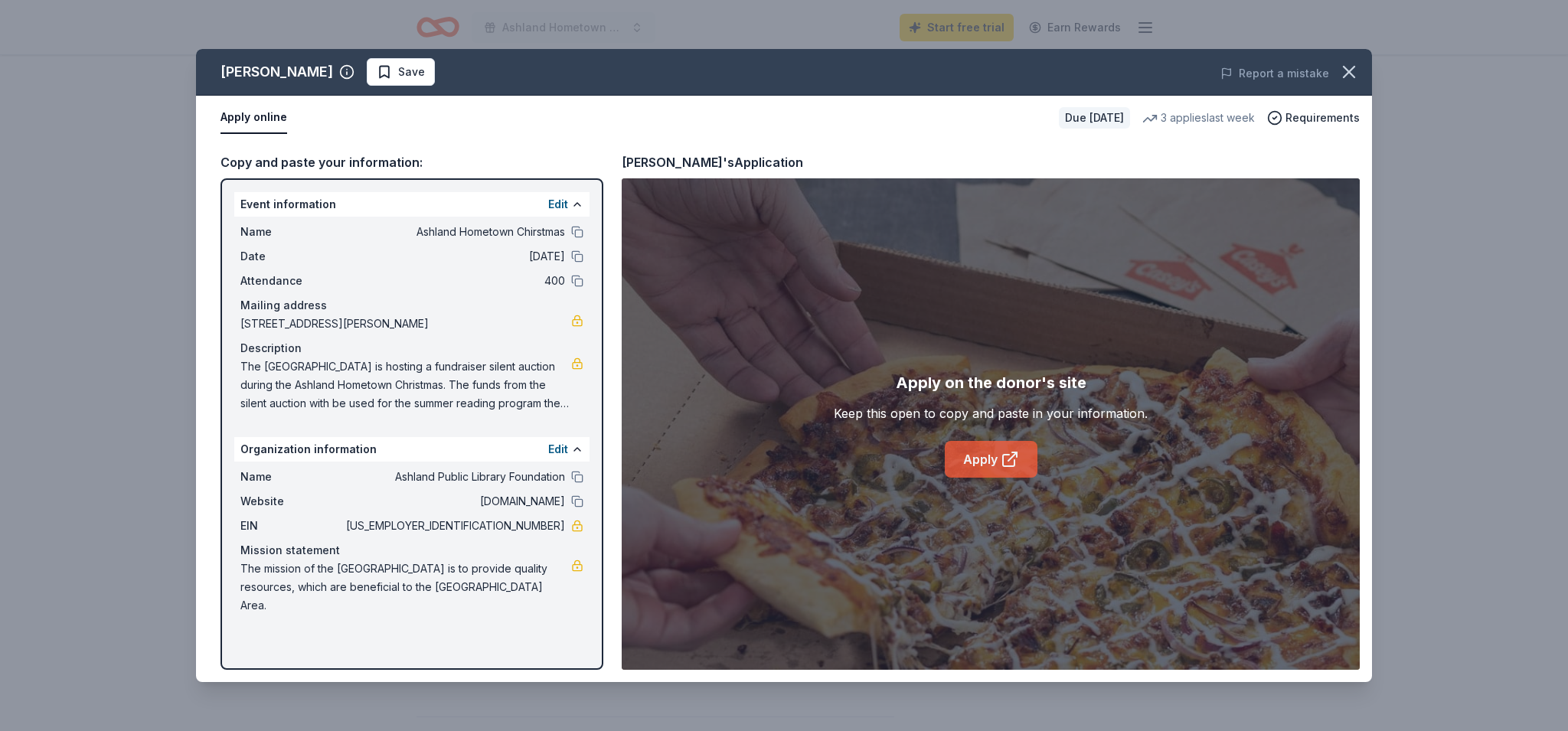
click at [981, 457] on link "Apply" at bounding box center [991, 458] width 92 height 37
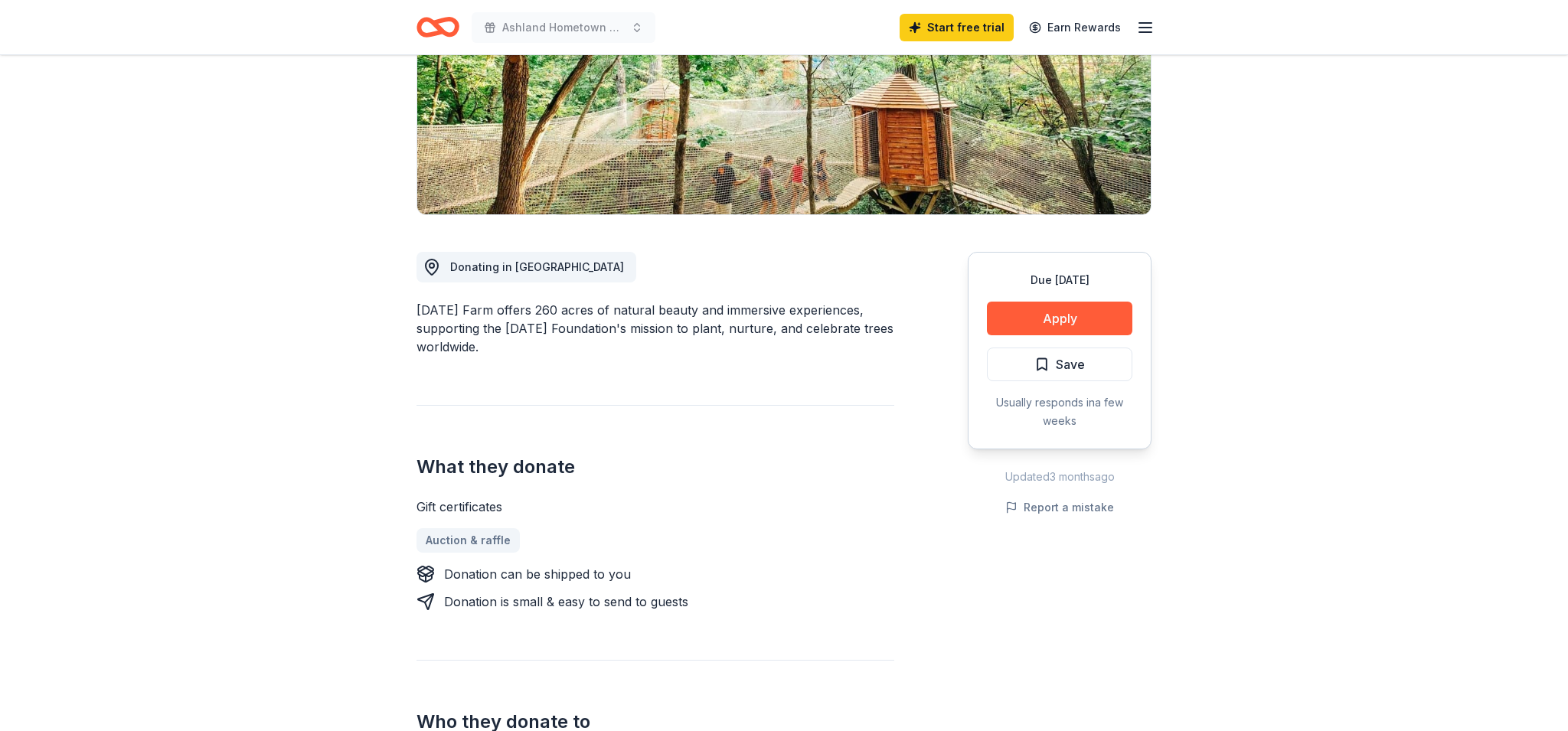
scroll to position [251, 0]
click at [1060, 310] on button "Apply" at bounding box center [1059, 316] width 145 height 33
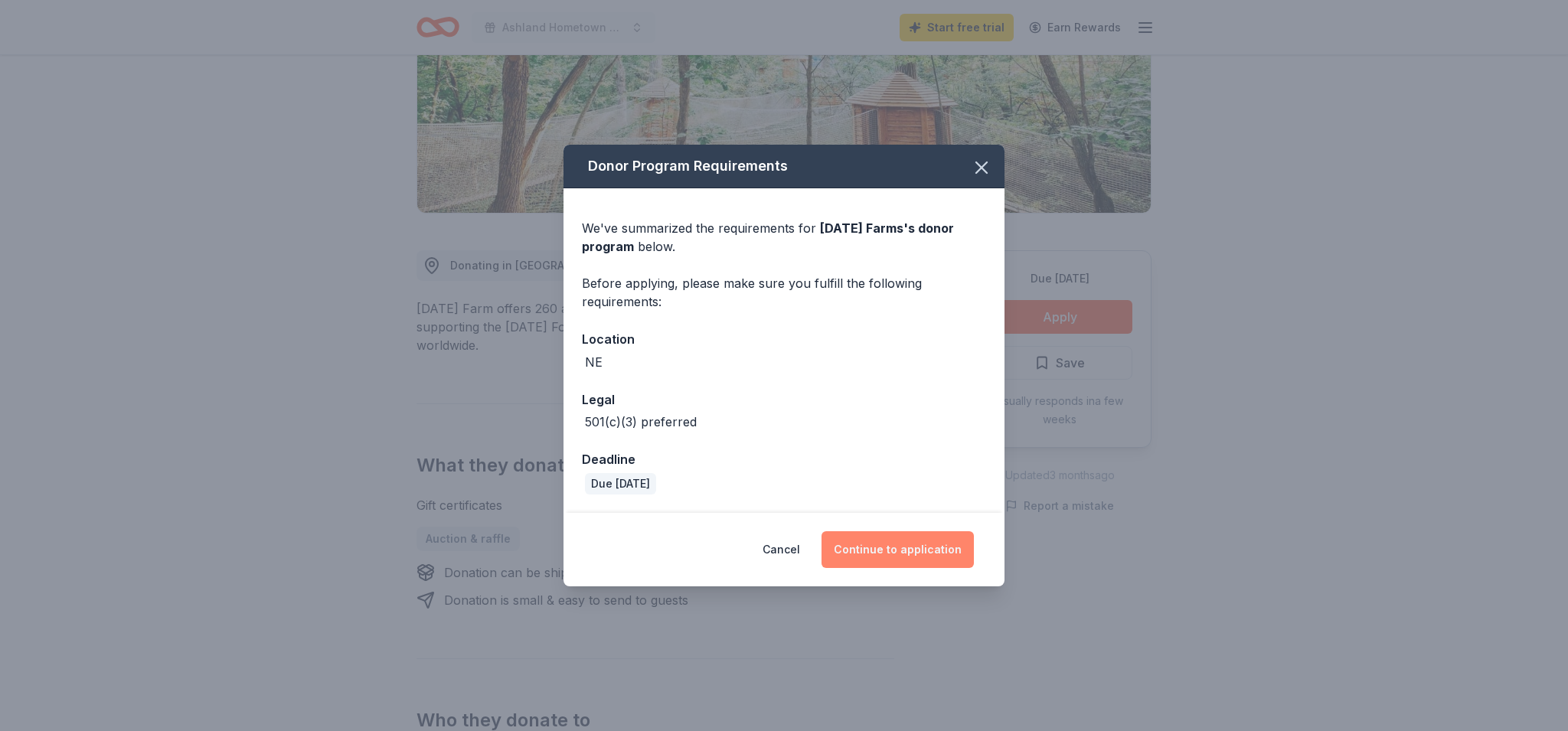
click at [907, 540] on button "Continue to application" at bounding box center [897, 549] width 152 height 37
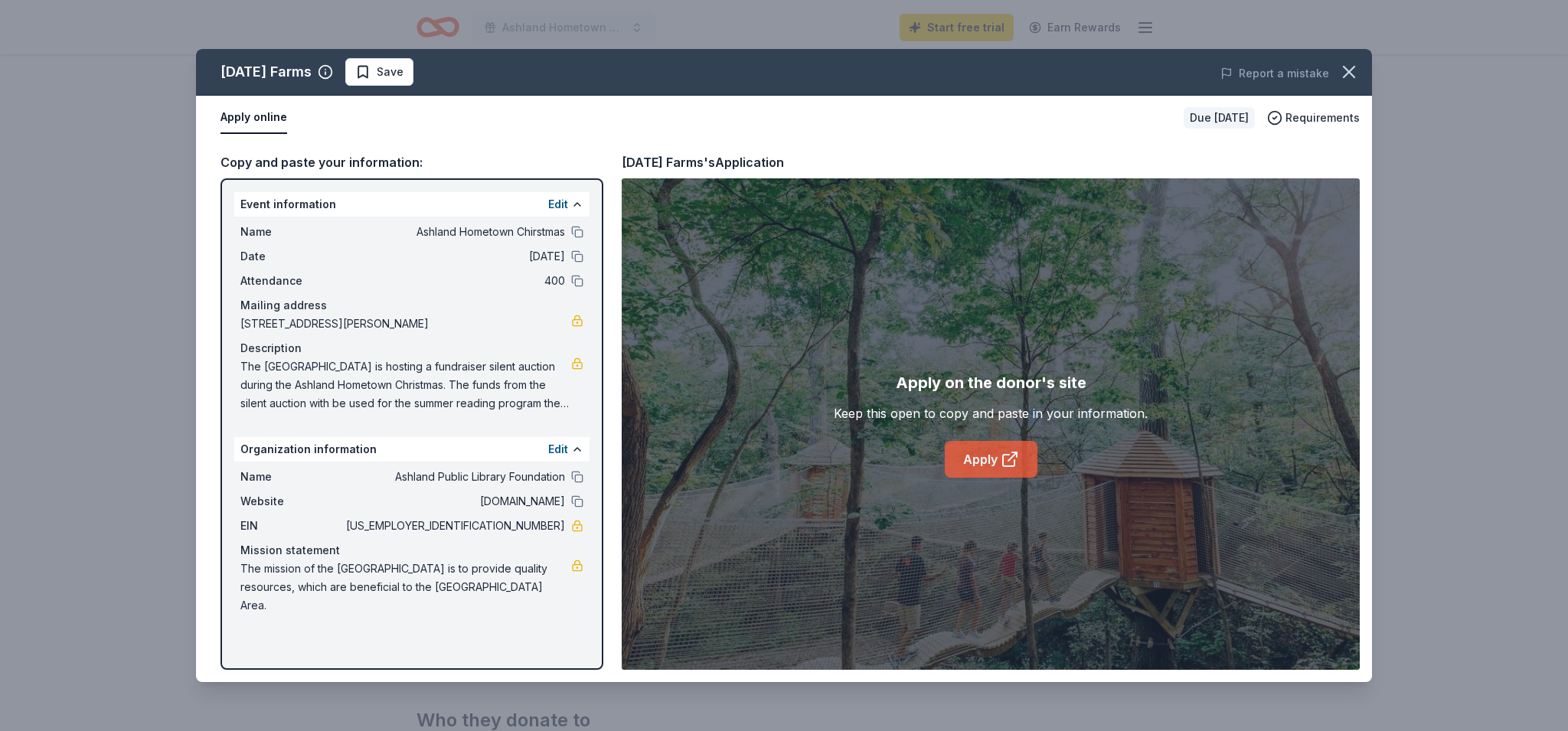
click at [983, 459] on link "Apply" at bounding box center [991, 458] width 92 height 37
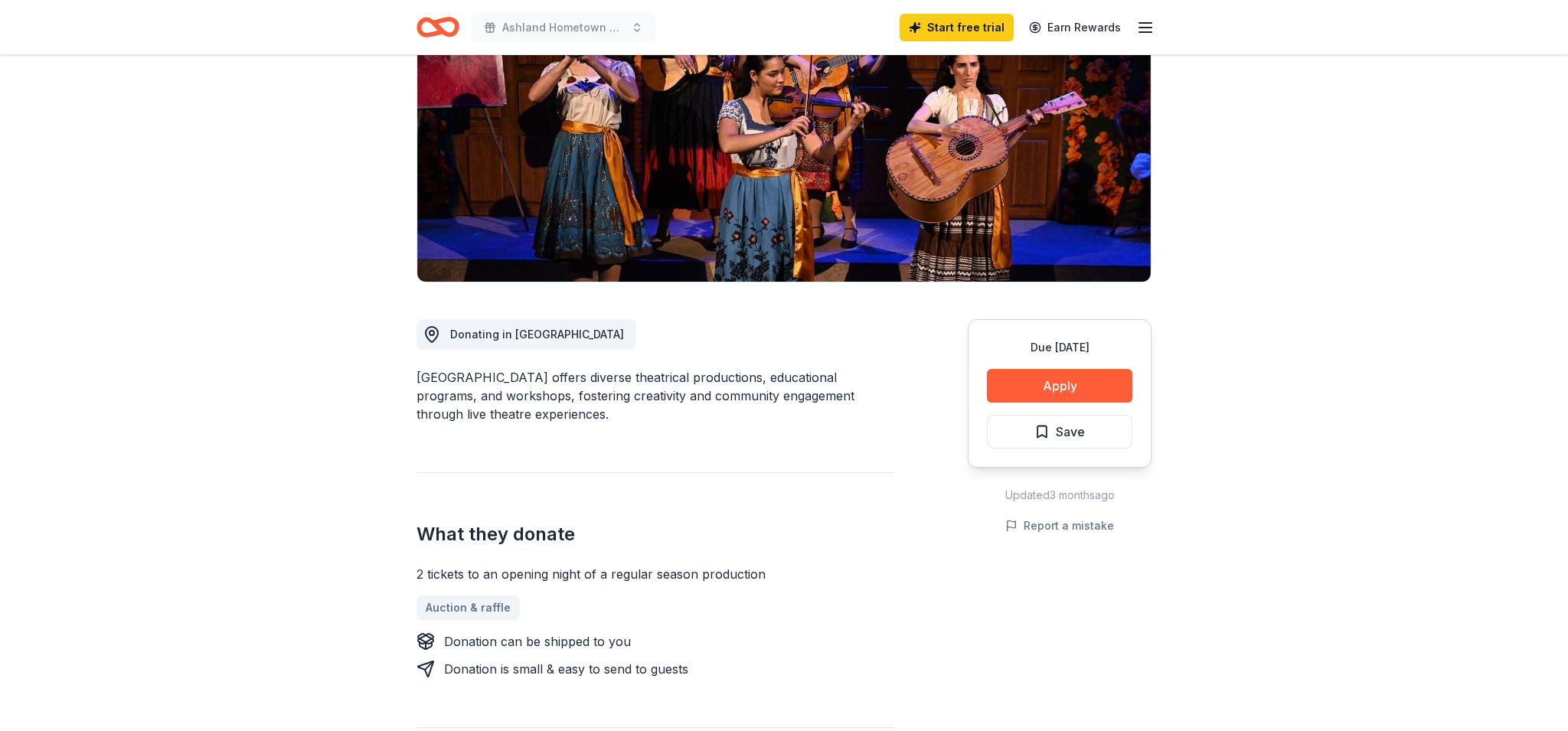
scroll to position [181, 0]
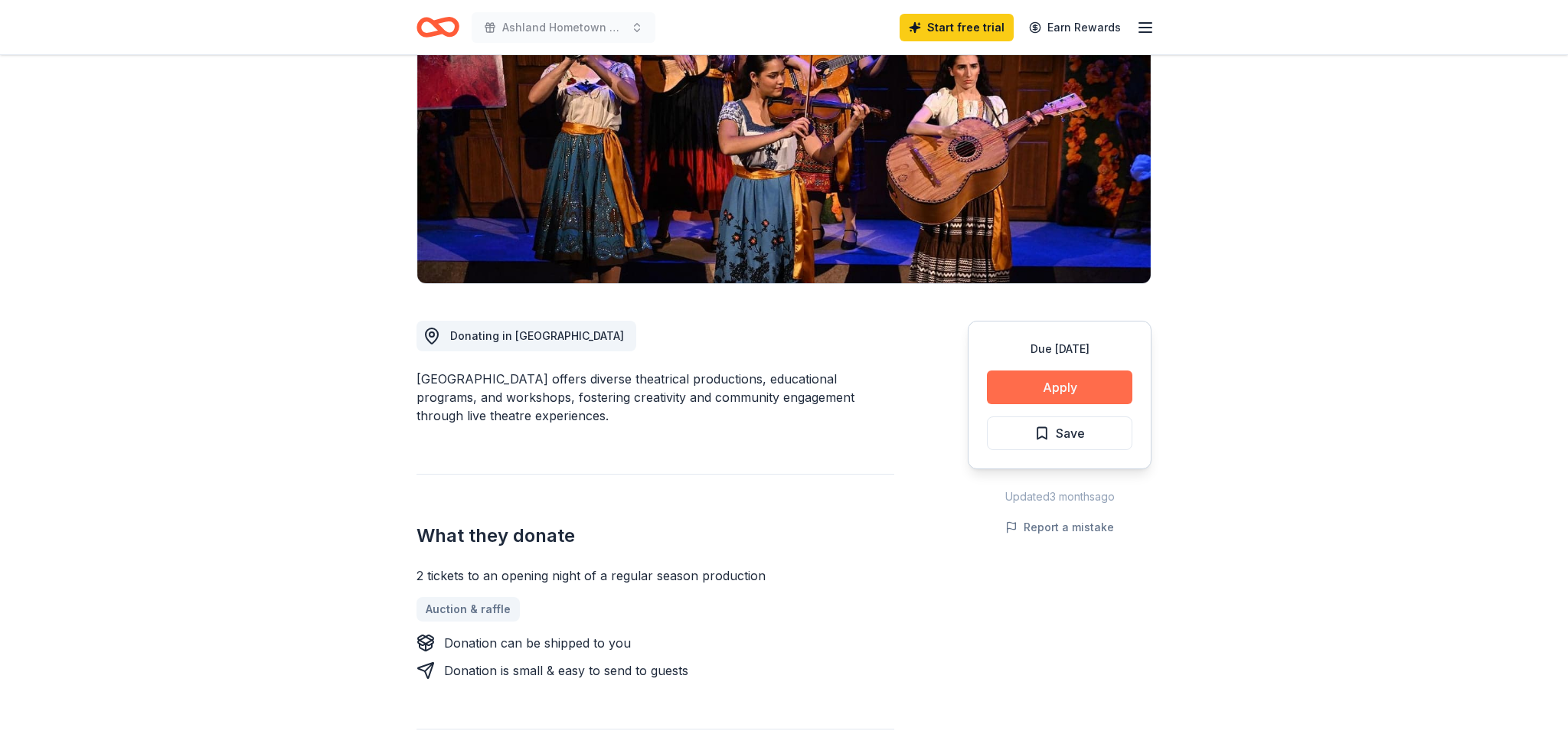
click at [1061, 389] on button "Apply" at bounding box center [1059, 386] width 145 height 33
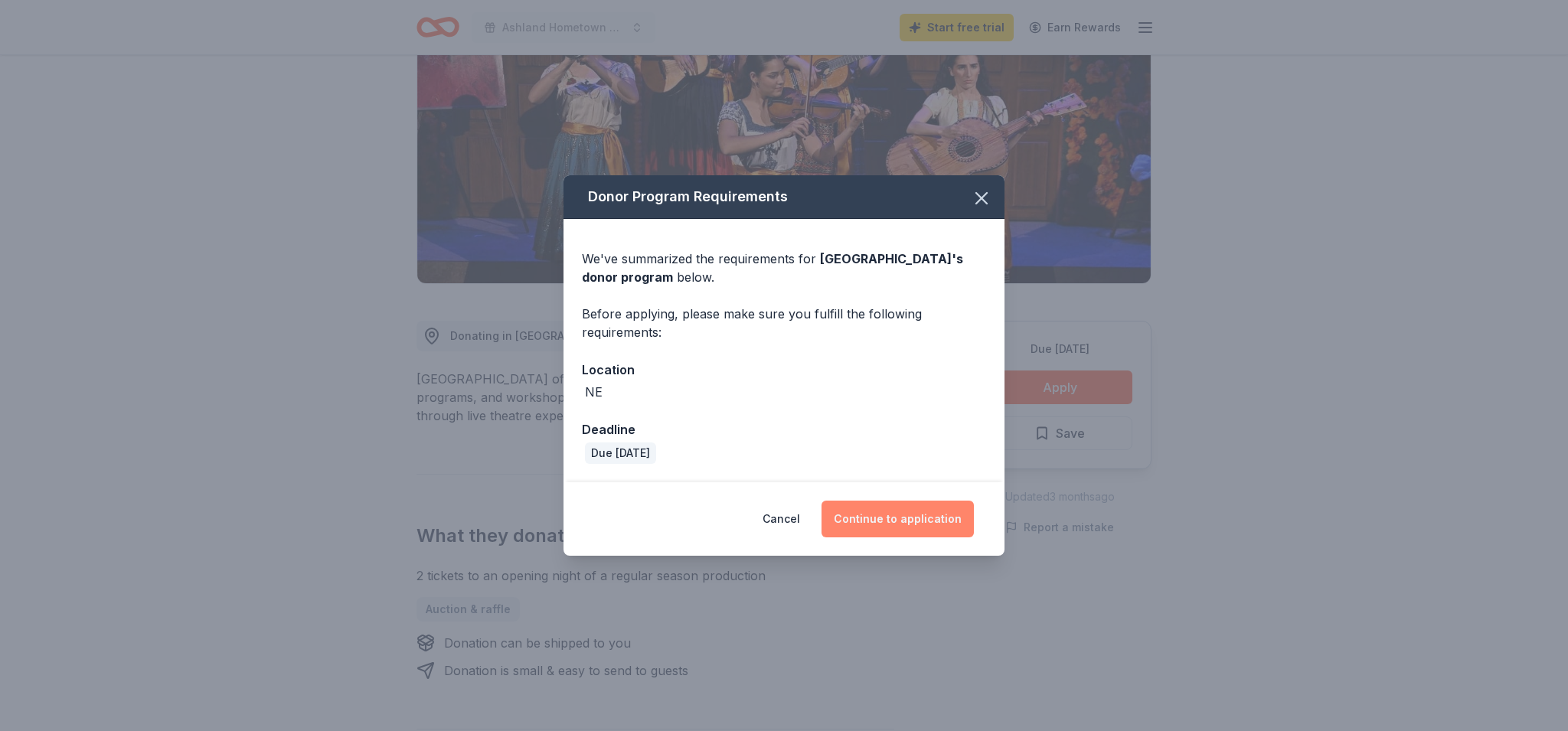
click at [924, 518] on button "Continue to application" at bounding box center [897, 518] width 152 height 37
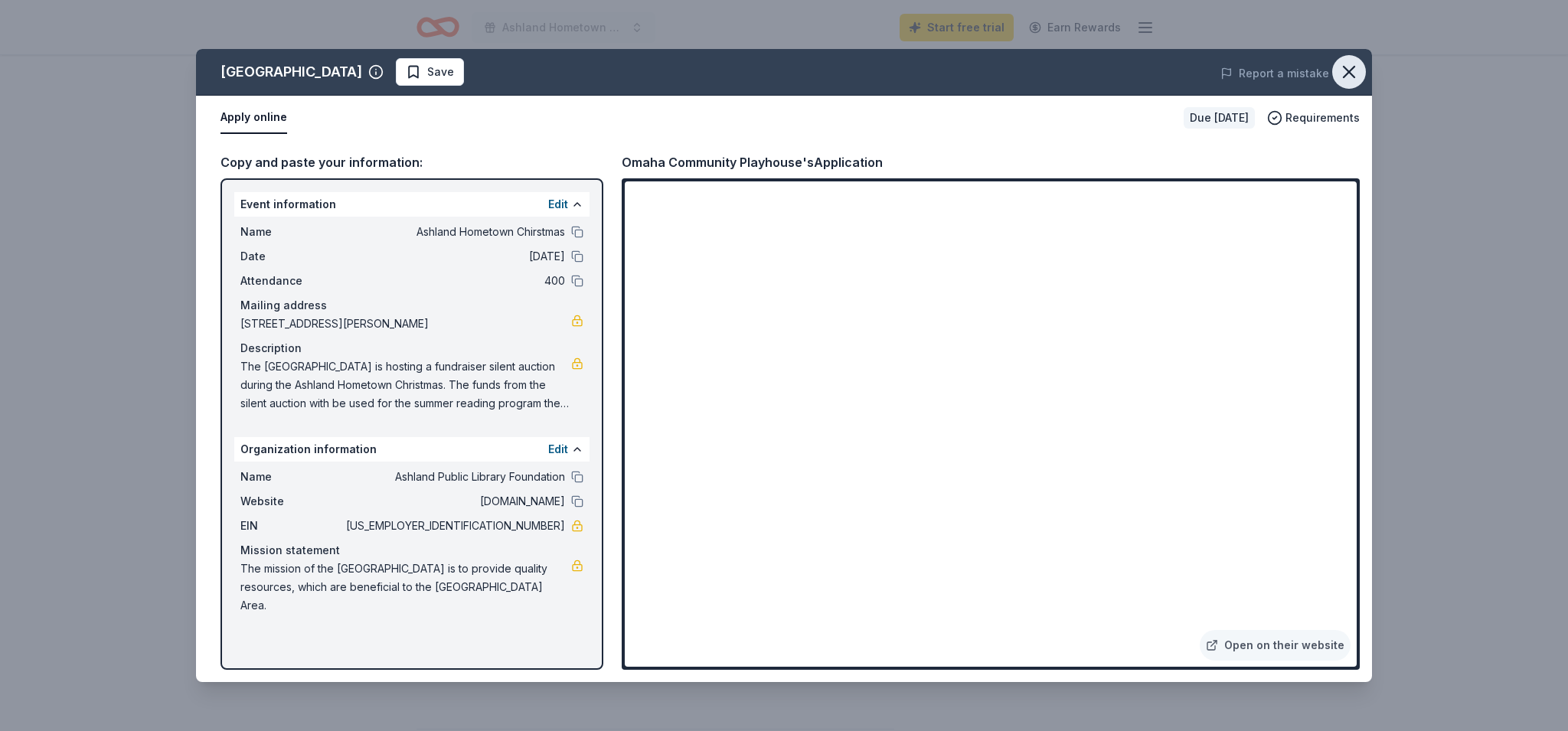
click at [1348, 72] on icon "button" at bounding box center [1348, 72] width 11 height 11
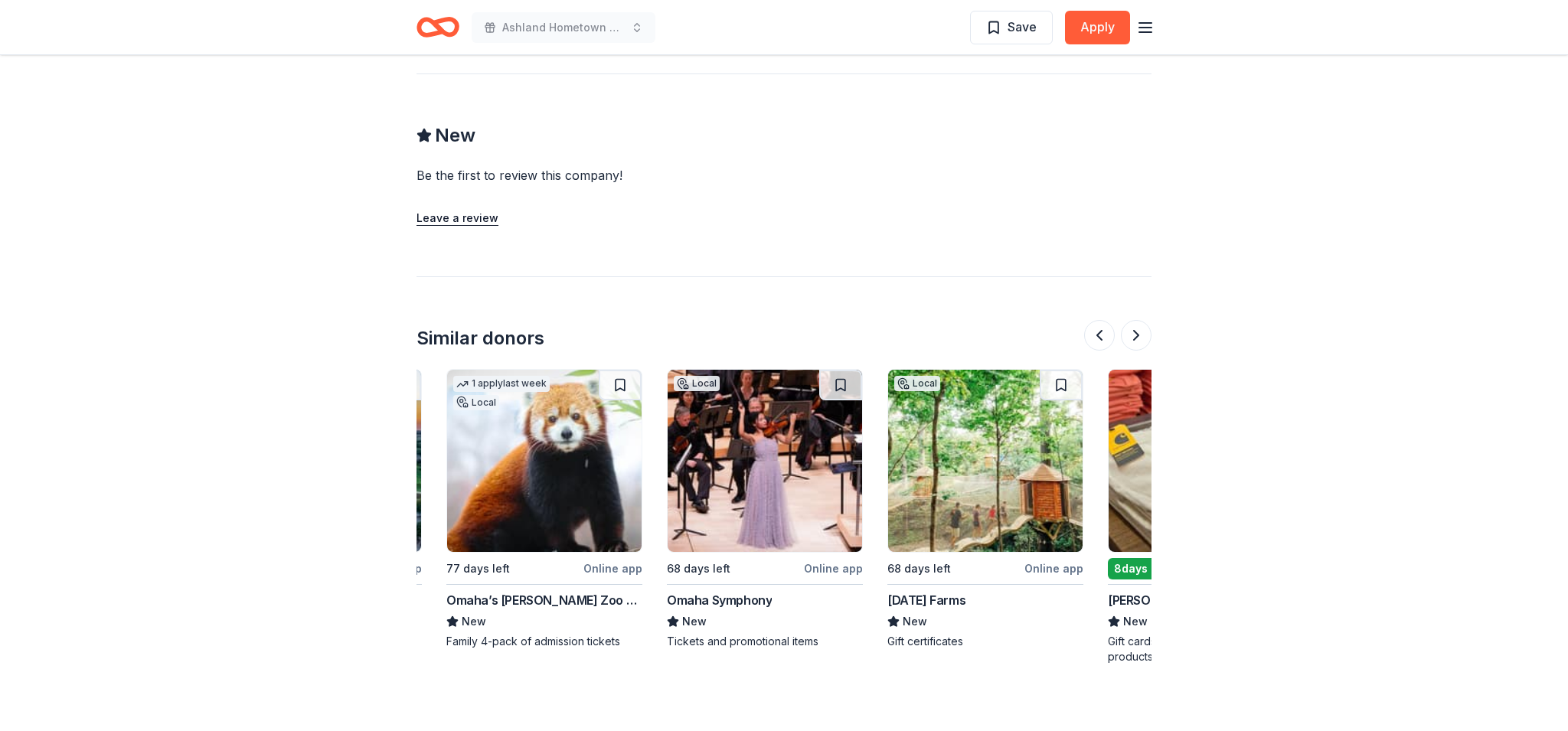
scroll to position [1168, 0]
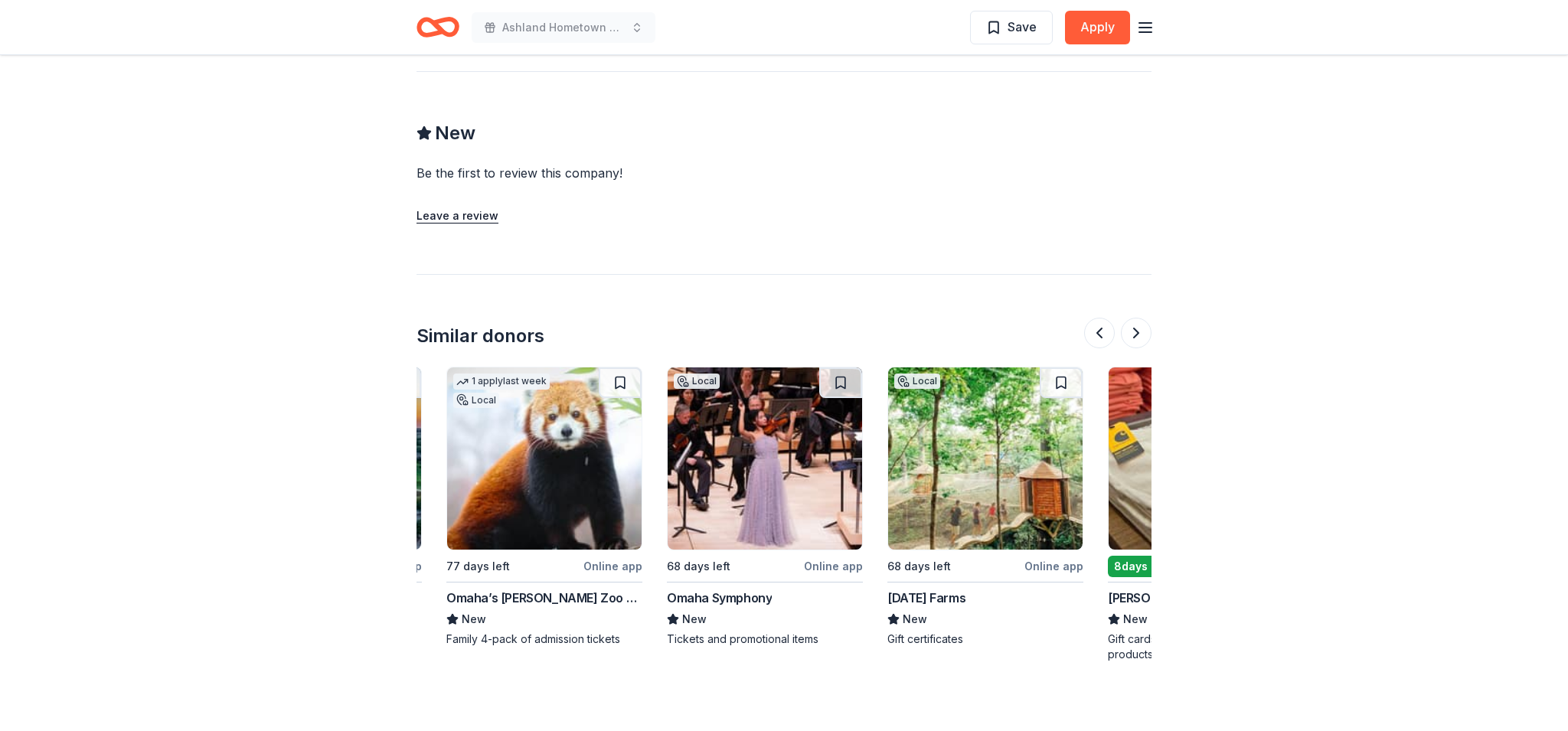
click at [534, 493] on img at bounding box center [544, 458] width 194 height 182
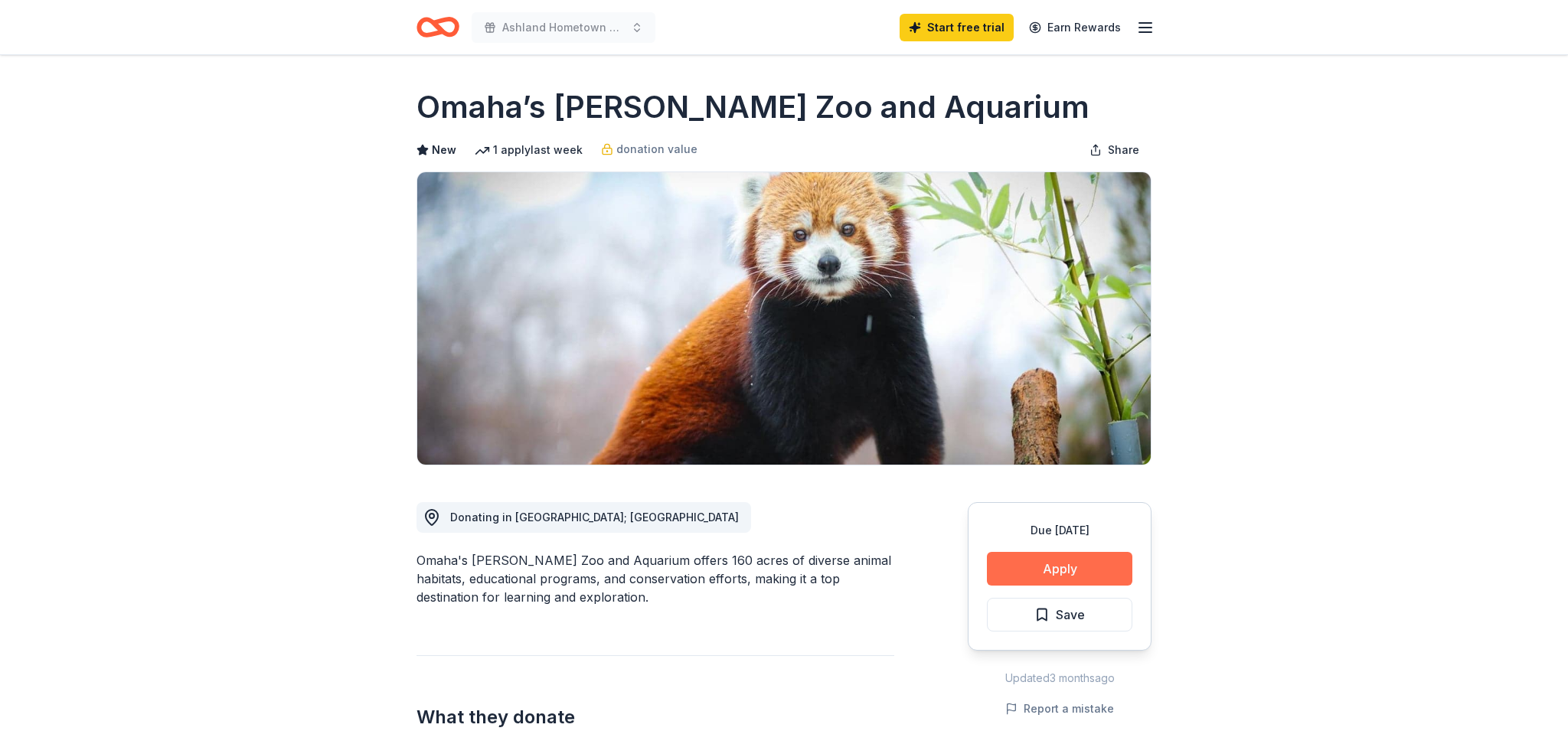
click at [1069, 564] on button "Apply" at bounding box center [1059, 568] width 145 height 33
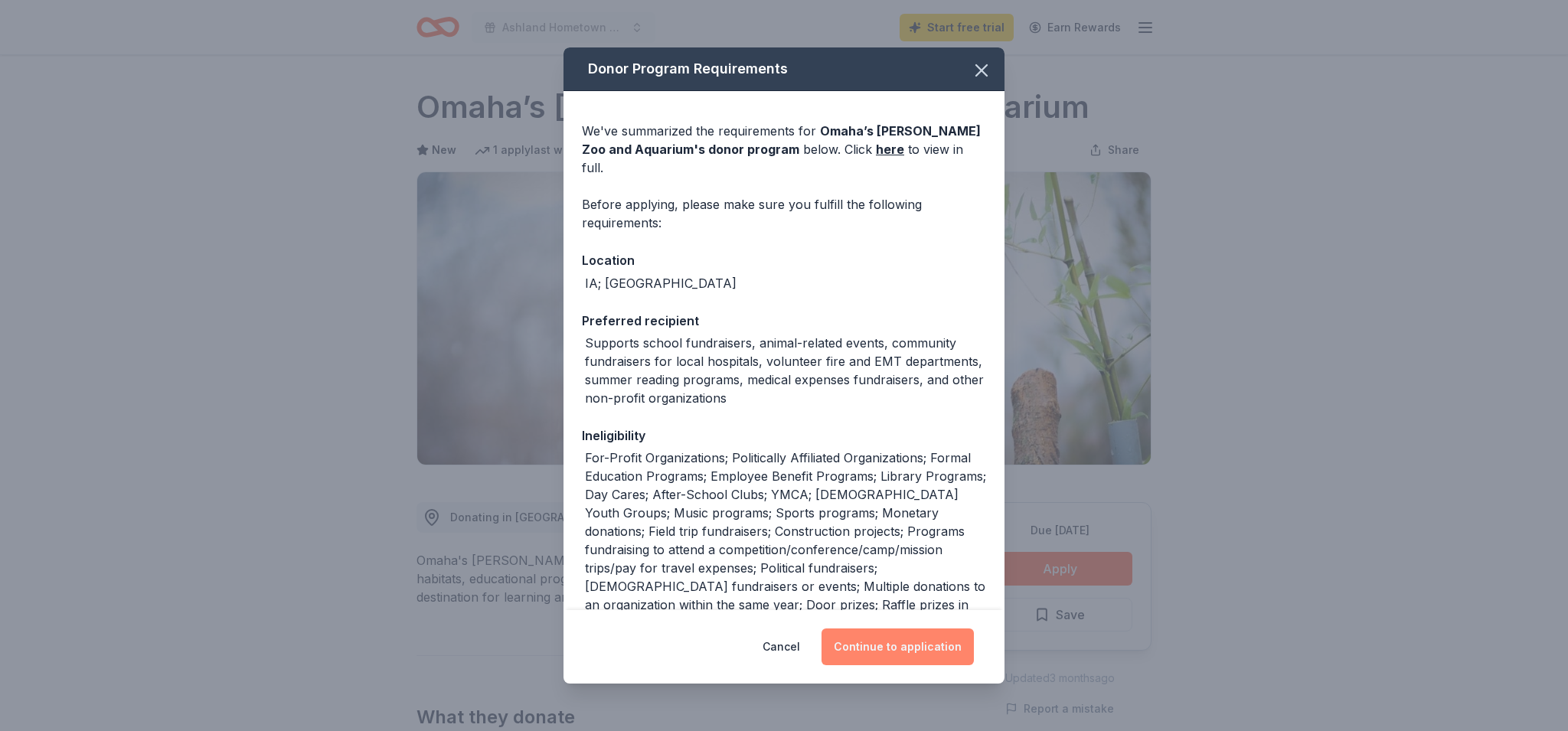
click at [866, 641] on button "Continue to application" at bounding box center [897, 646] width 152 height 37
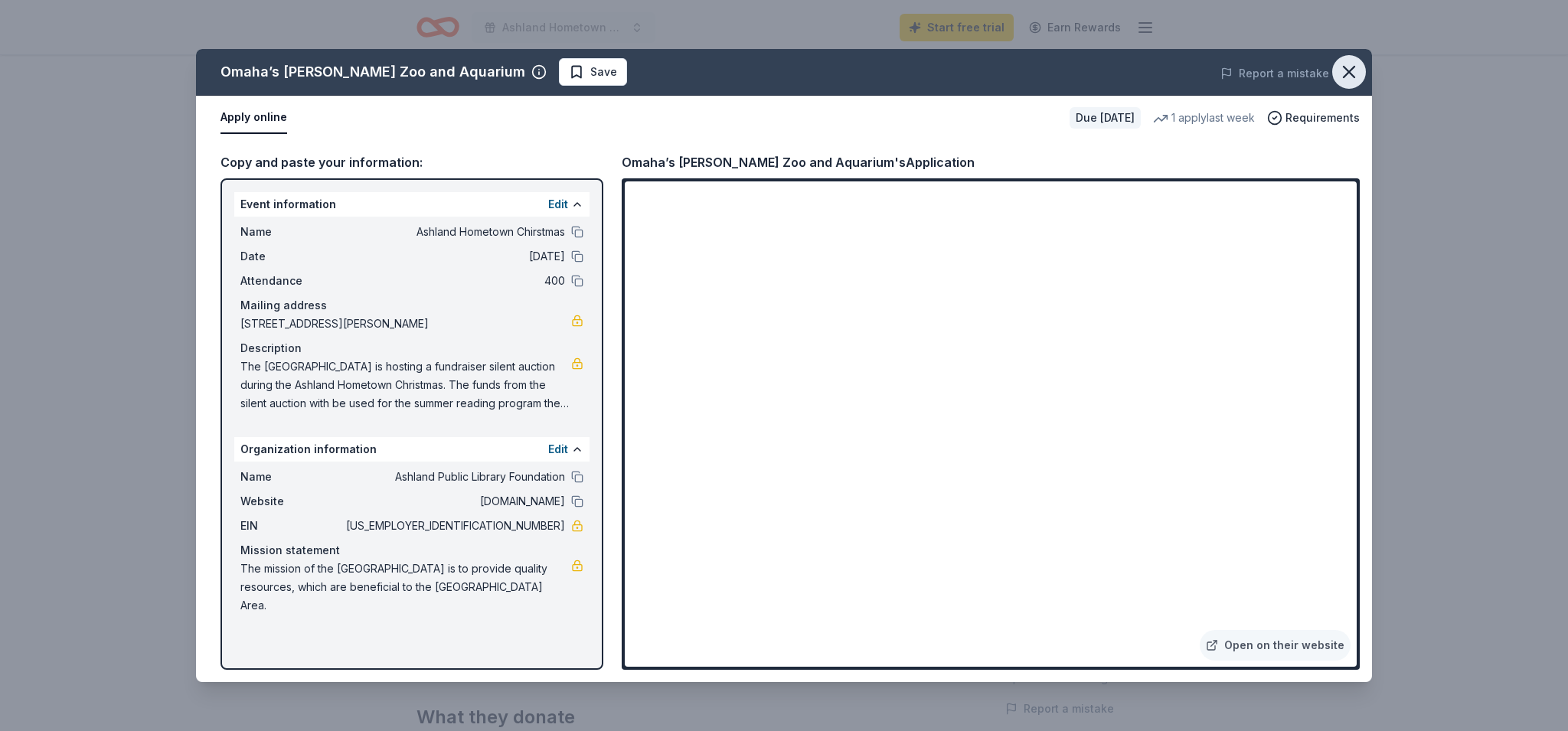
click at [1347, 68] on icon "button" at bounding box center [1348, 72] width 21 height 21
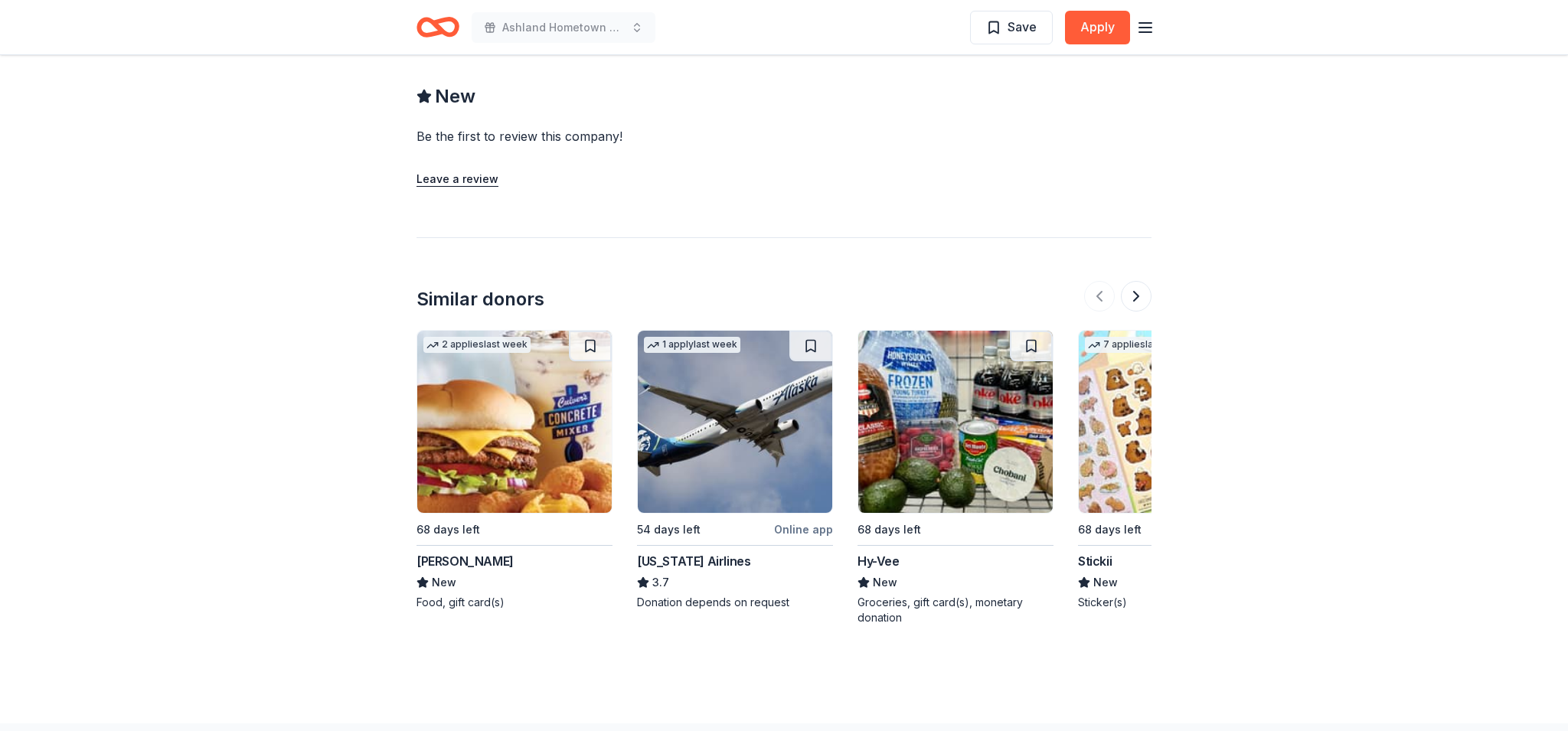
click at [495, 415] on img at bounding box center [514, 422] width 194 height 182
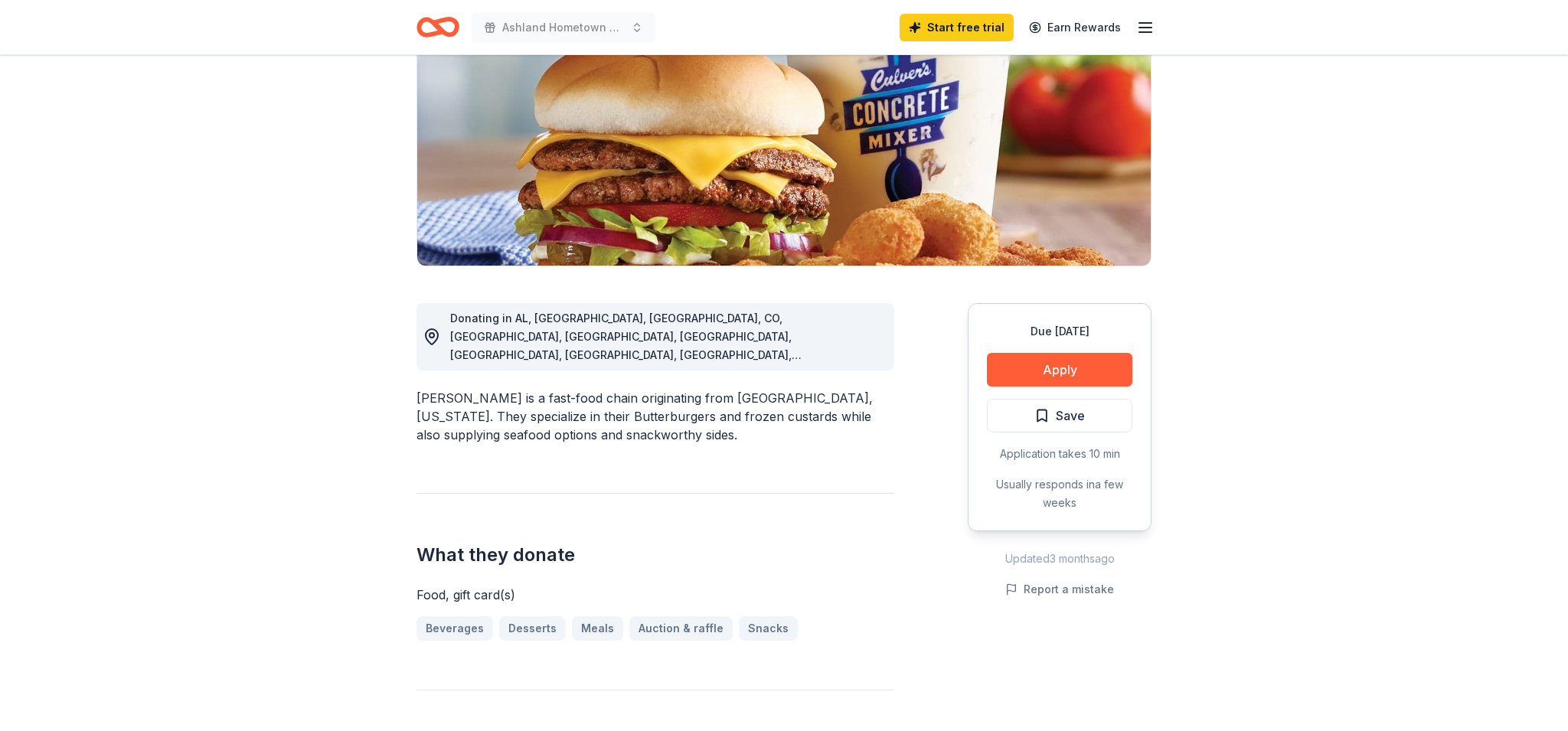
scroll to position [207, 0]
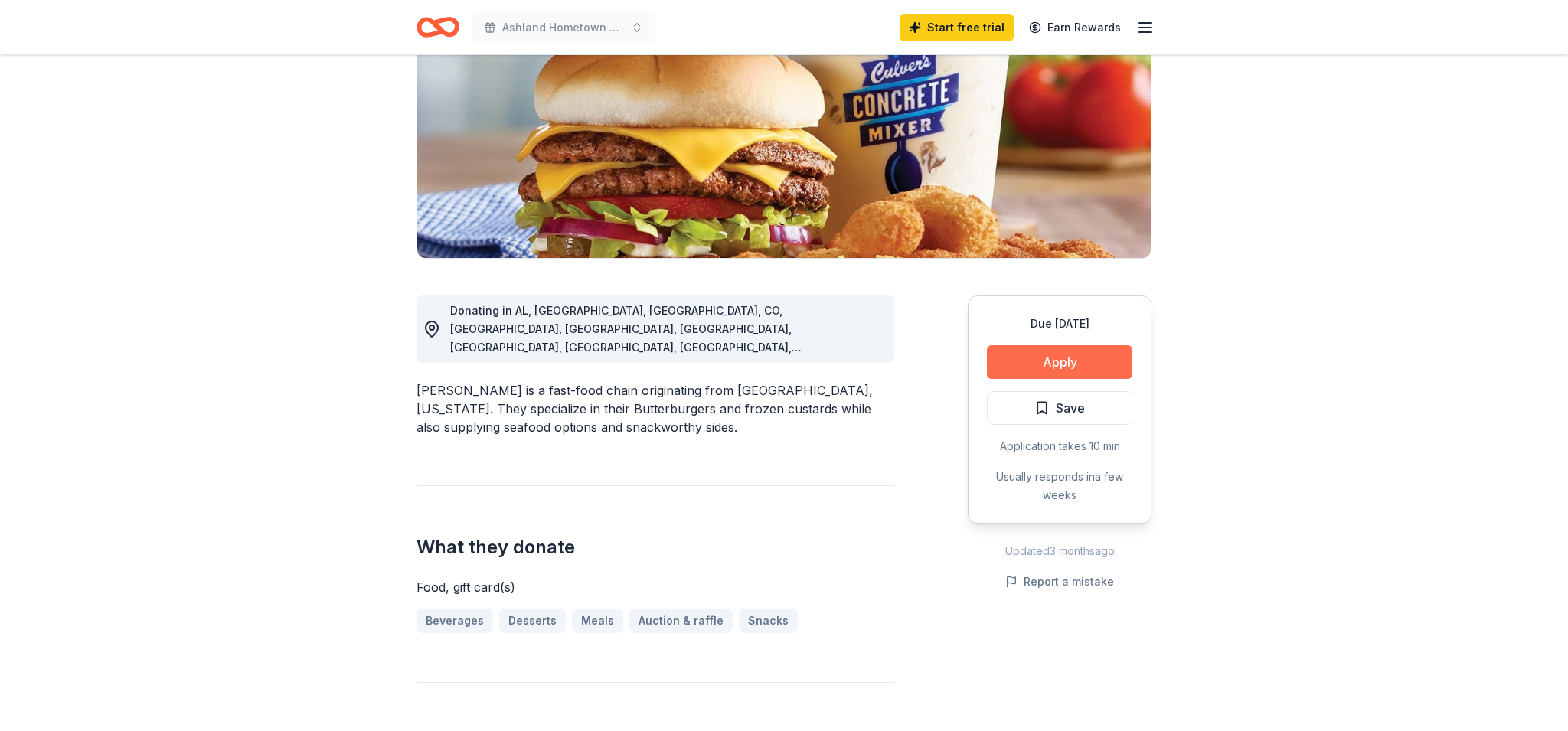
click at [1056, 357] on button "Apply" at bounding box center [1059, 362] width 145 height 33
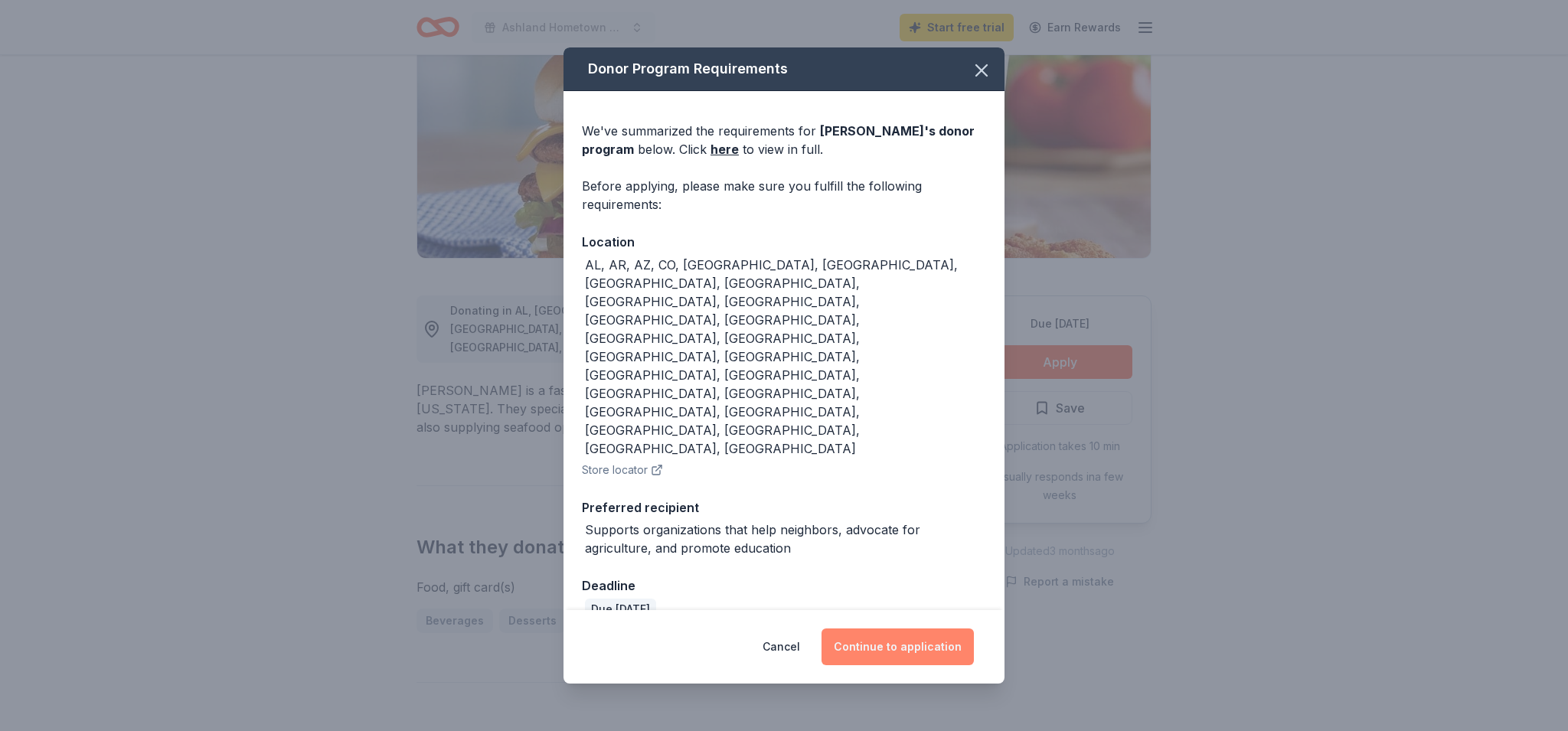
click at [893, 628] on button "Continue to application" at bounding box center [897, 646] width 152 height 37
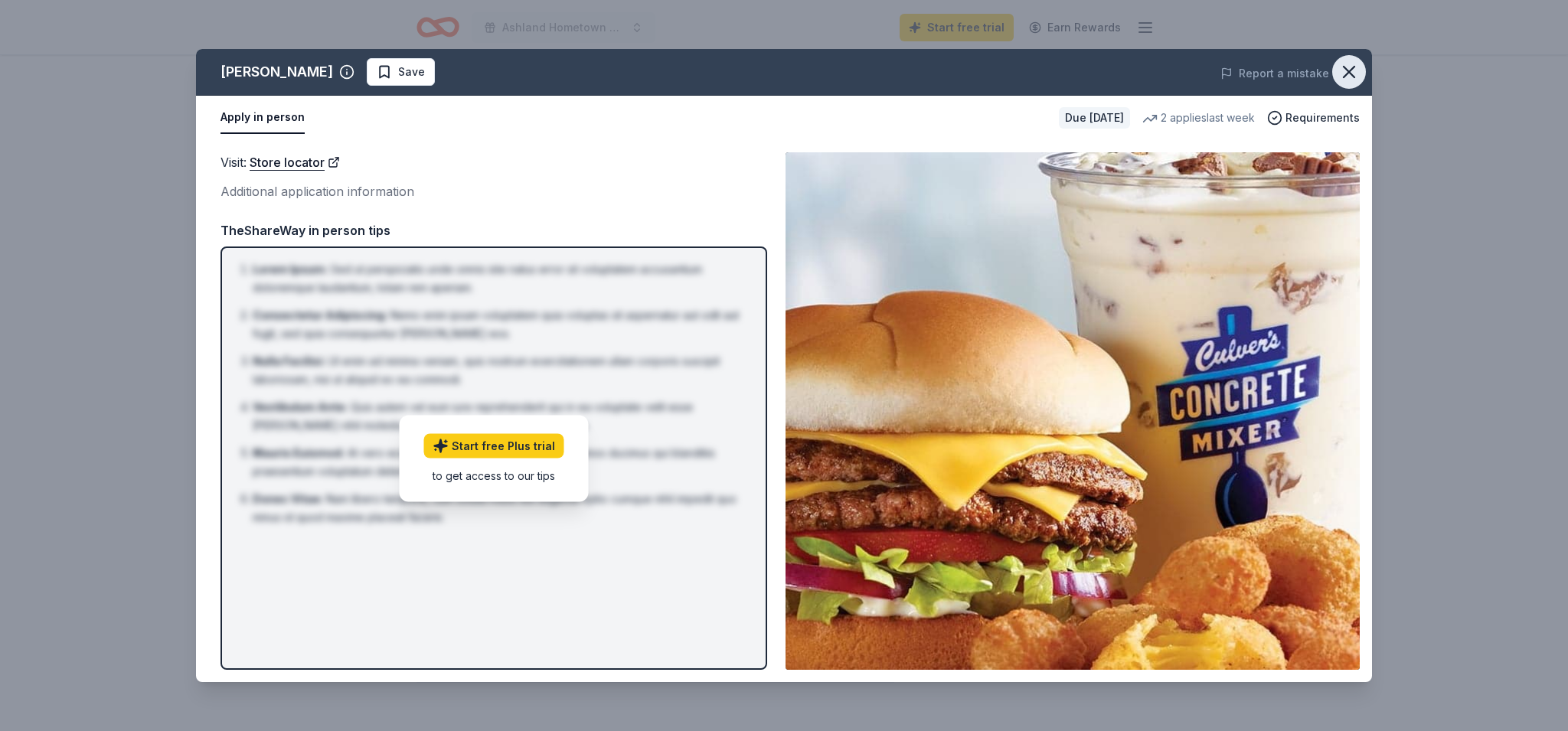
click at [1347, 69] on icon "button" at bounding box center [1348, 72] width 11 height 11
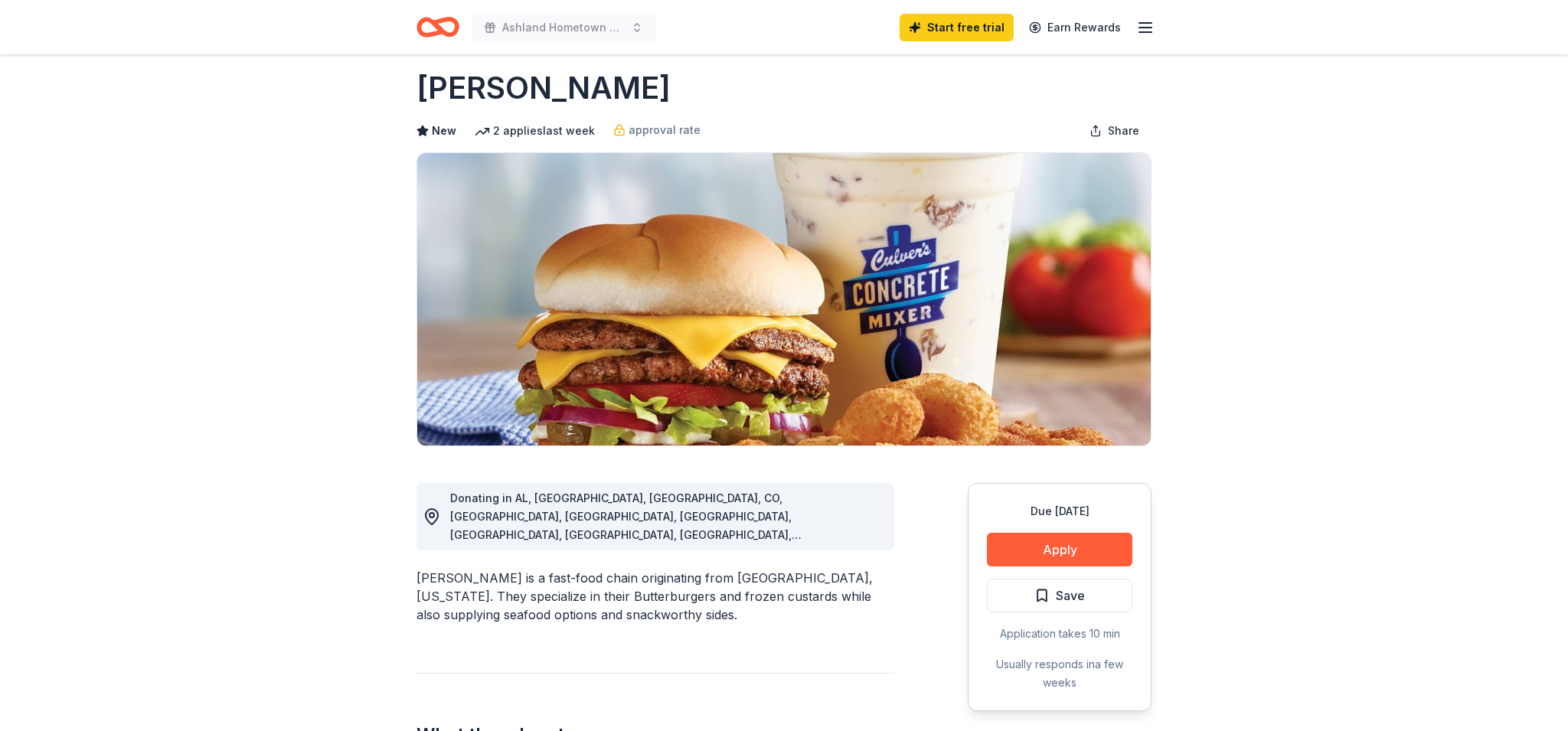
scroll to position [0, 0]
